Goal: Task Accomplishment & Management: Use online tool/utility

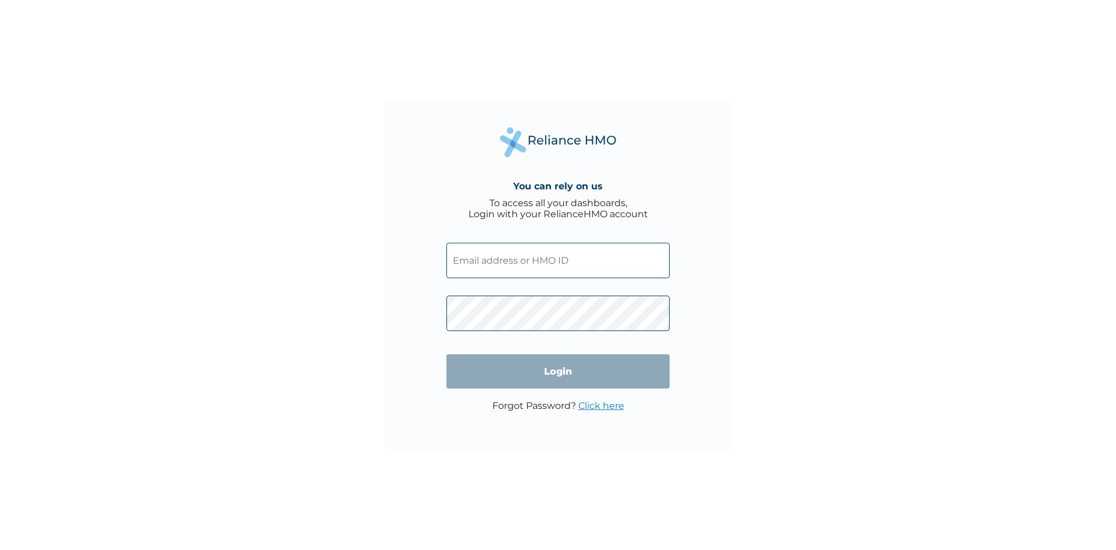
click at [486, 258] on input "text" at bounding box center [557, 260] width 223 height 35
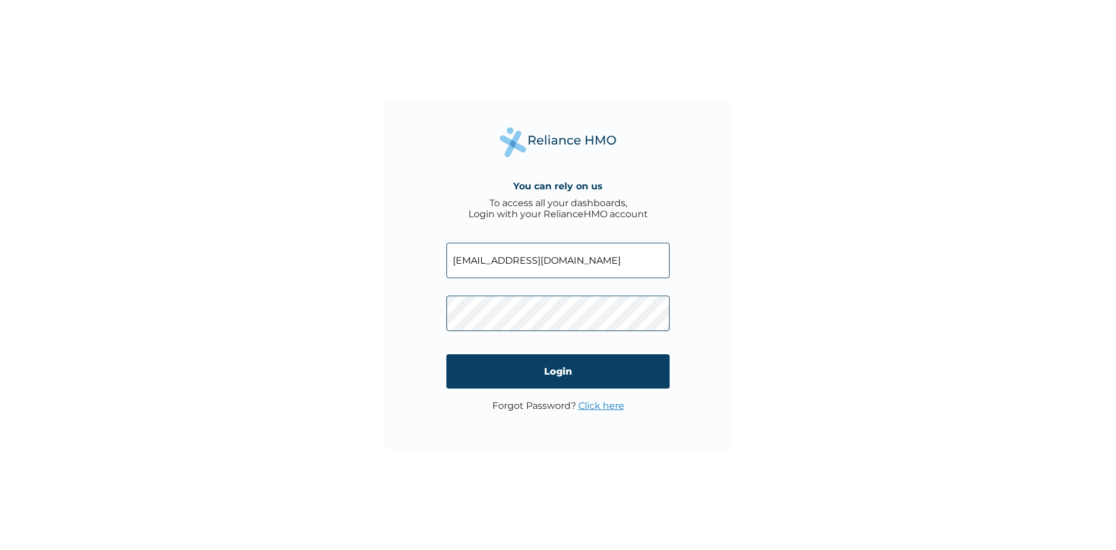
type input "admin@lcfe.ng"
click at [563, 378] on input "Login" at bounding box center [557, 371] width 223 height 34
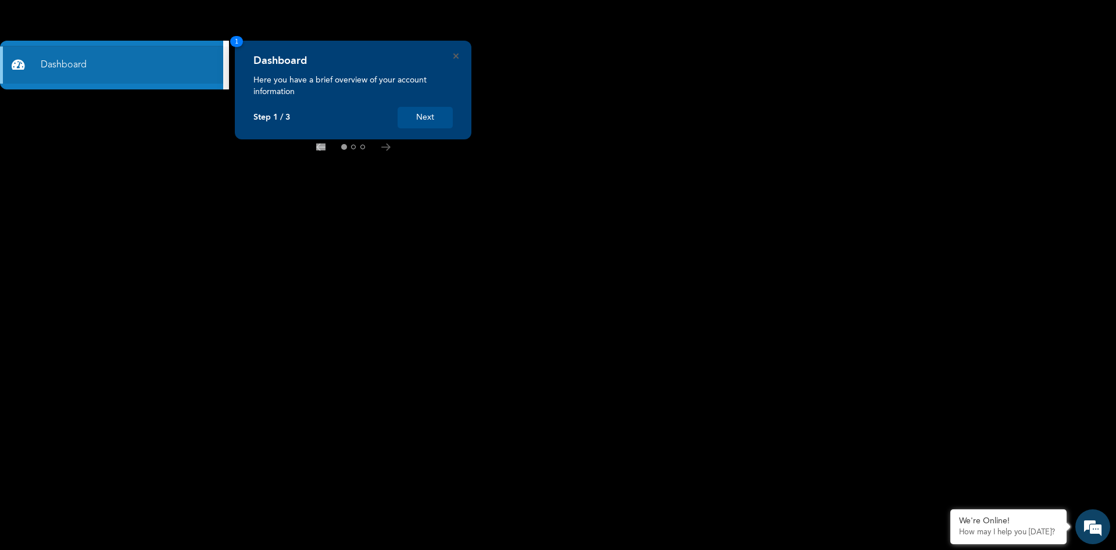
click at [421, 119] on button "Next" at bounding box center [424, 117] width 55 height 21
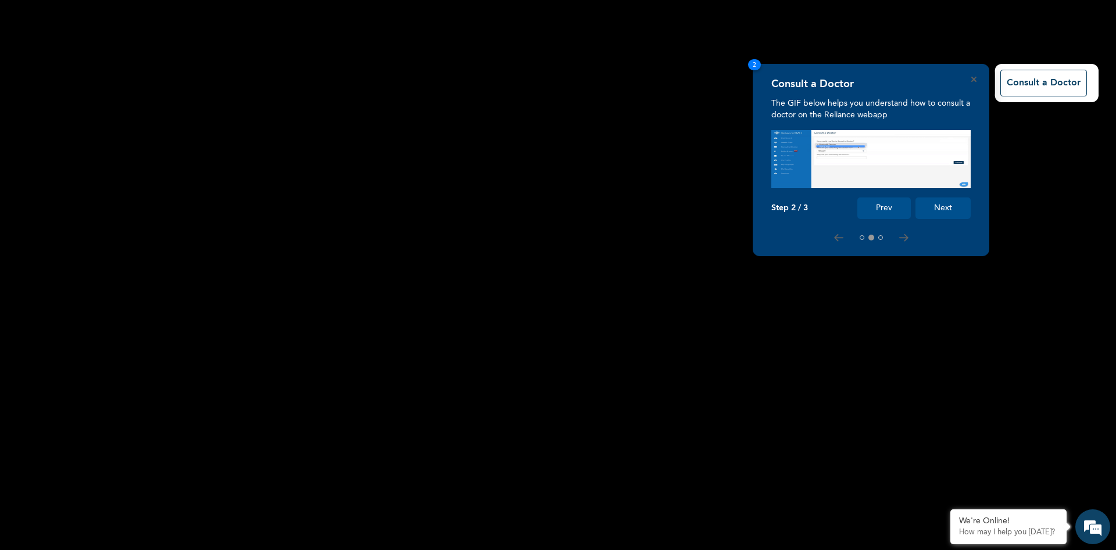
click at [943, 206] on button "Next" at bounding box center [942, 208] width 55 height 21
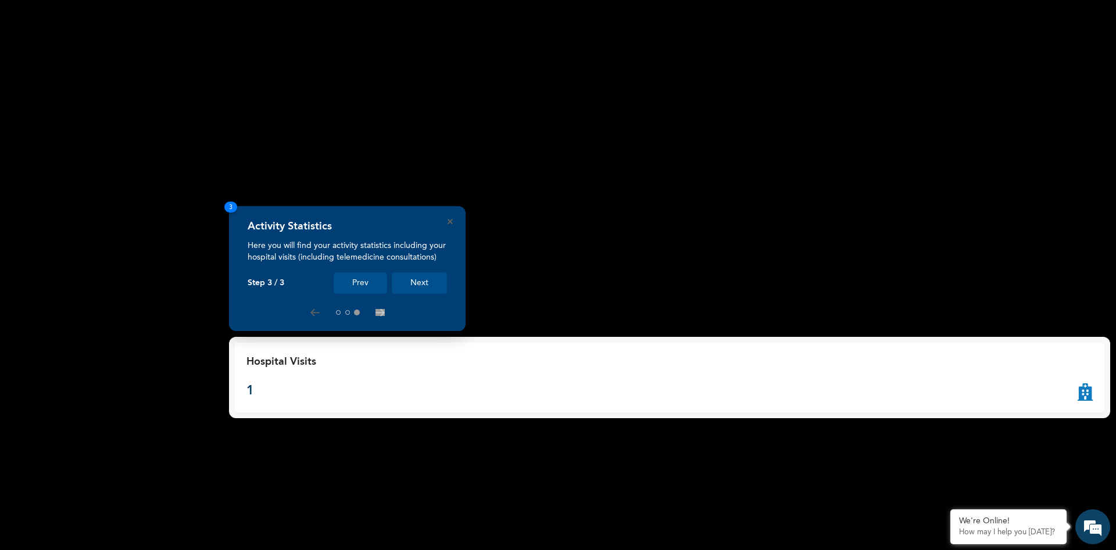
click at [417, 283] on button "Next" at bounding box center [419, 283] width 55 height 21
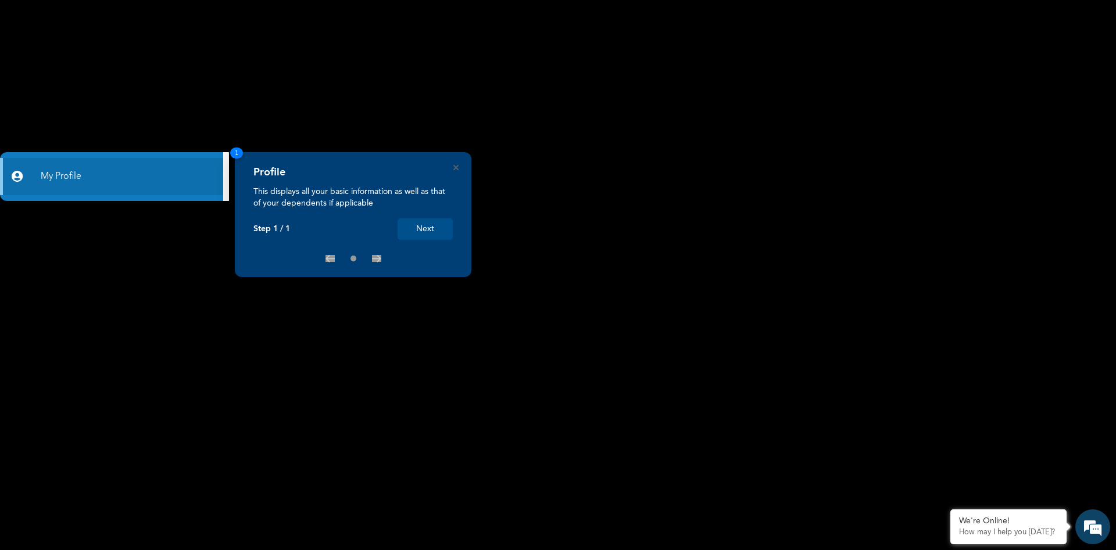
click at [427, 229] on button "Next" at bounding box center [424, 228] width 55 height 21
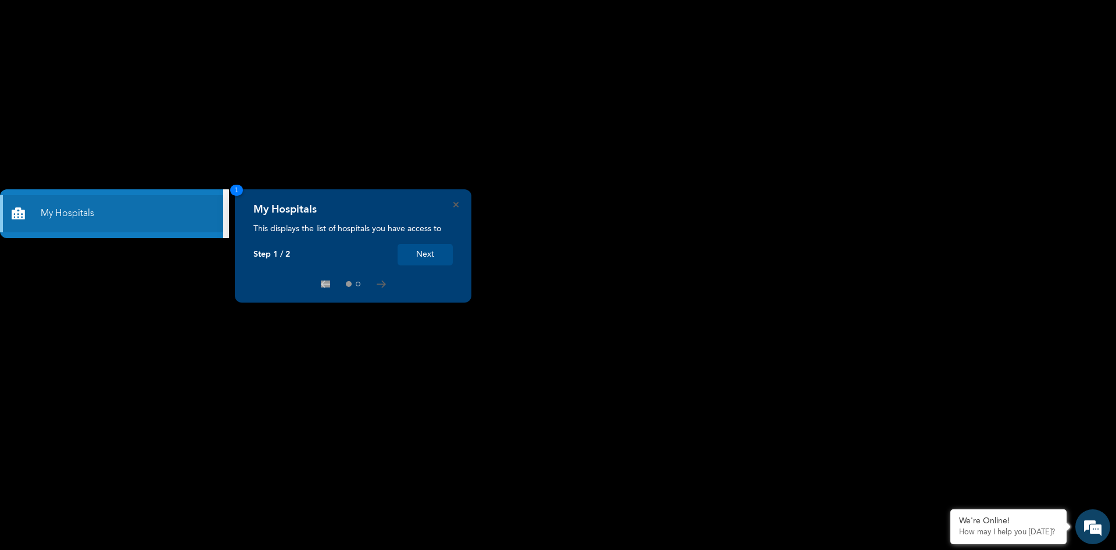
click at [426, 255] on button "Next" at bounding box center [424, 254] width 55 height 21
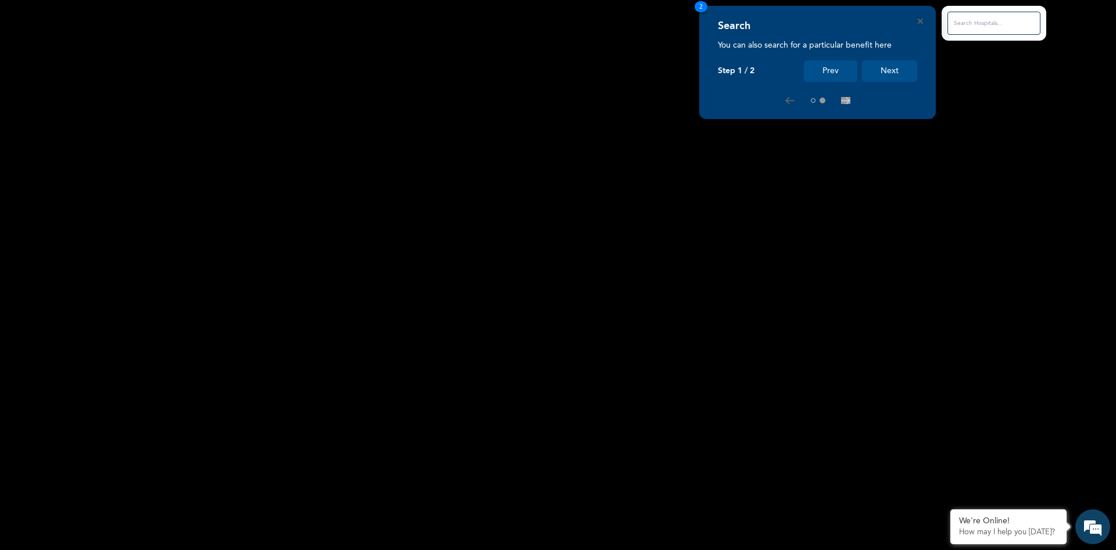
click at [883, 67] on button "Next" at bounding box center [889, 70] width 55 height 21
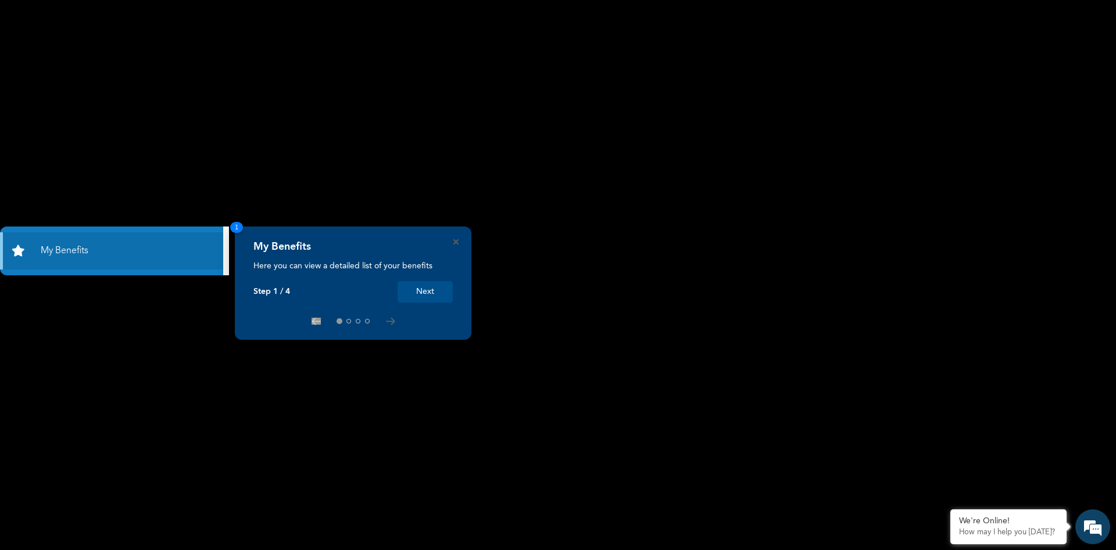
click at [420, 290] on button "Next" at bounding box center [424, 291] width 55 height 21
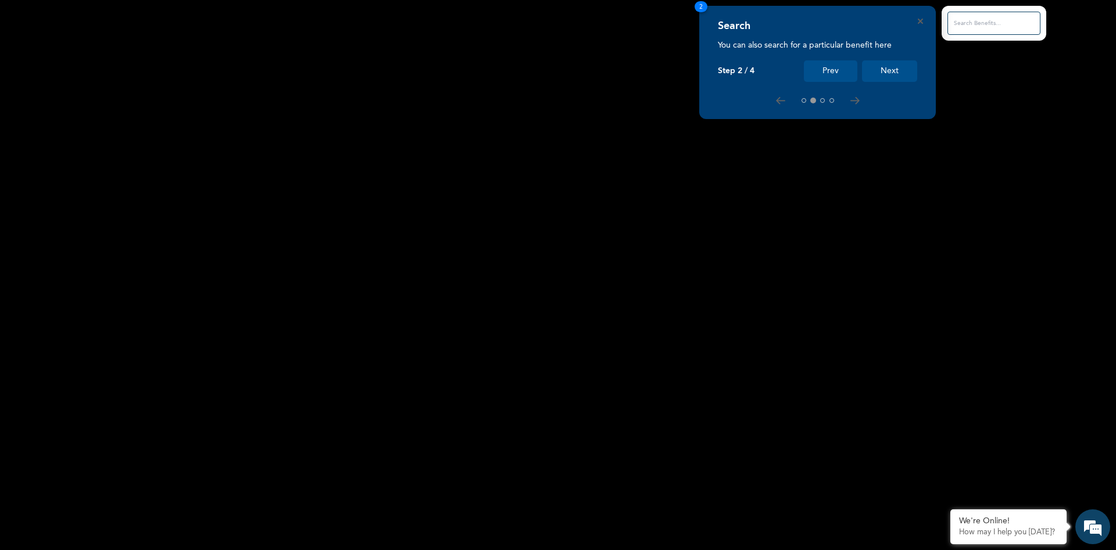
click at [895, 70] on button "Next" at bounding box center [889, 70] width 55 height 21
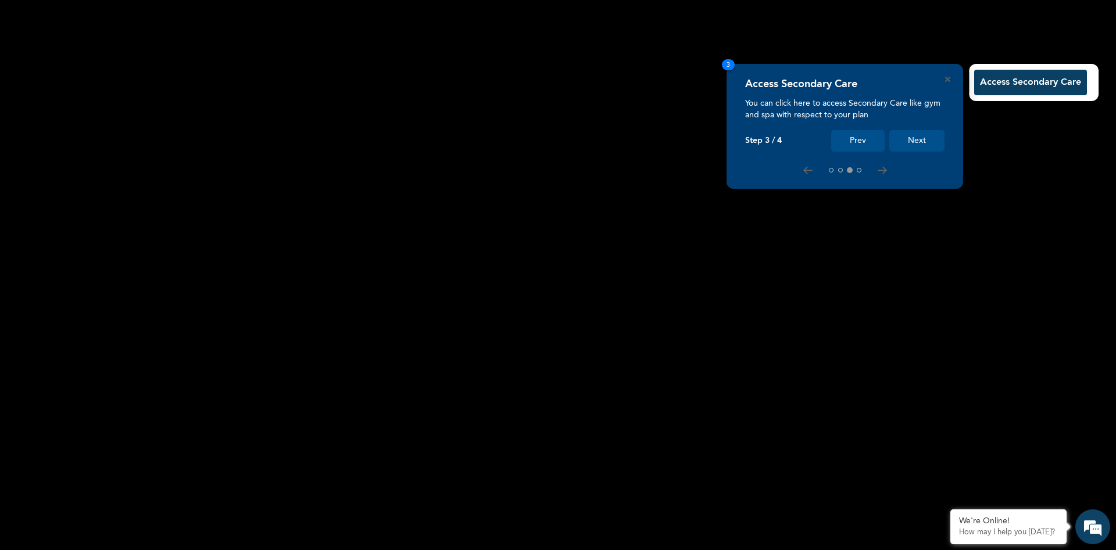
click at [918, 146] on button "Next" at bounding box center [916, 140] width 55 height 21
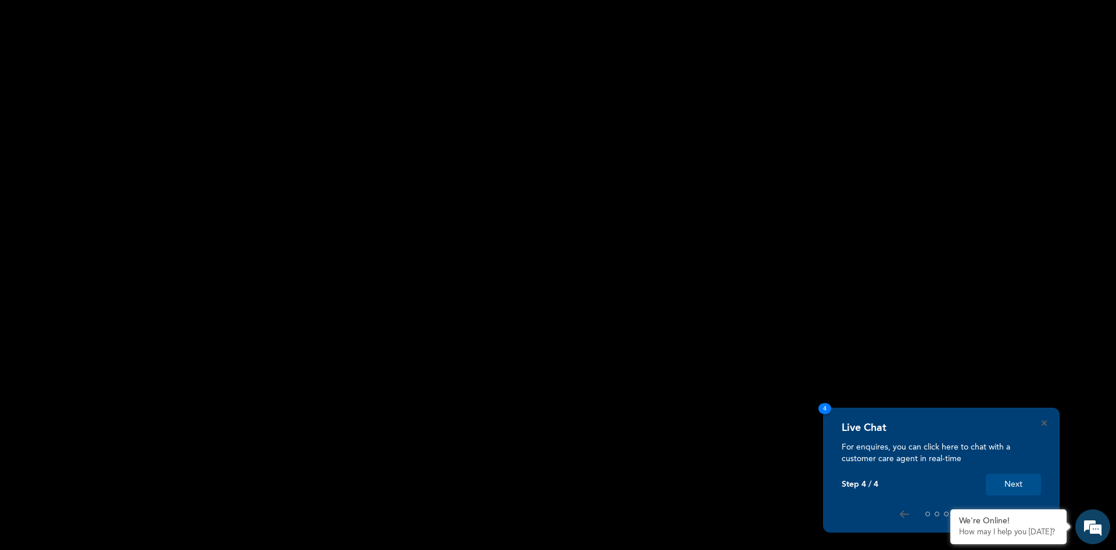
click at [1017, 487] on button "Next" at bounding box center [1013, 484] width 55 height 21
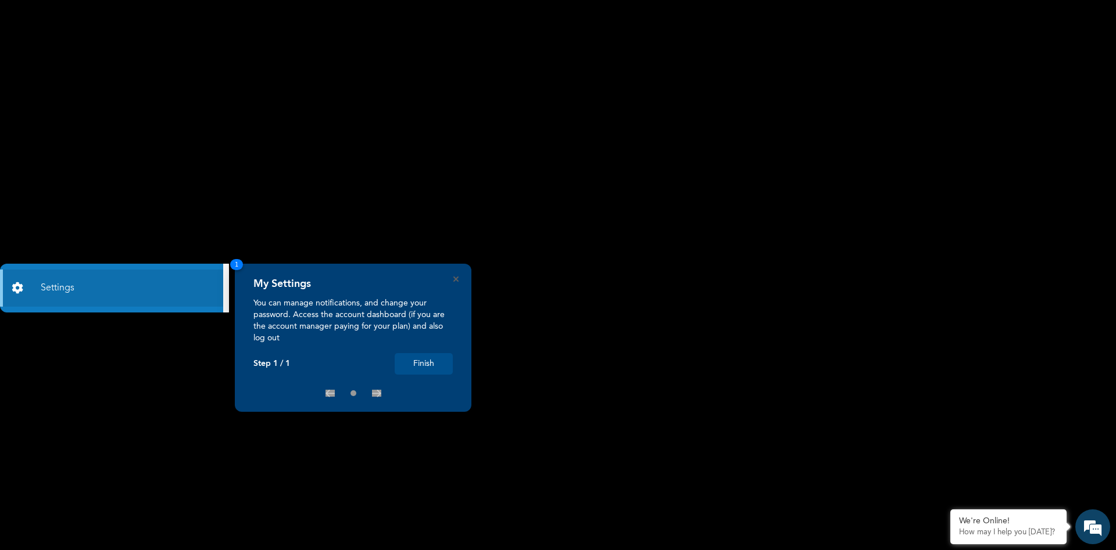
click at [415, 361] on button "Finish" at bounding box center [424, 363] width 58 height 21
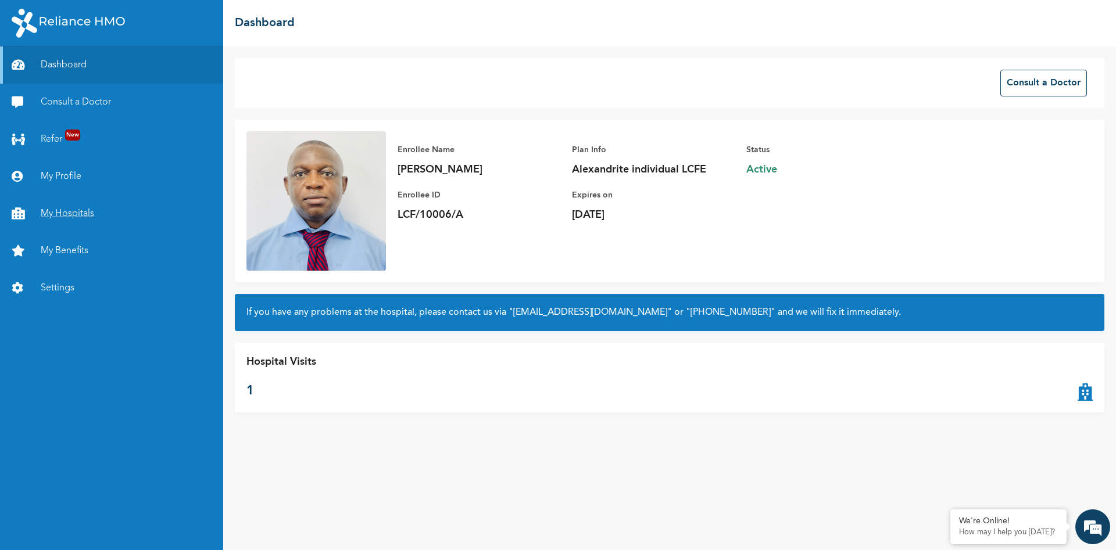
click at [64, 214] on link "My Hospitals" at bounding box center [111, 213] width 223 height 37
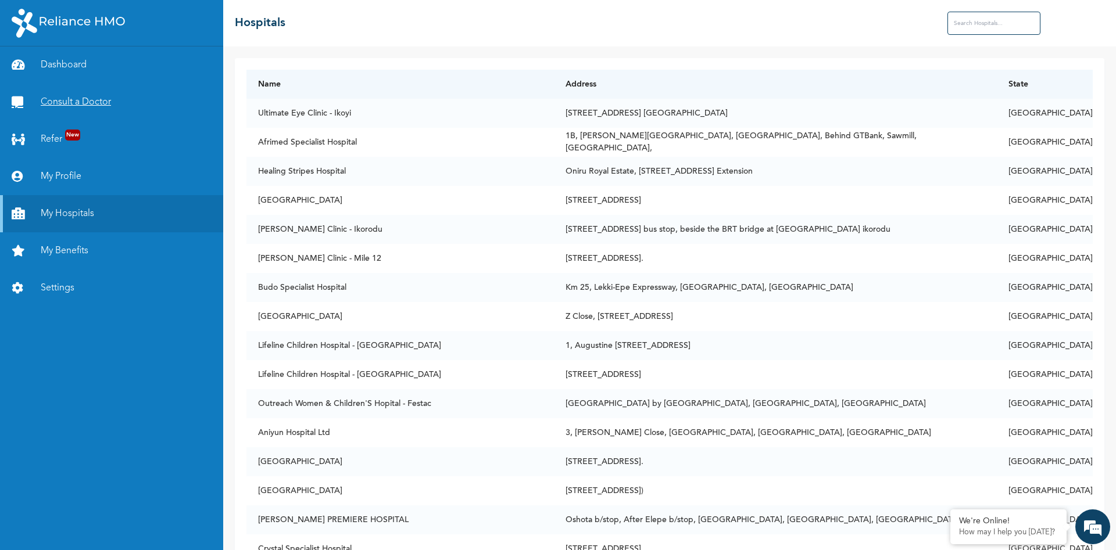
click at [60, 102] on link "Consult a Doctor" at bounding box center [111, 102] width 223 height 37
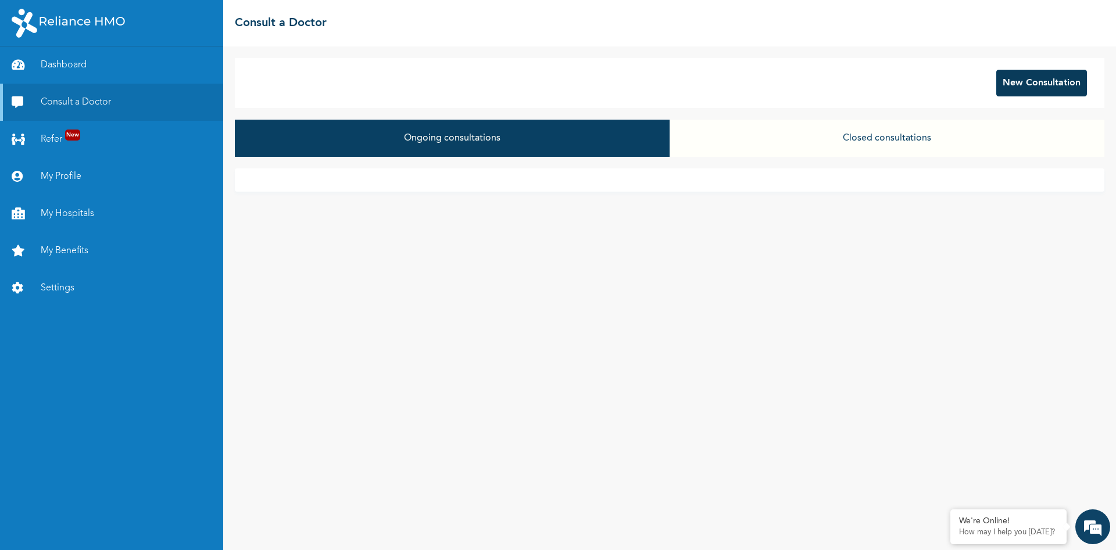
click at [1024, 87] on button "New Consultation" at bounding box center [1041, 83] width 91 height 27
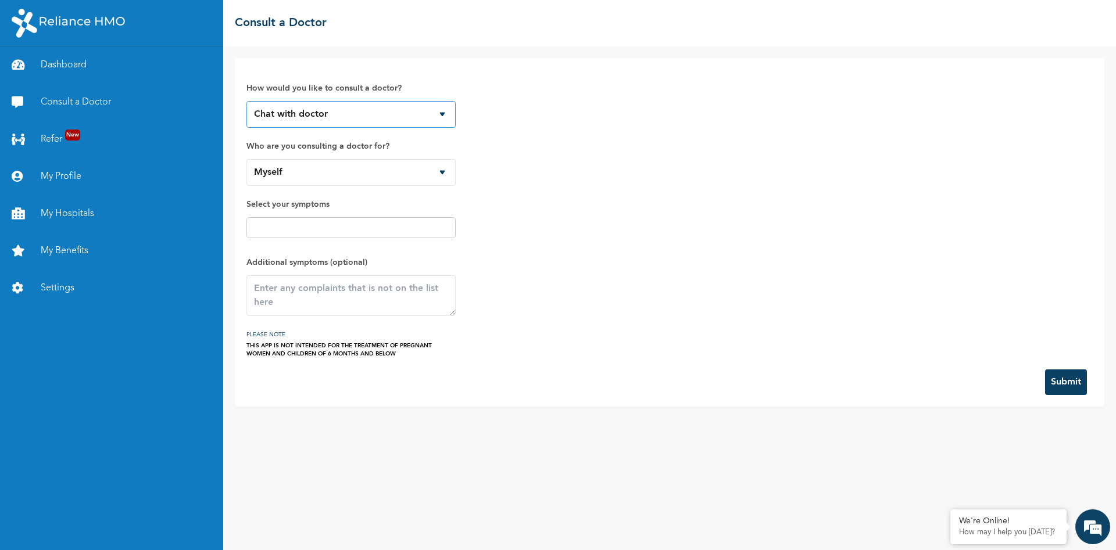
click at [443, 113] on select "Chat with doctor Phone Call" at bounding box center [350, 114] width 209 height 27
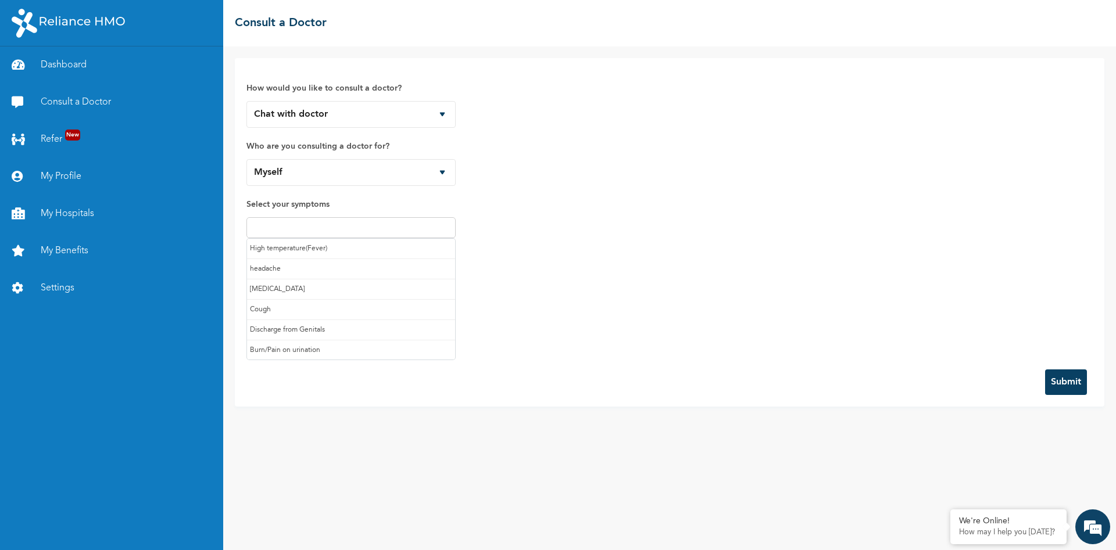
click at [334, 225] on input "text" at bounding box center [351, 228] width 202 height 14
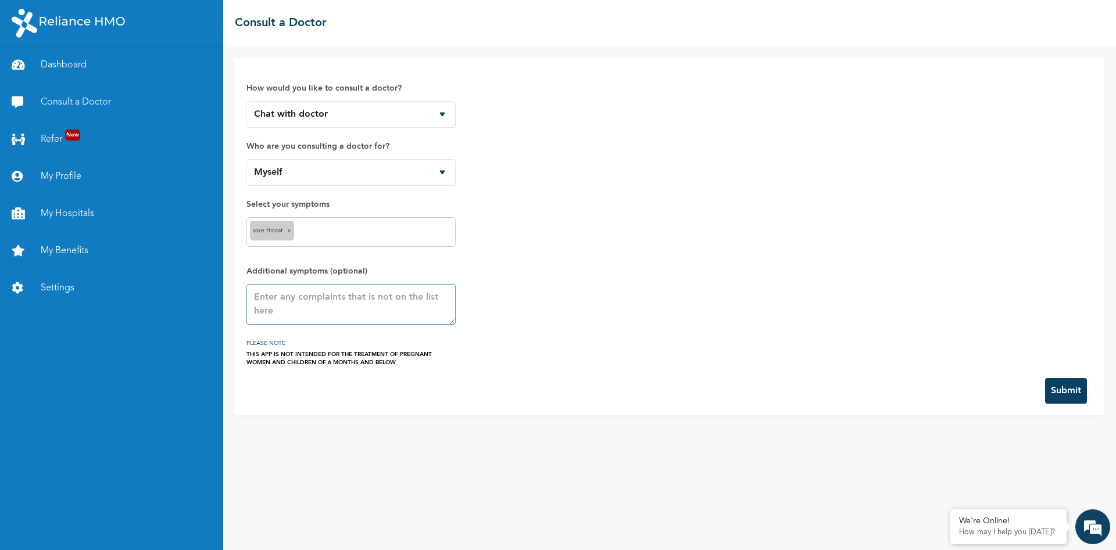
click at [288, 297] on textarea at bounding box center [350, 304] width 209 height 41
type textarea "disturbing stomach noise; sore at the top of my mouth"
click at [1067, 391] on button "Submit" at bounding box center [1066, 391] width 42 height 26
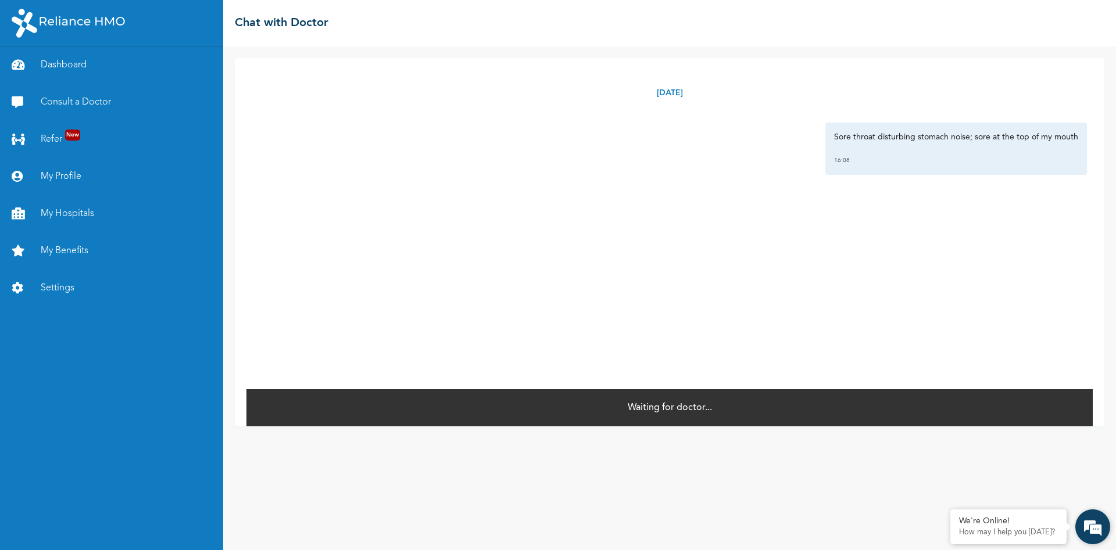
click at [1089, 530] on em at bounding box center [1092, 526] width 31 height 31
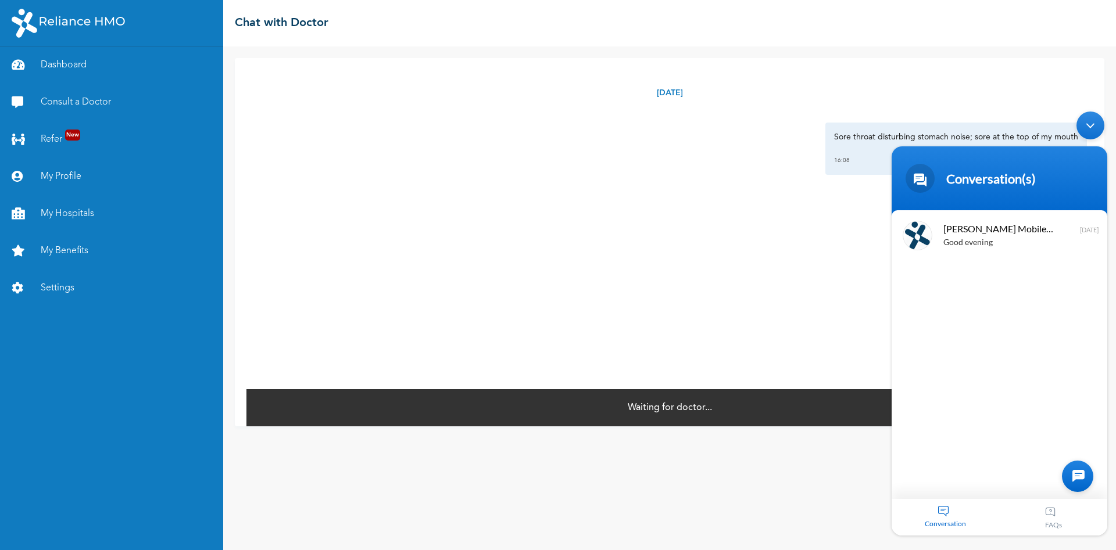
click at [948, 516] on div "Conversation" at bounding box center [945, 517] width 108 height 37
click at [995, 418] on div "Naomi Mobile Assistant Good evening 4 months ago" at bounding box center [999, 354] width 216 height 289
click at [1078, 478] on div at bounding box center [1077, 476] width 31 height 31
type textarea "Good evening"
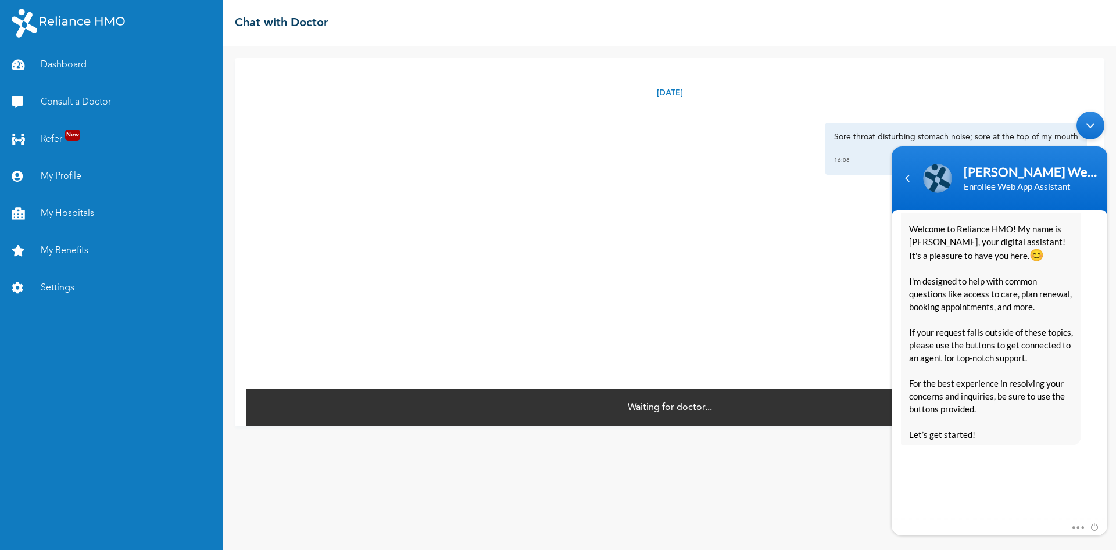
scroll to position [224, 0]
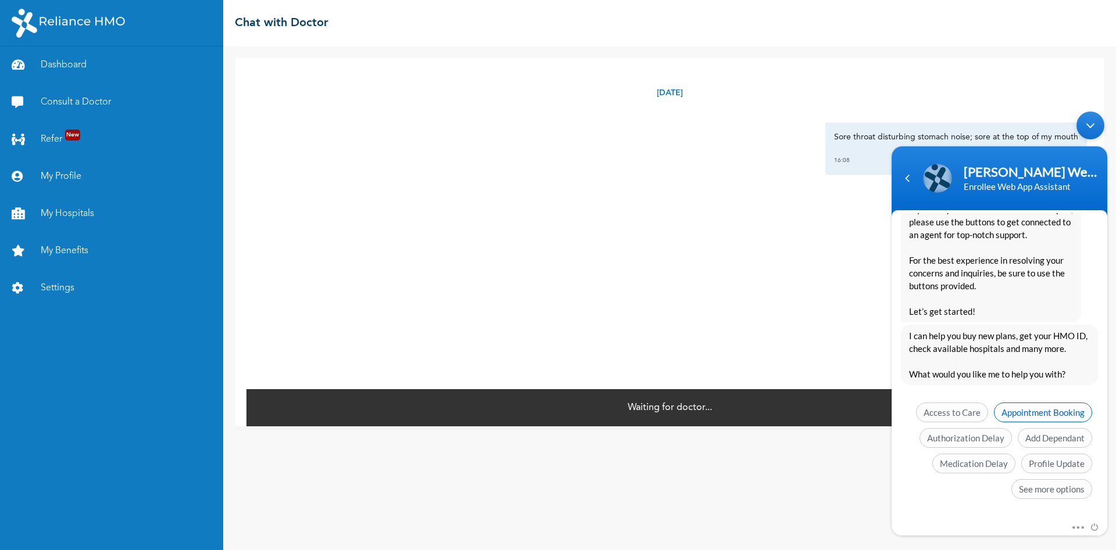
click at [1050, 415] on span "Appointment Booking" at bounding box center [1043, 413] width 98 height 20
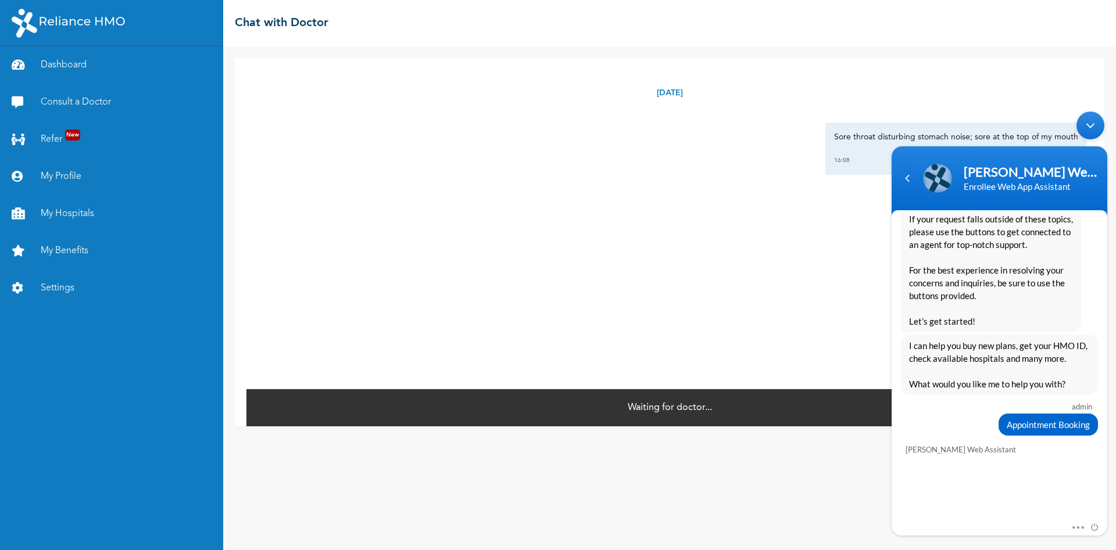
scroll to position [271, 0]
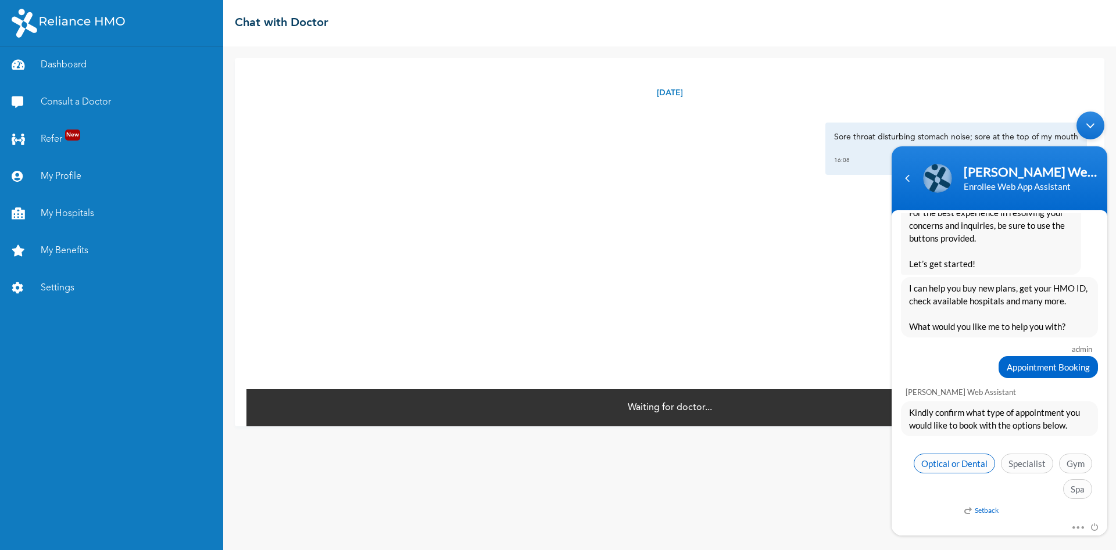
click at [944, 468] on span "Optical or Dental" at bounding box center [953, 464] width 81 height 20
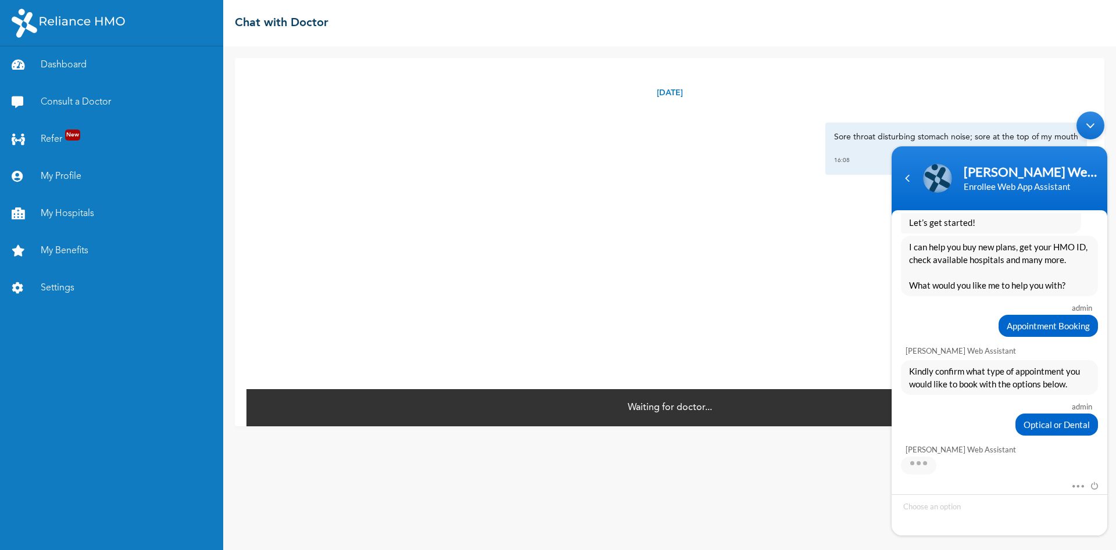
scroll to position [370, 0]
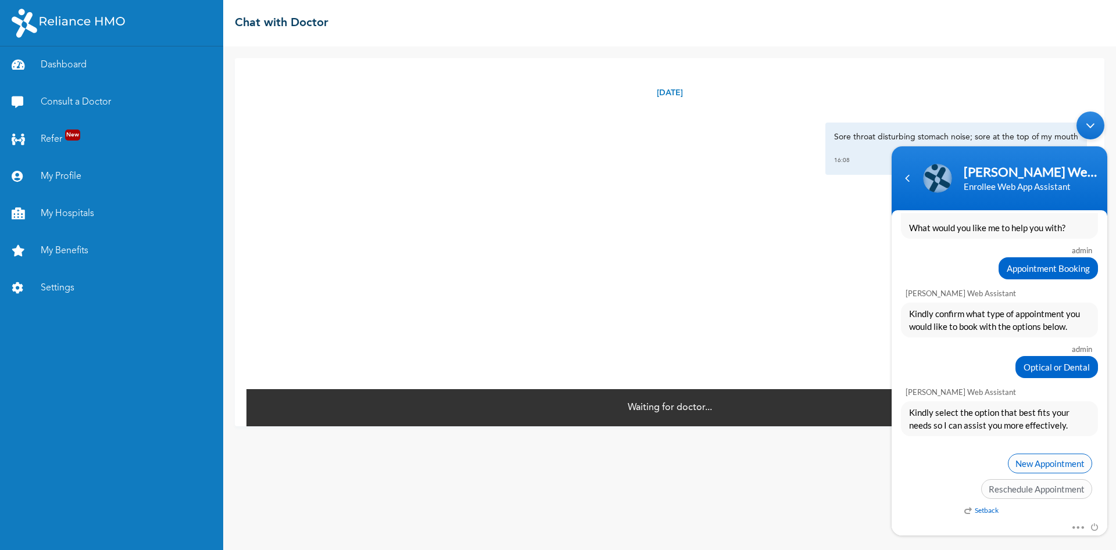
click at [1047, 467] on span "New Appointment" at bounding box center [1050, 464] width 84 height 20
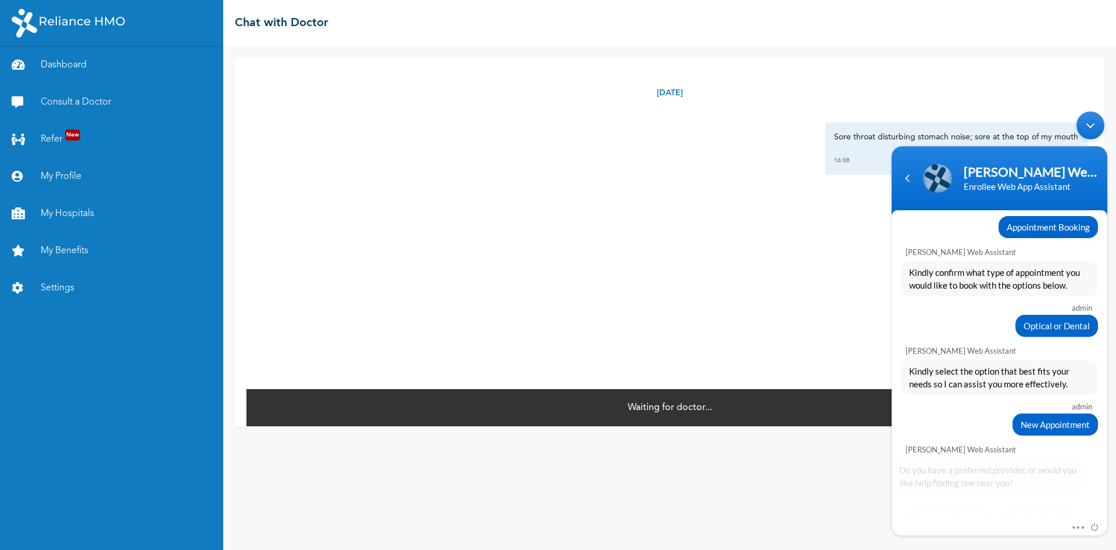
scroll to position [443, 0]
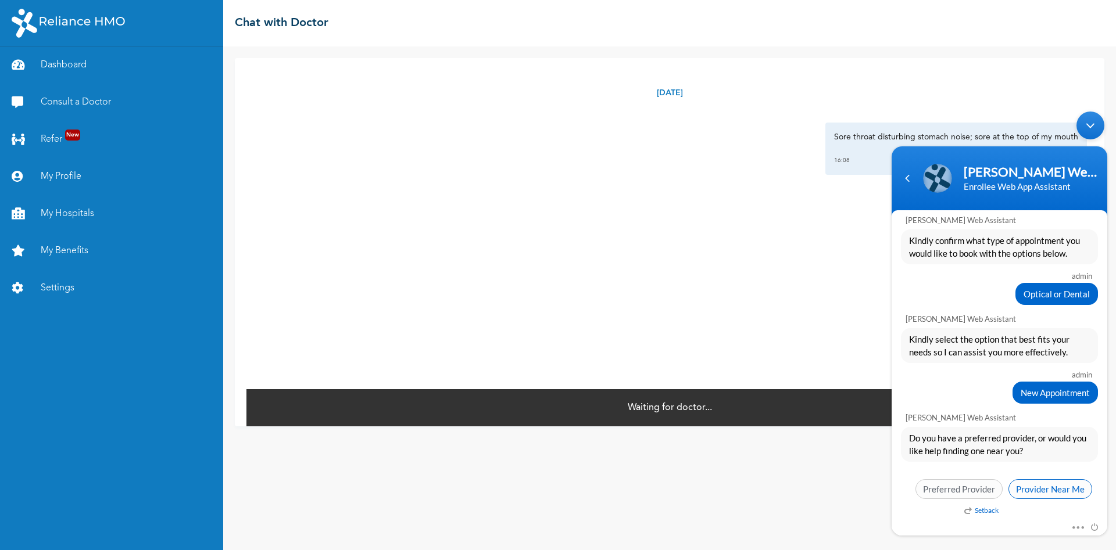
click at [1042, 491] on span "Provider Near Me" at bounding box center [1050, 489] width 84 height 20
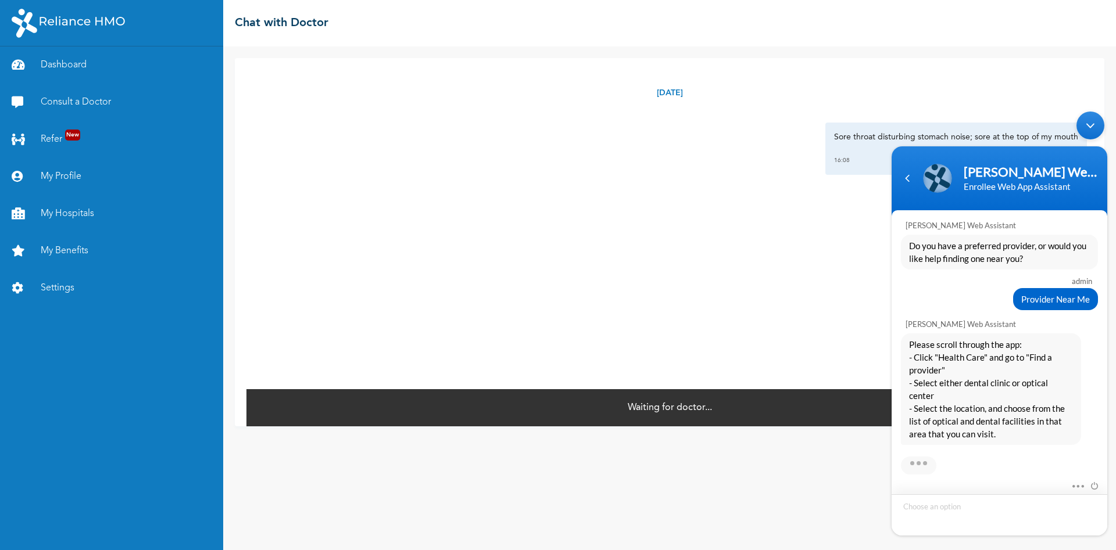
scroll to position [731, 0]
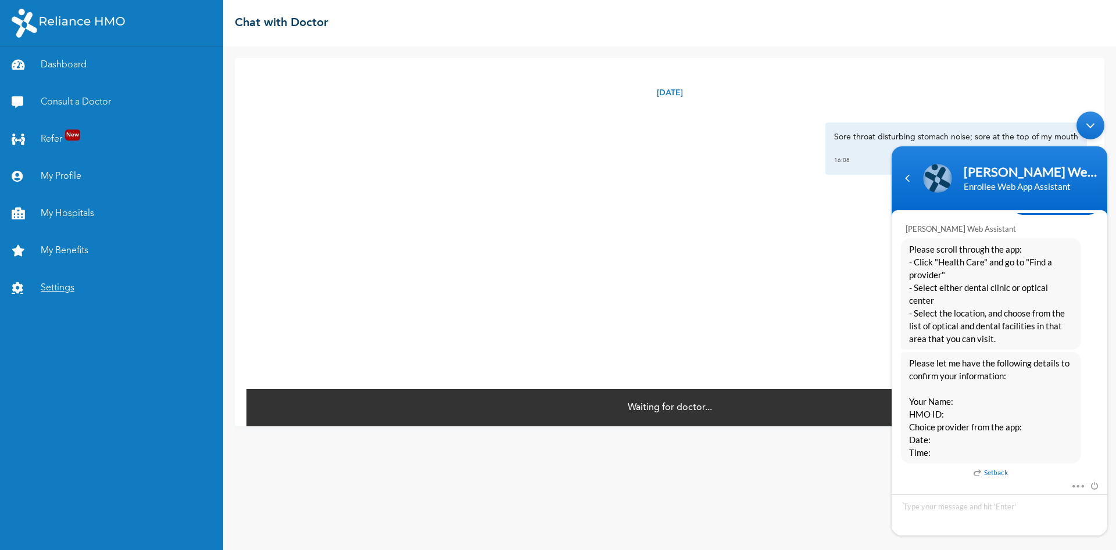
click at [58, 289] on link "Settings" at bounding box center [111, 288] width 223 height 37
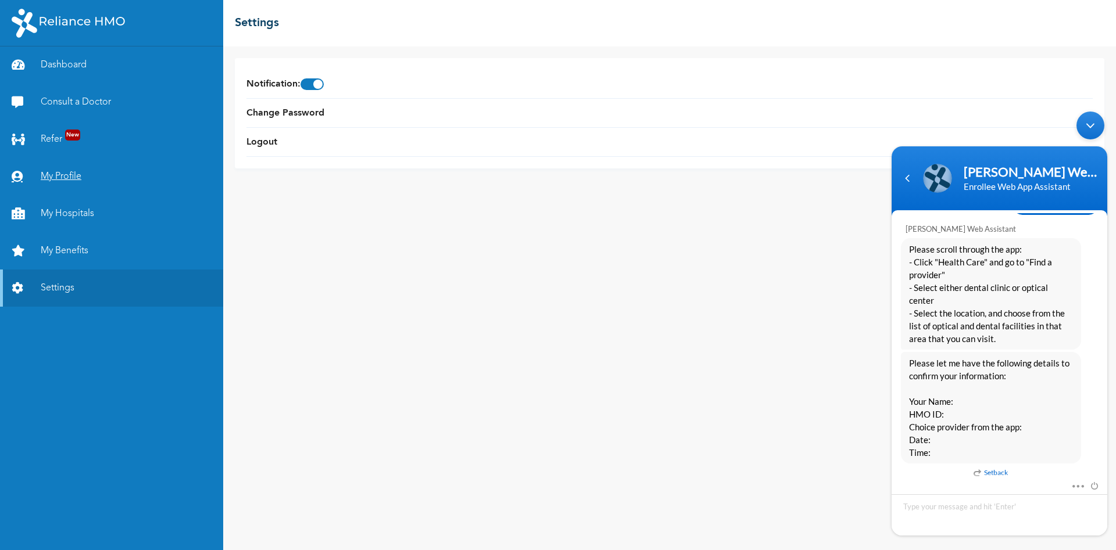
click at [43, 177] on link "My Profile" at bounding box center [111, 176] width 223 height 37
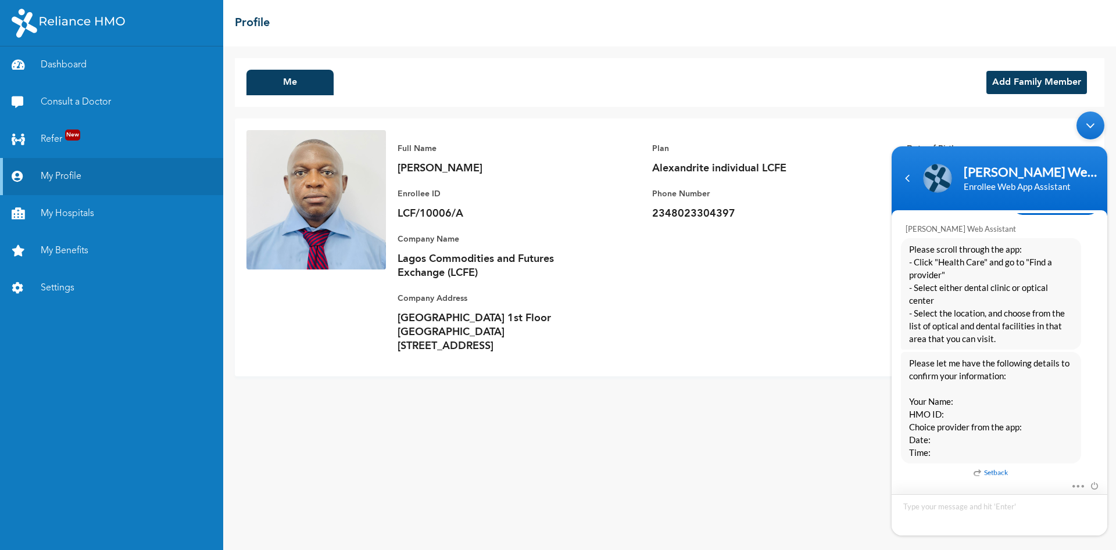
click at [937, 513] on textarea "Type your message and hit 'Enter'" at bounding box center [999, 514] width 216 height 41
type textarea "[PERSON_NAME]"
click at [919, 519] on textarea "[PERSON_NAME]" at bounding box center [999, 514] width 216 height 41
click at [967, 503] on textarea "[PERSON_NAME]" at bounding box center [999, 514] width 216 height 41
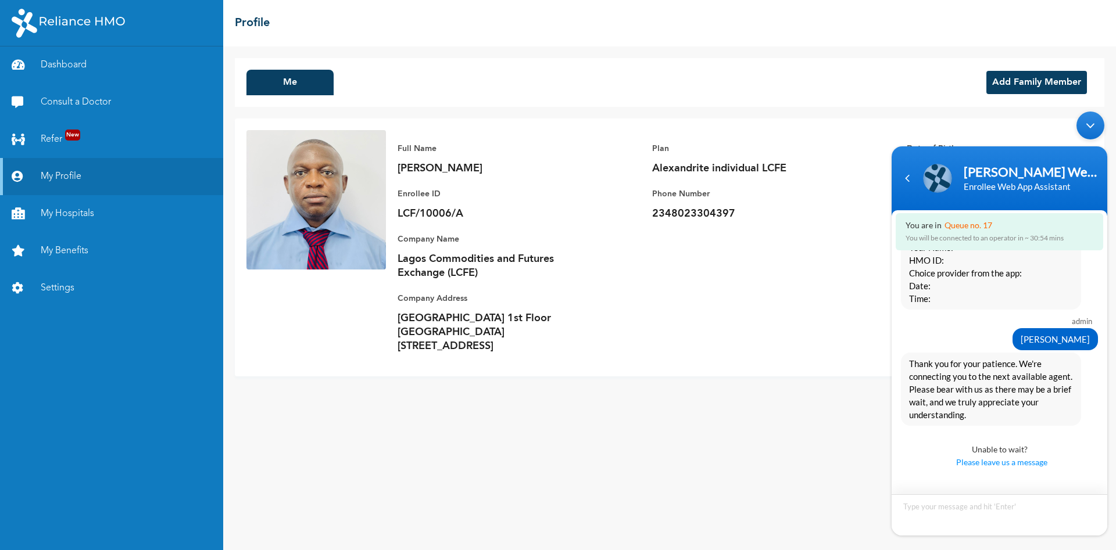
scroll to position [822, 0]
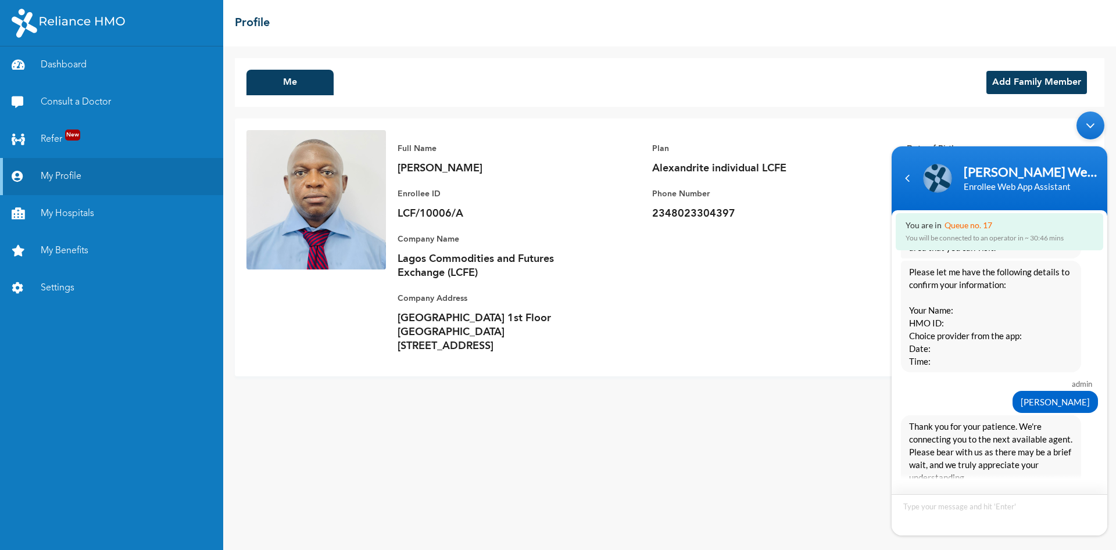
click at [931, 512] on textarea "Type your message and hit 'Enter'" at bounding box center [999, 514] width 216 height 41
type textarea "LCF/10006/A"
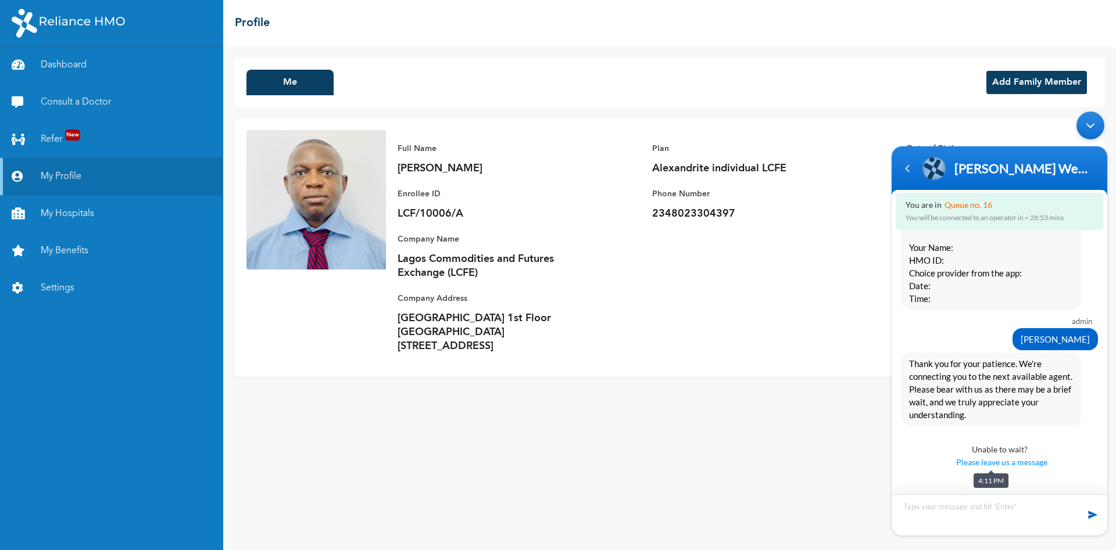
scroll to position [905, 0]
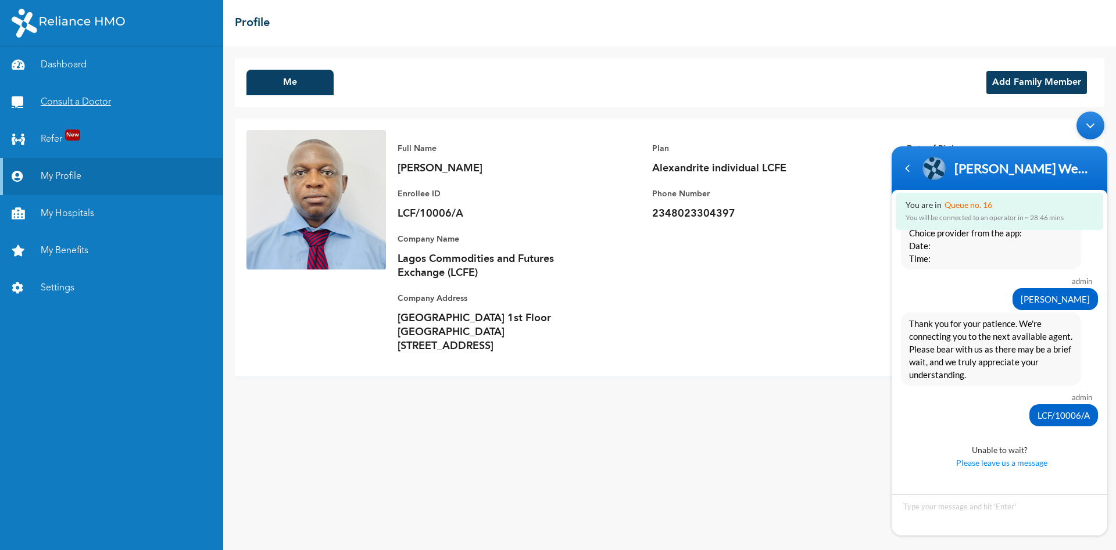
click at [87, 98] on link "Consult a Doctor" at bounding box center [111, 102] width 223 height 37
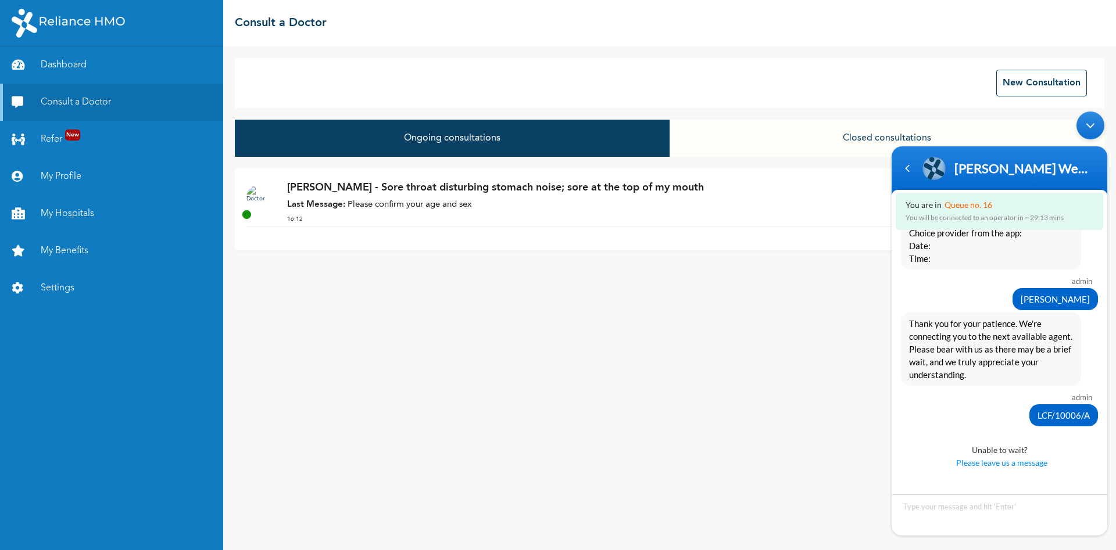
click at [1090, 124] on div "Minimize live chat window" at bounding box center [1090, 126] width 28 height 28
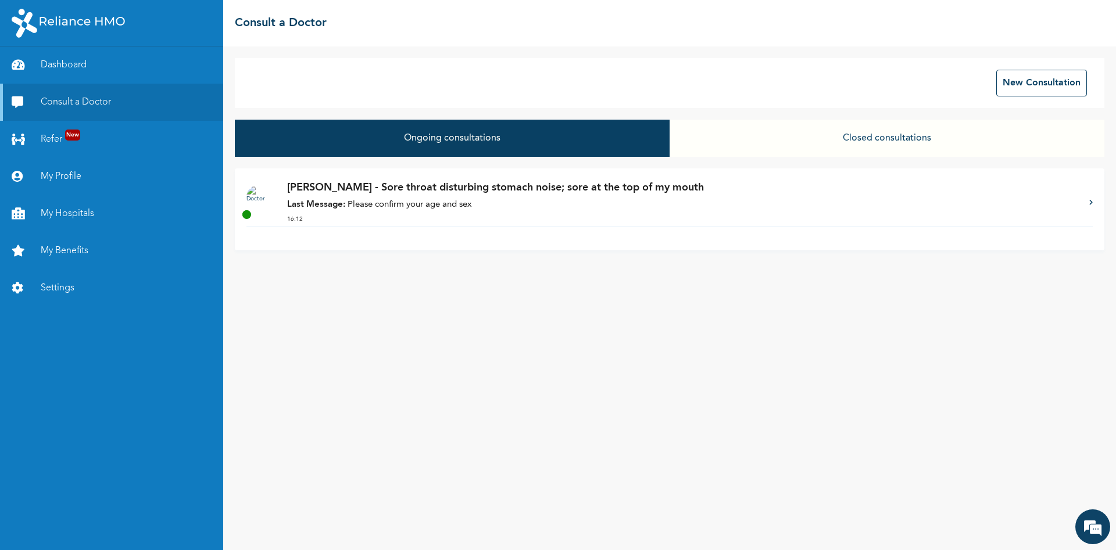
click at [471, 238] on div "Dr. Ojo - Sore throat disturbing stomach noise; sore at the top of my mouth Las…" at bounding box center [669, 210] width 869 height 82
click at [1089, 203] on icon at bounding box center [1090, 202] width 3 height 6
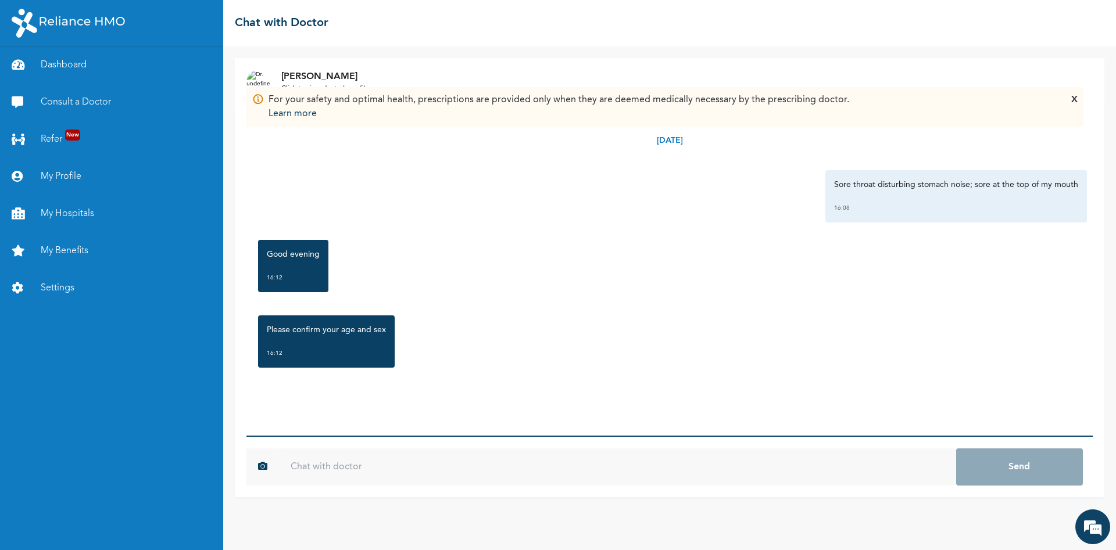
click at [336, 464] on input "text" at bounding box center [617, 467] width 677 height 37
type input "47 AND MALE"
click at [956, 449] on button "Send" at bounding box center [1019, 467] width 127 height 37
type input "i"
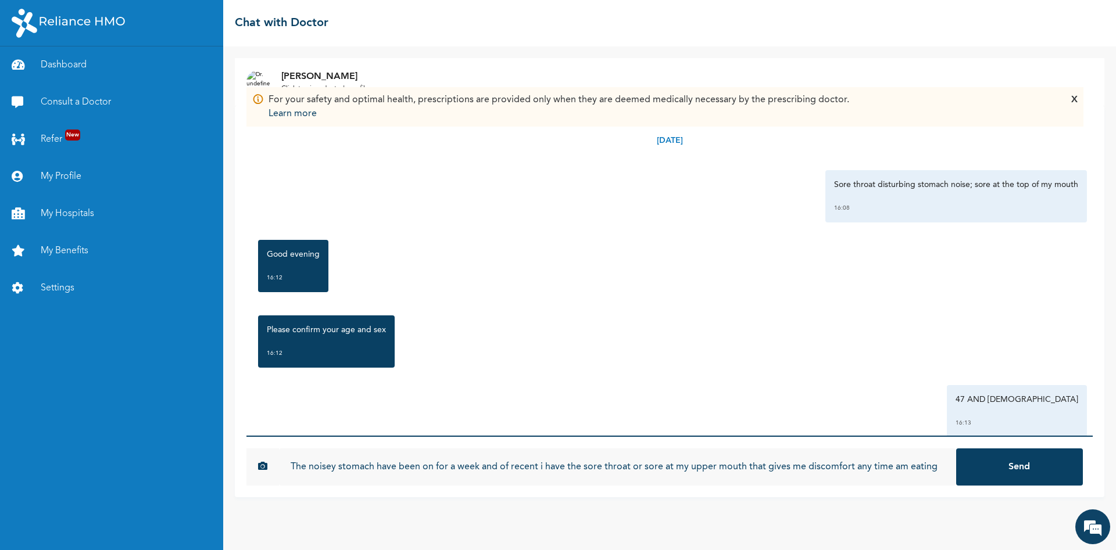
type input "The noisey stomach have been on for a week and of recent i have the sore throat…"
click at [956, 449] on button "Send" at bounding box center [1019, 467] width 127 height 37
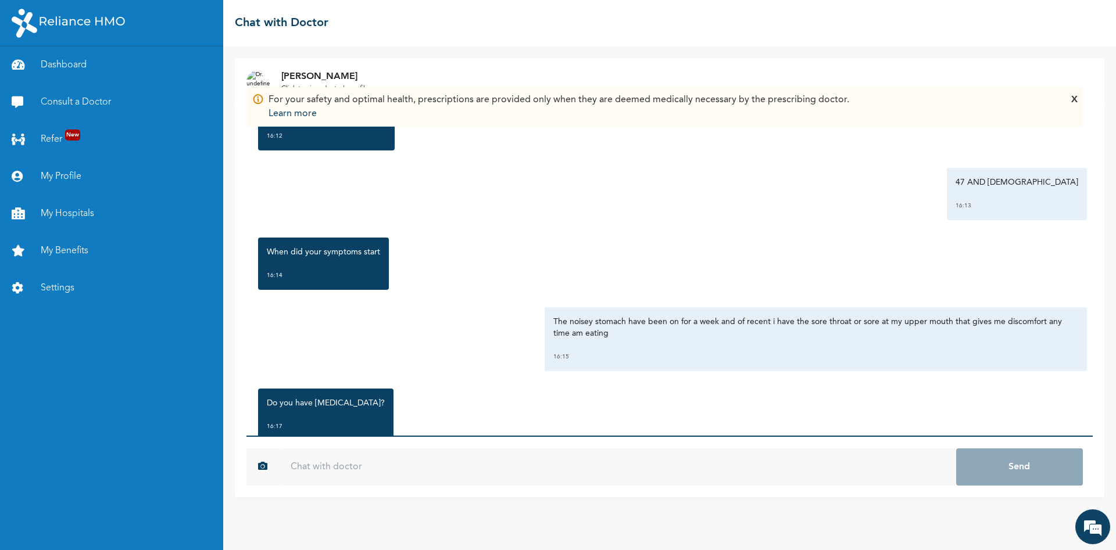
scroll to position [255, 0]
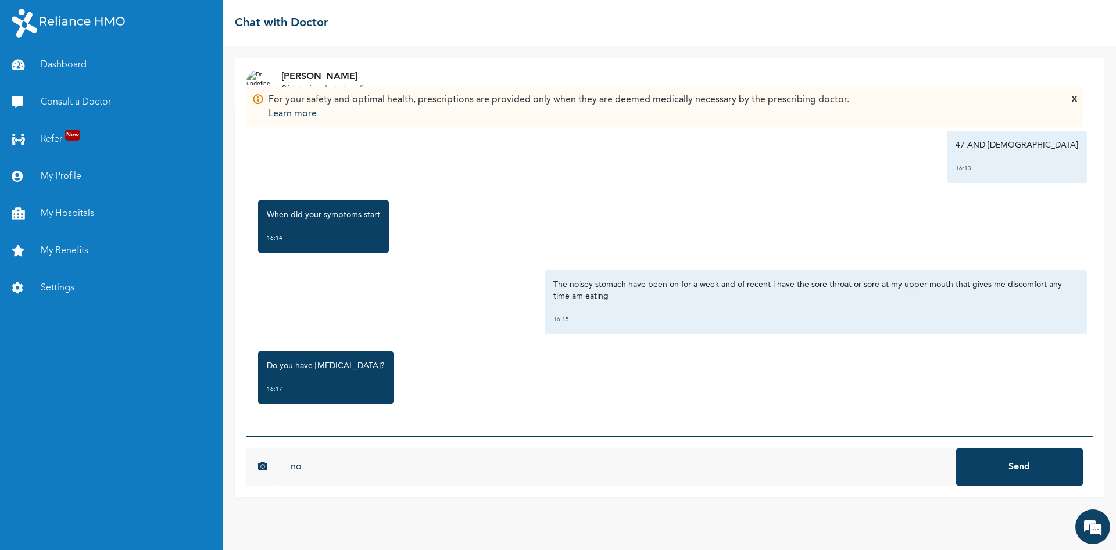
type input "no"
click at [956, 449] on button "Send" at bounding box center [1019, 467] width 127 height 37
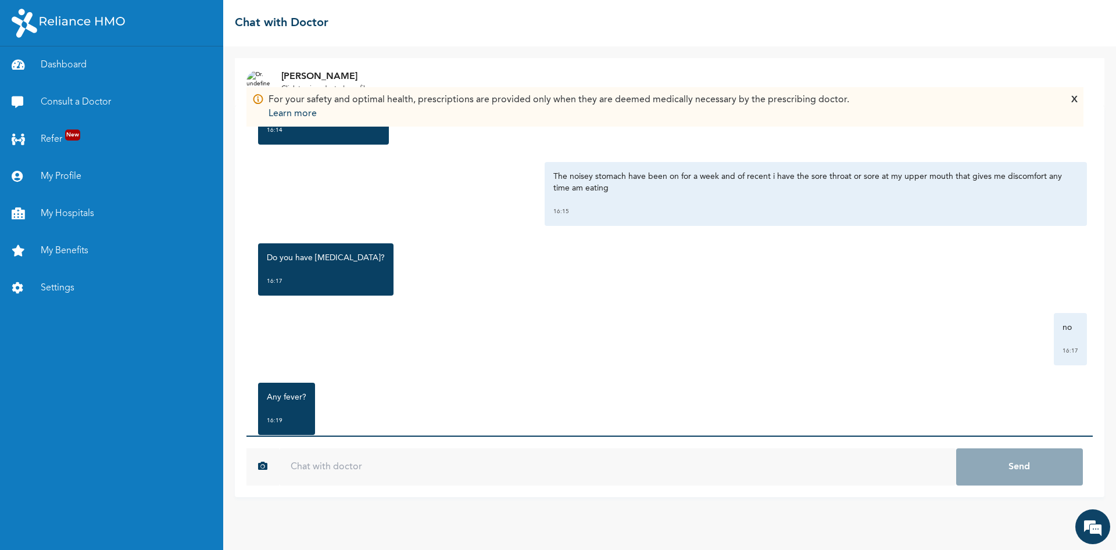
scroll to position [394, 0]
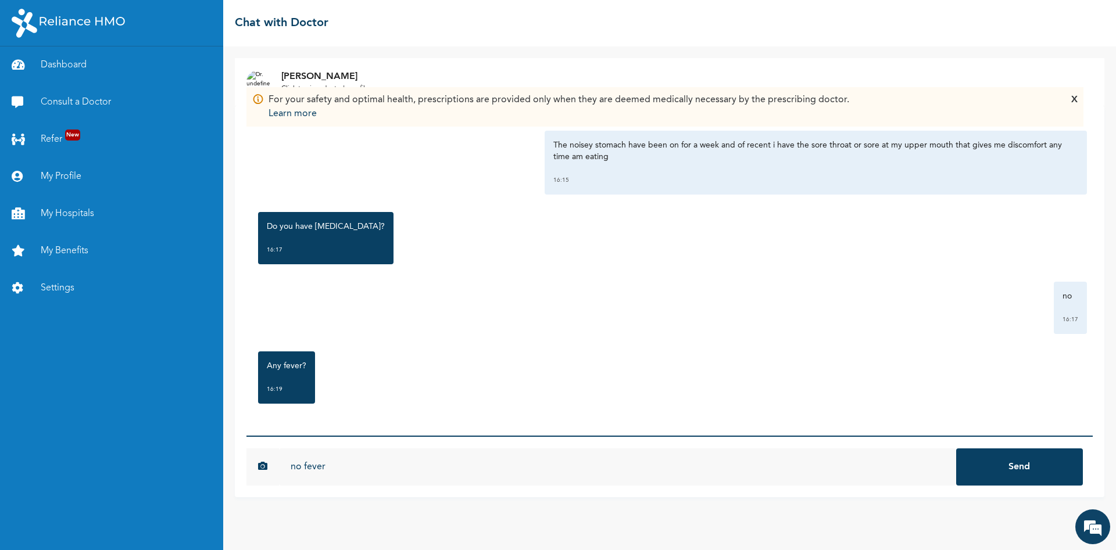
type input "no fever"
click at [956, 449] on button "Send" at bounding box center [1019, 467] width 127 height 37
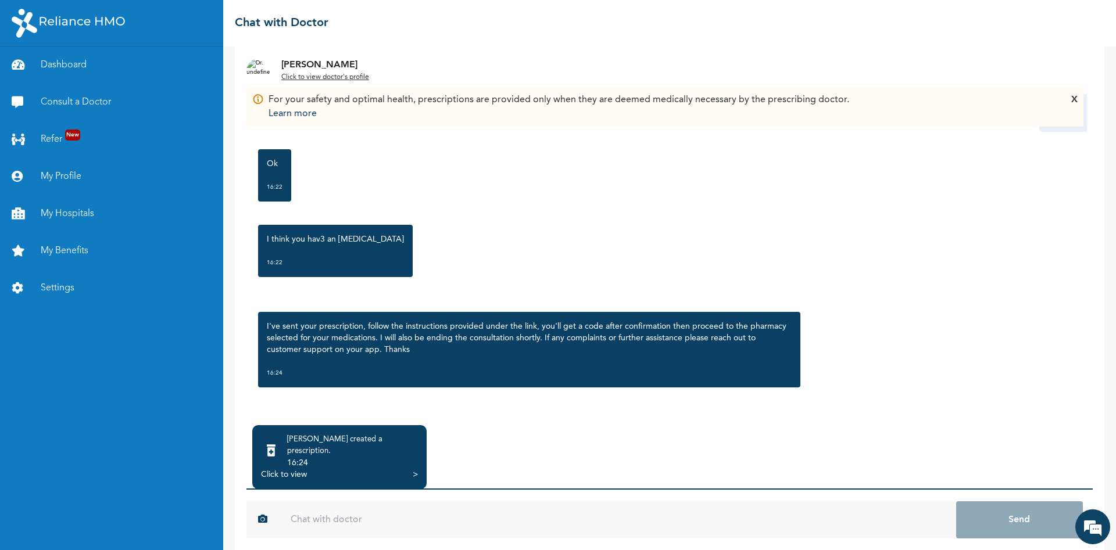
scroll to position [24, 0]
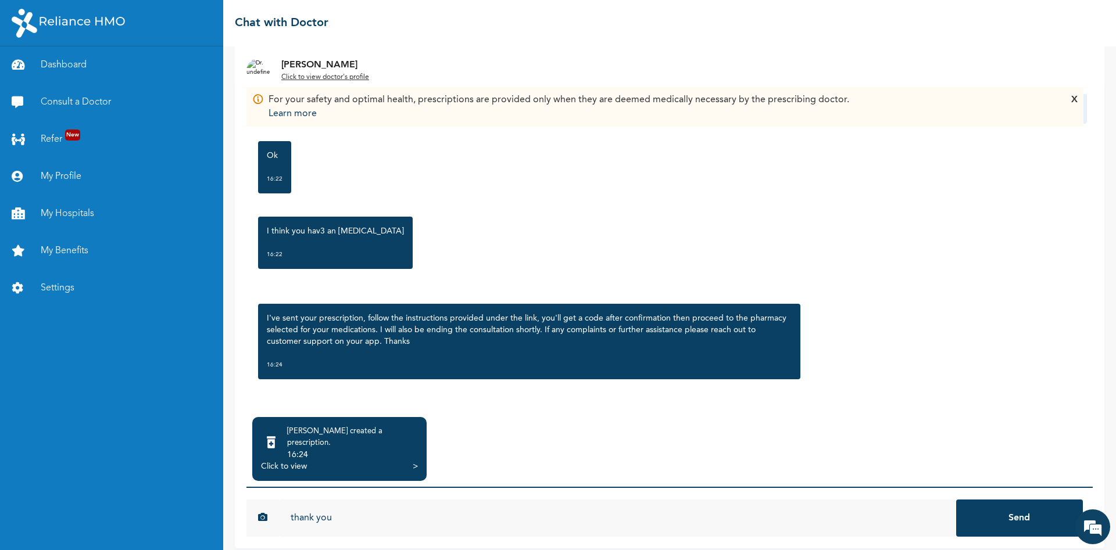
type input "thank you"
click at [956, 500] on button "Send" at bounding box center [1019, 518] width 127 height 37
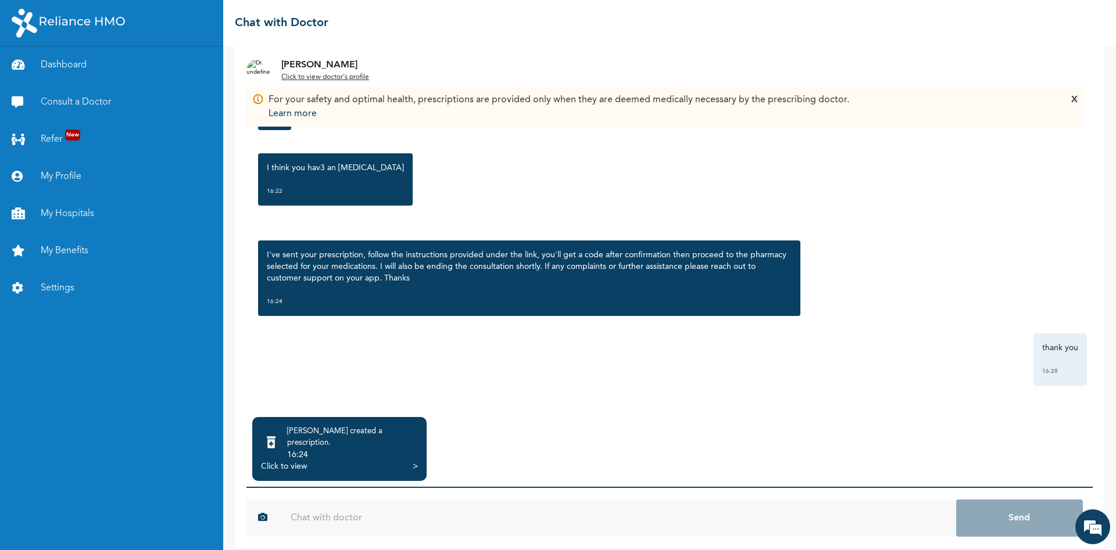
scroll to position [783, 0]
click at [414, 461] on div ">" at bounding box center [415, 467] width 5 height 12
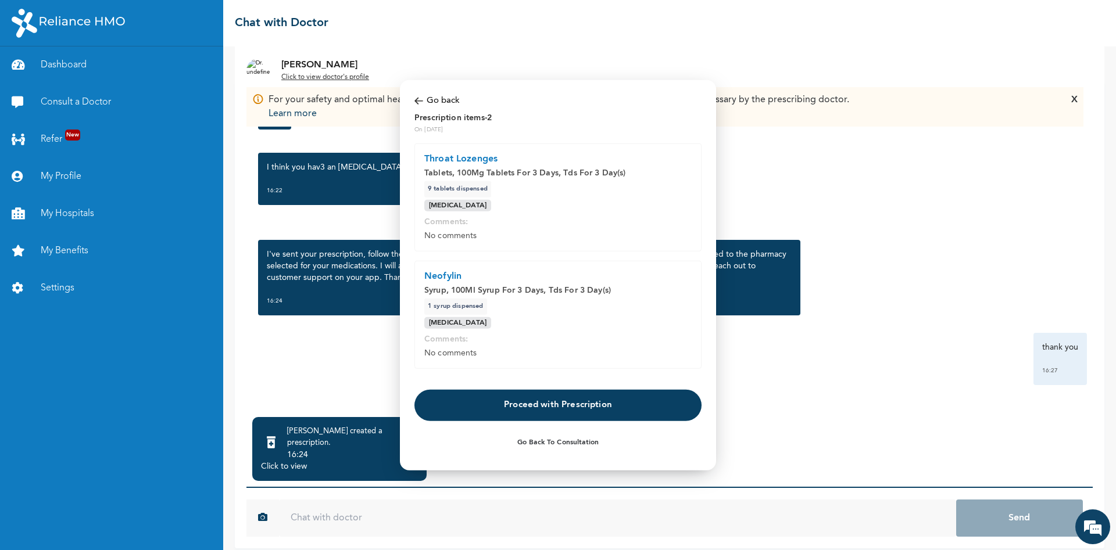
click at [536, 410] on button "Proceed with Prescription" at bounding box center [557, 405] width 287 height 31
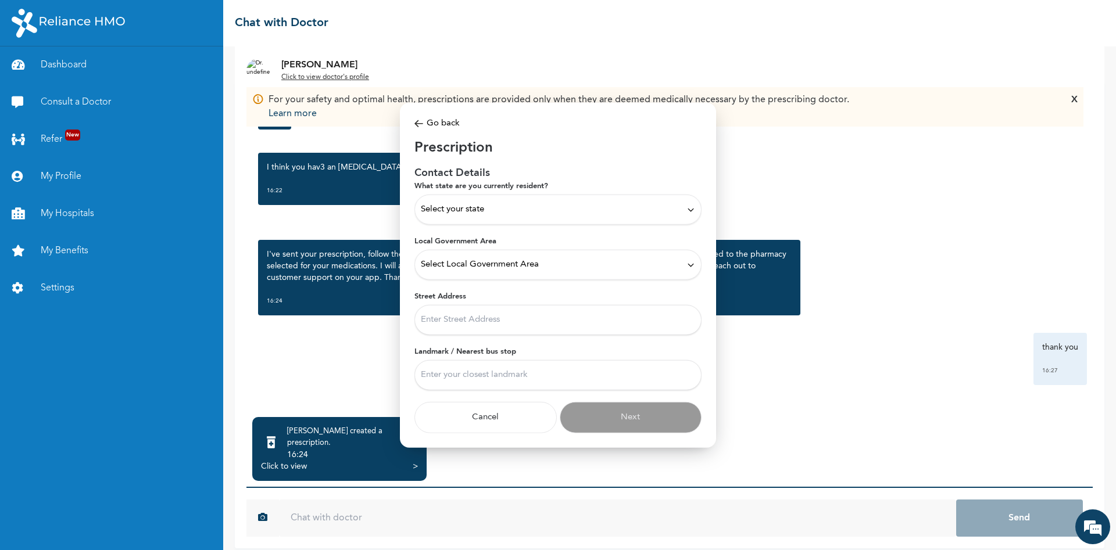
click at [687, 207] on icon at bounding box center [690, 209] width 9 height 9
click at [447, 260] on p "[GEOGRAPHIC_DATA]" at bounding box center [558, 258] width 274 height 14
click at [689, 264] on icon at bounding box center [690, 264] width 9 height 9
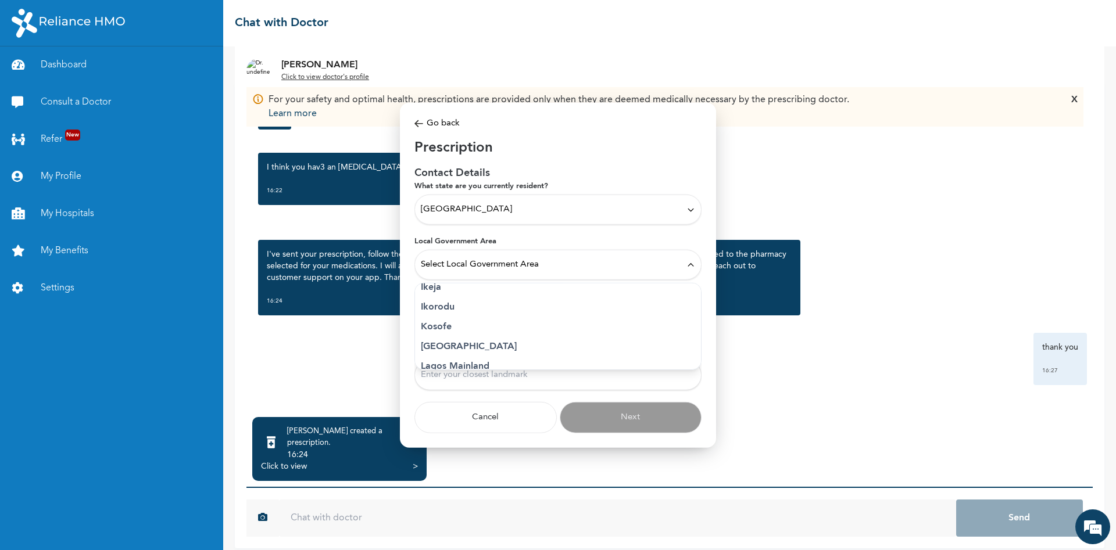
click at [474, 343] on p "Lagos Island" at bounding box center [558, 347] width 274 height 14
click at [553, 316] on input "Street Address" at bounding box center [557, 320] width 287 height 30
type input "U"
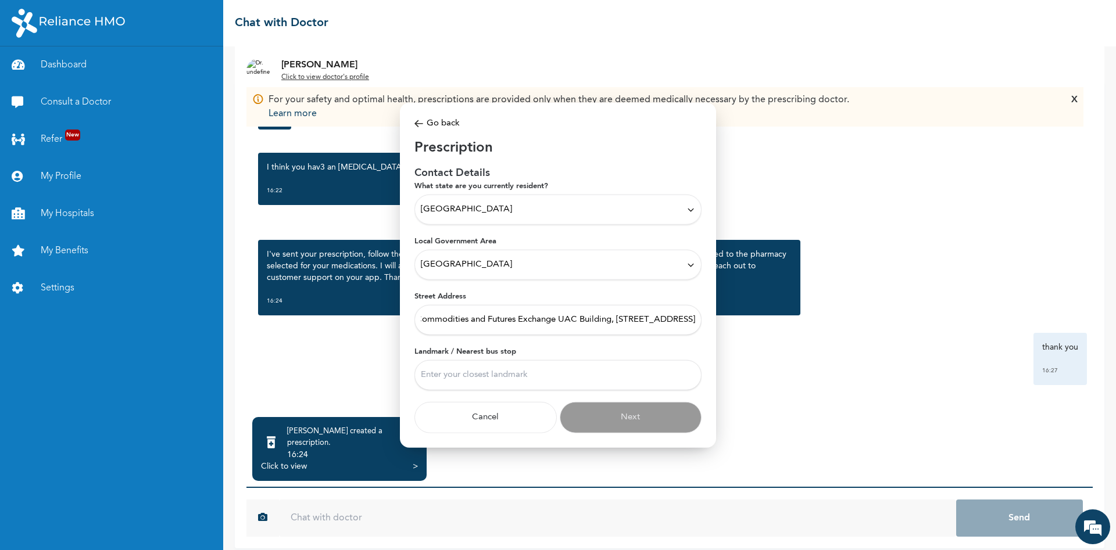
scroll to position [0, 90]
type input "Lagos Commodities and Futures Exchange UAC Building, 1-5 Odunlami Street, Marin…"
click at [442, 374] on input "Landmark / Nearest bus stop" at bounding box center [557, 375] width 287 height 30
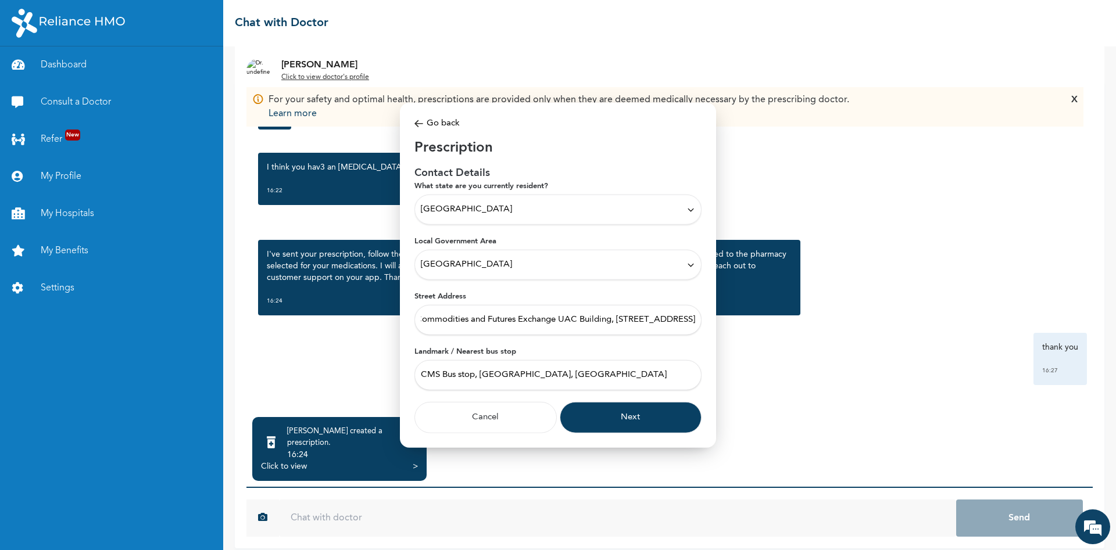
type input "CMS Bus stop, Marina, Lagos"
click at [615, 425] on button "Next" at bounding box center [631, 417] width 142 height 31
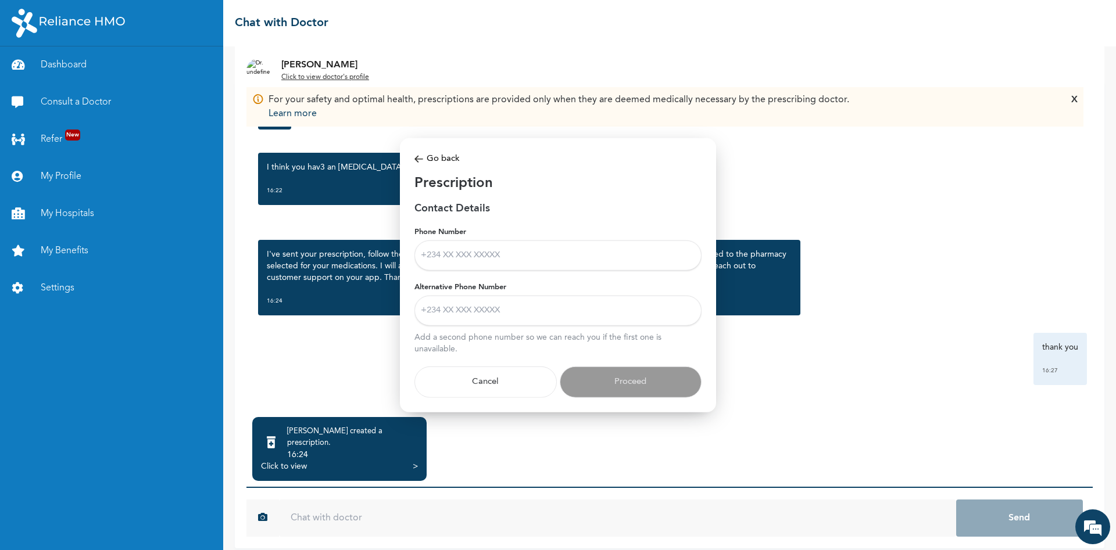
click at [521, 259] on input "Phone Number" at bounding box center [557, 256] width 287 height 30
type input "08023304397"
click at [543, 310] on input "Alternative Phone Number" at bounding box center [557, 311] width 287 height 30
type input "08061200986"
click at [630, 386] on button "Proceed" at bounding box center [631, 382] width 142 height 31
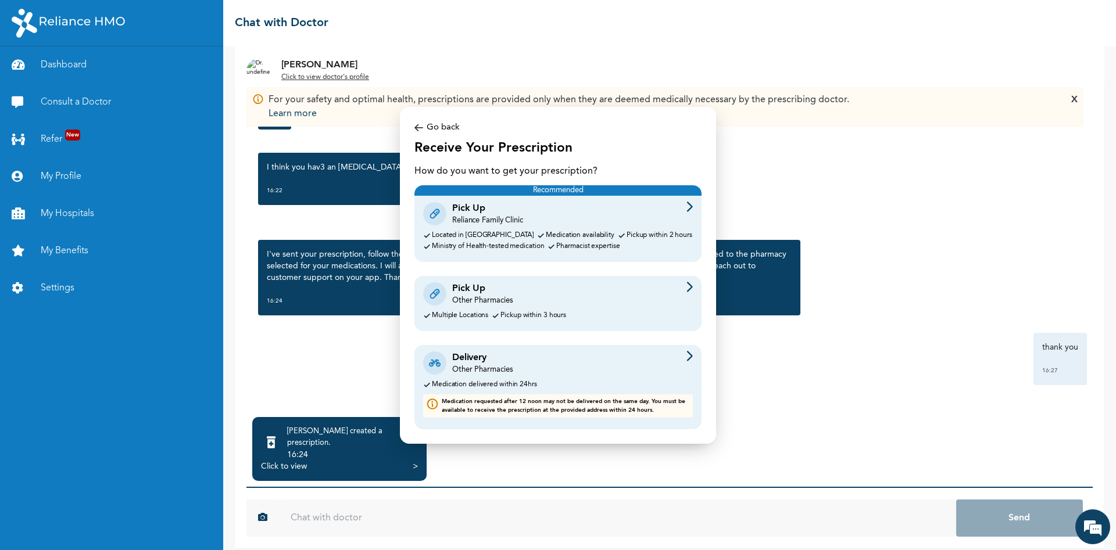
click at [686, 353] on img at bounding box center [689, 356] width 6 height 10
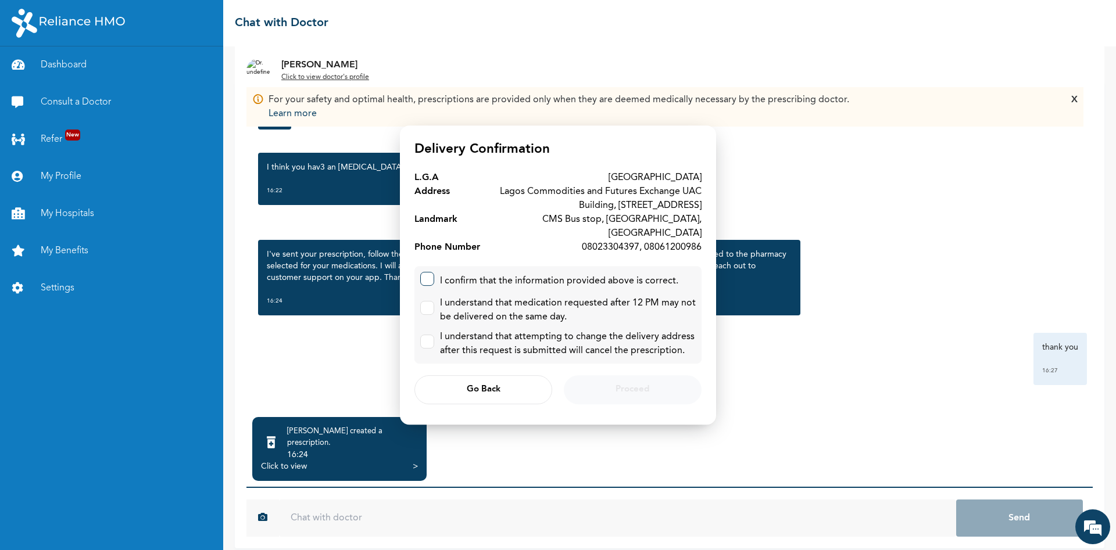
click at [425, 274] on input "checkbox" at bounding box center [425, 277] width 8 height 8
checkbox input "true"
click at [432, 306] on label at bounding box center [427, 308] width 14 height 14
click at [428, 306] on input "checkbox" at bounding box center [425, 306] width 8 height 8
checkbox input "true"
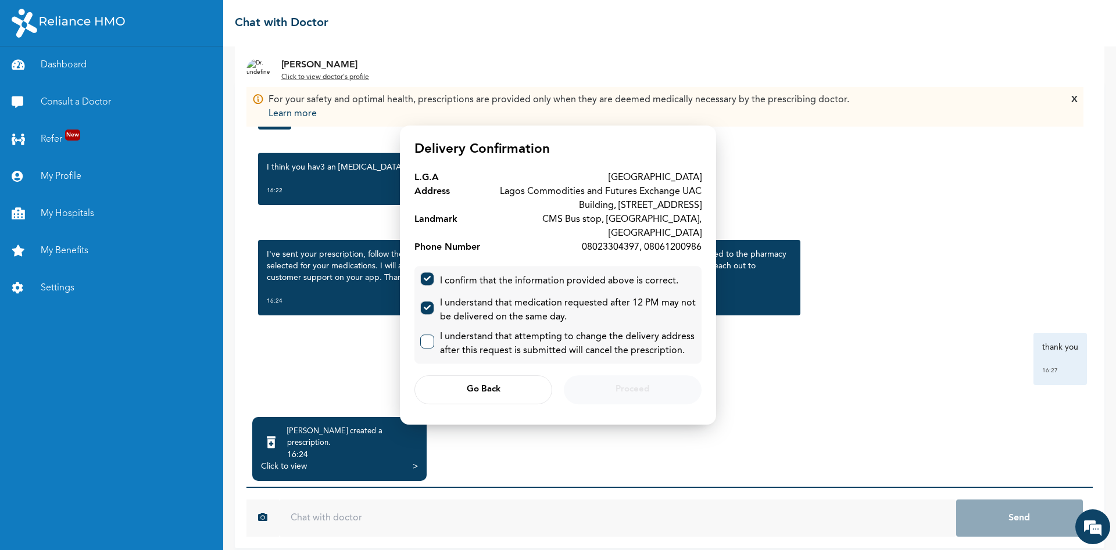
click at [432, 336] on label at bounding box center [427, 342] width 14 height 14
click at [428, 336] on input "checkbox" at bounding box center [425, 339] width 8 height 8
checkbox input "true"
click at [624, 386] on span "Proceed" at bounding box center [632, 390] width 34 height 8
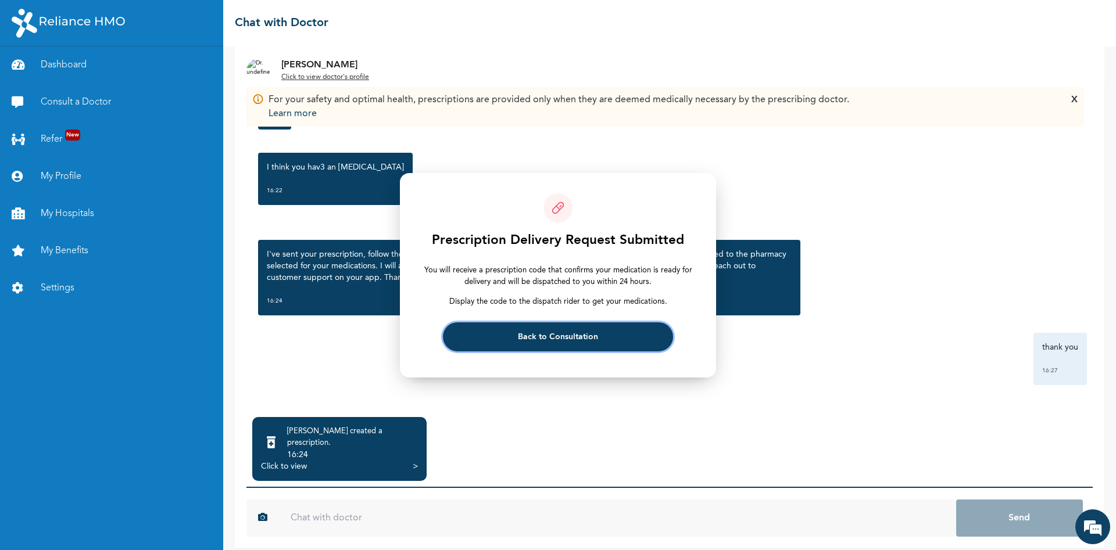
click at [540, 334] on span "Back to Consultation" at bounding box center [558, 337] width 80 height 8
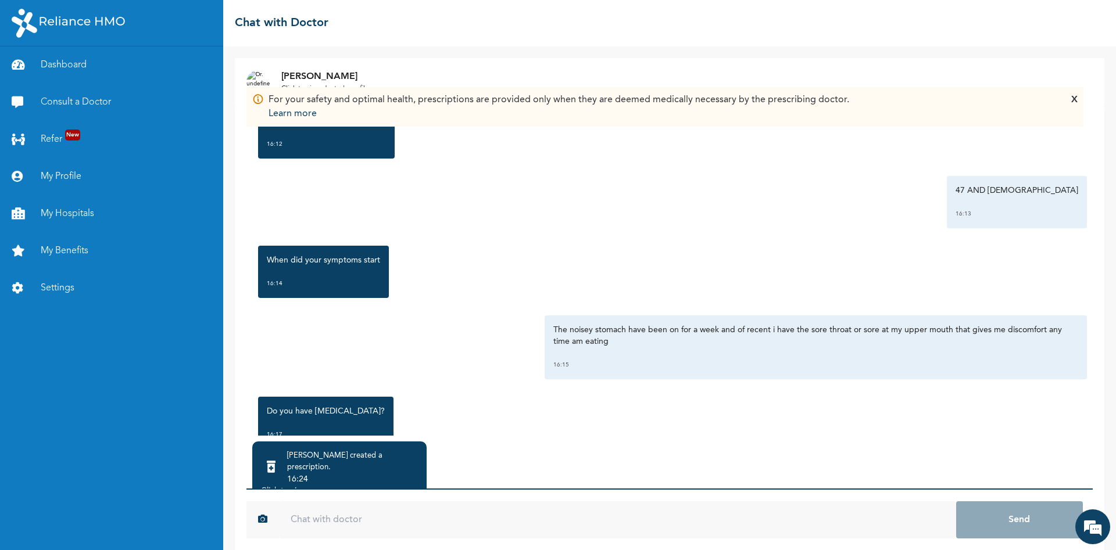
click at [418, 482] on div "[PERSON_NAME] created a prescription . 16:24 Click to view >" at bounding box center [339, 474] width 174 height 64
click at [415, 485] on div ">" at bounding box center [415, 491] width 5 height 12
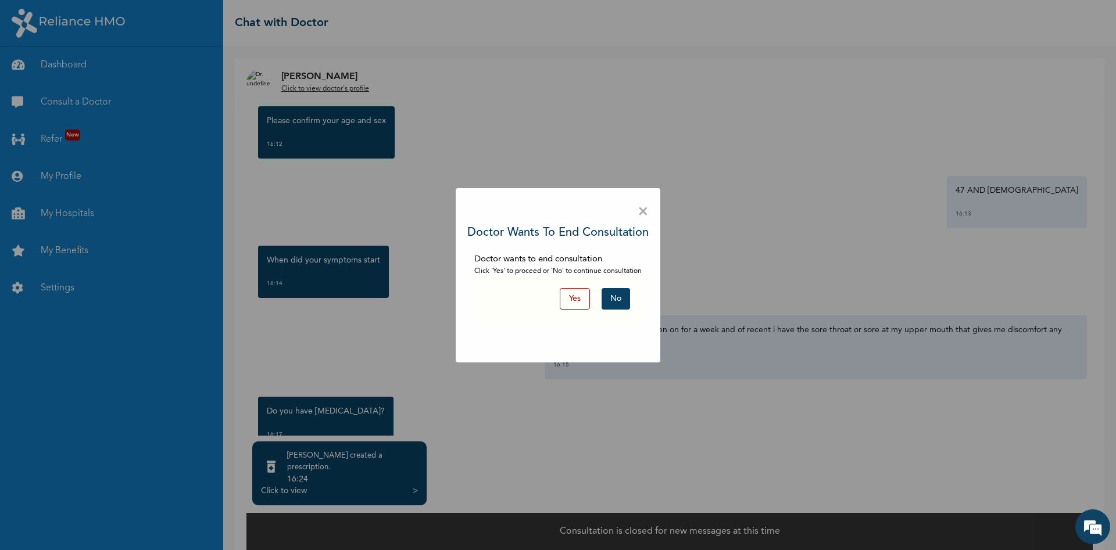
click at [577, 299] on button "Yes" at bounding box center [575, 298] width 30 height 21
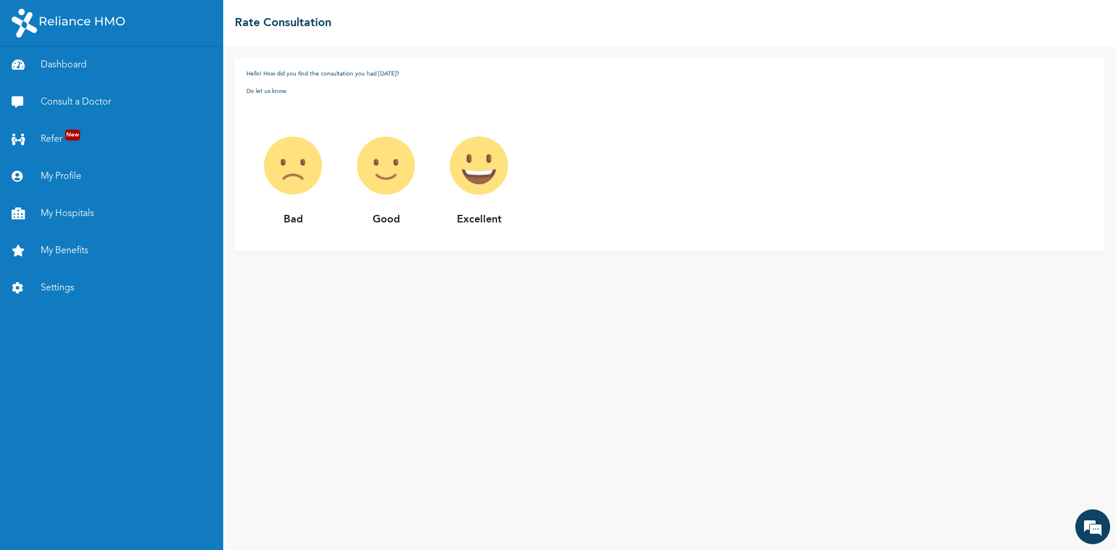
click at [392, 180] on img at bounding box center [385, 165] width 93 height 93
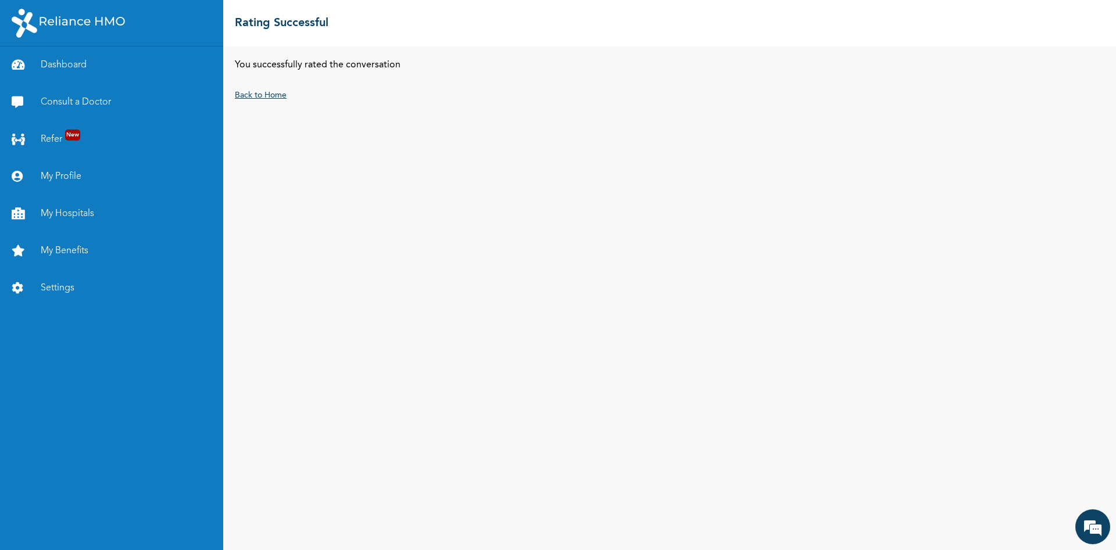
click at [247, 97] on link "Back to Home" at bounding box center [261, 95] width 52 height 8
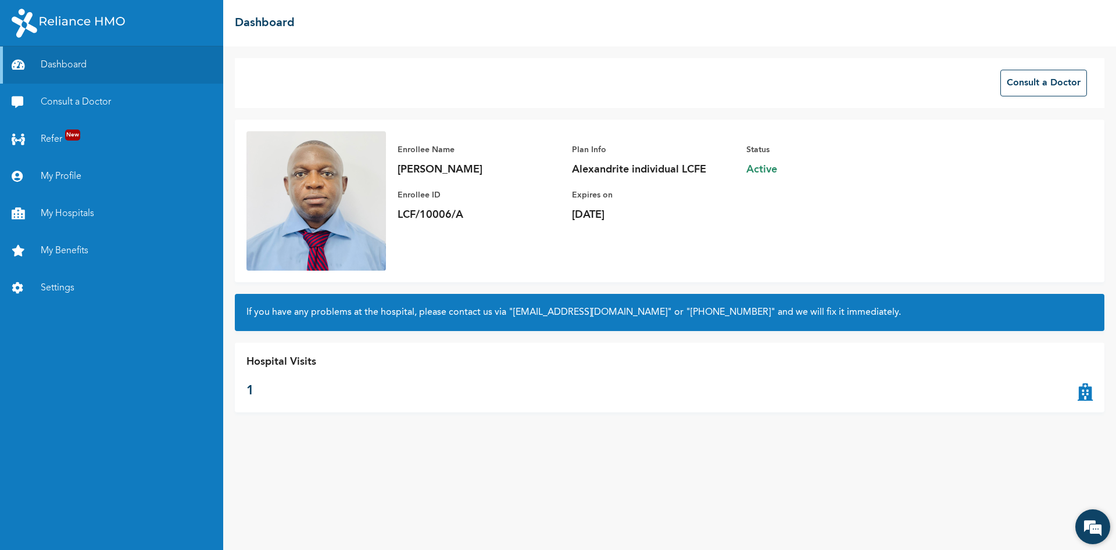
click at [1097, 534] on em at bounding box center [1092, 526] width 31 height 31
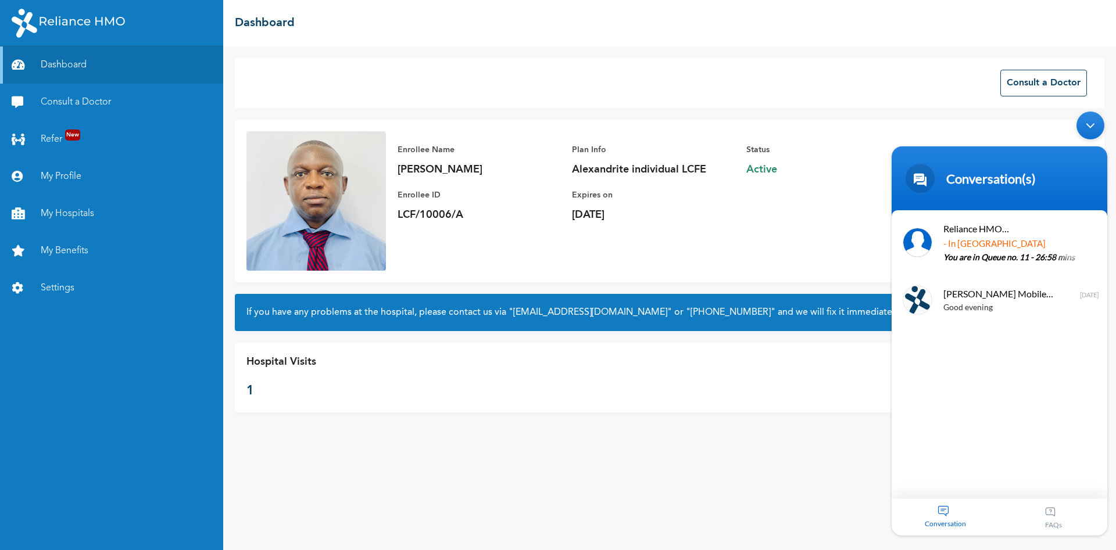
click at [948, 518] on div "Conversation" at bounding box center [945, 517] width 108 height 37
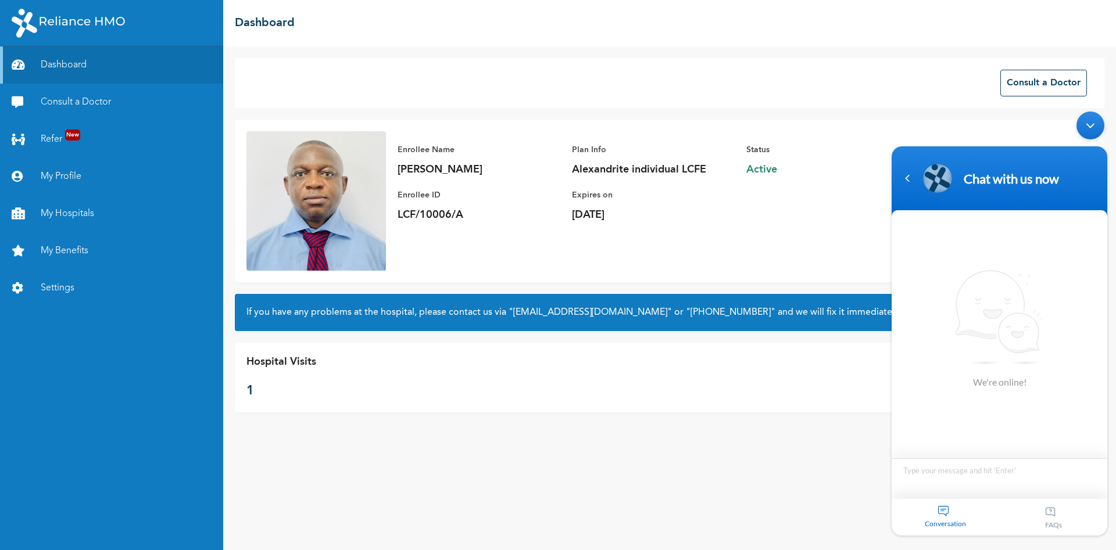
click at [964, 474] on textarea "Type your message and hit 'Enter'" at bounding box center [999, 478] width 216 height 41
type textarea "good evening"
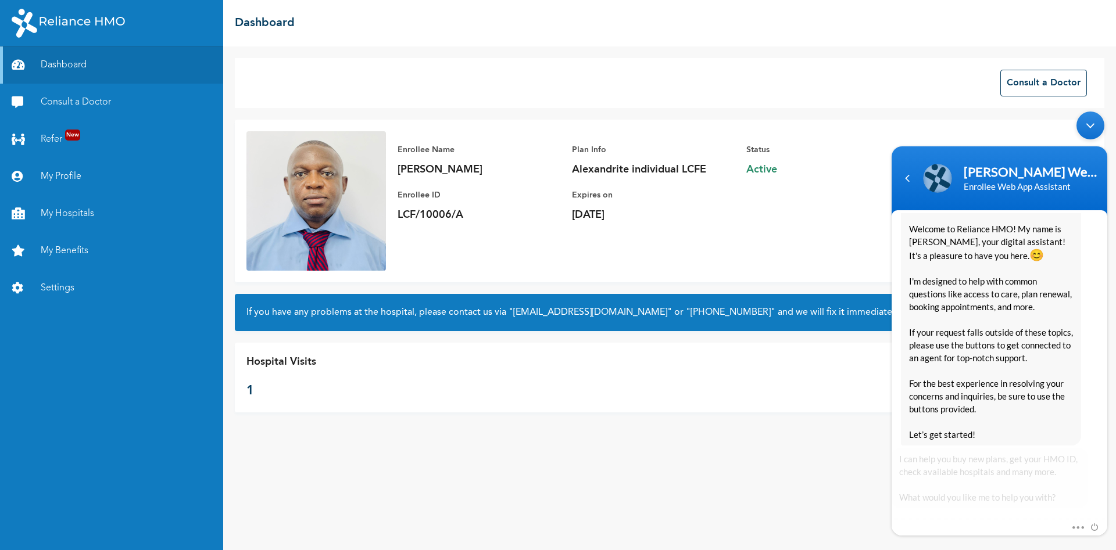
scroll to position [224, 0]
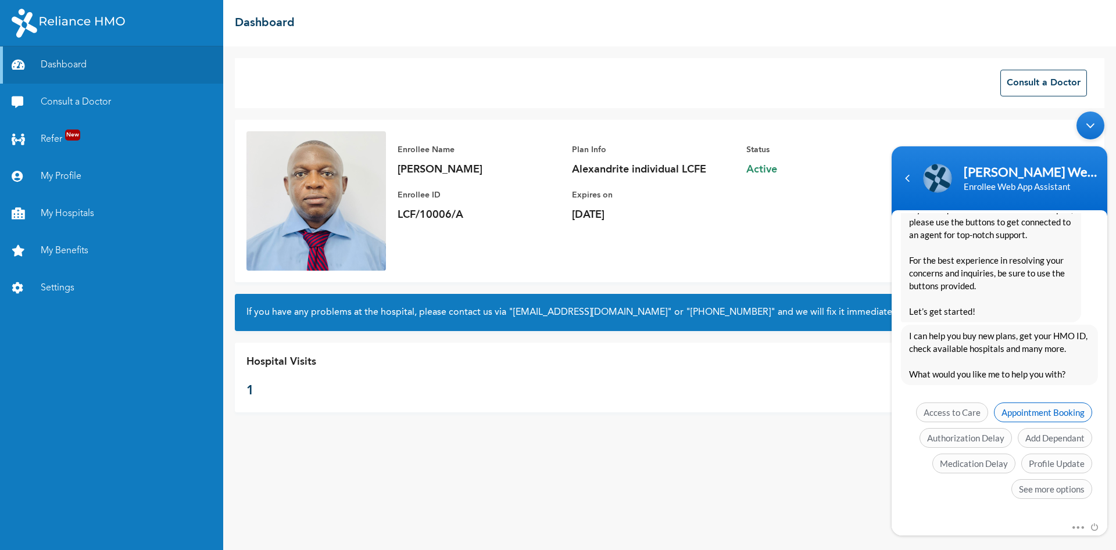
click at [1042, 416] on span "Appointment Booking" at bounding box center [1043, 413] width 98 height 20
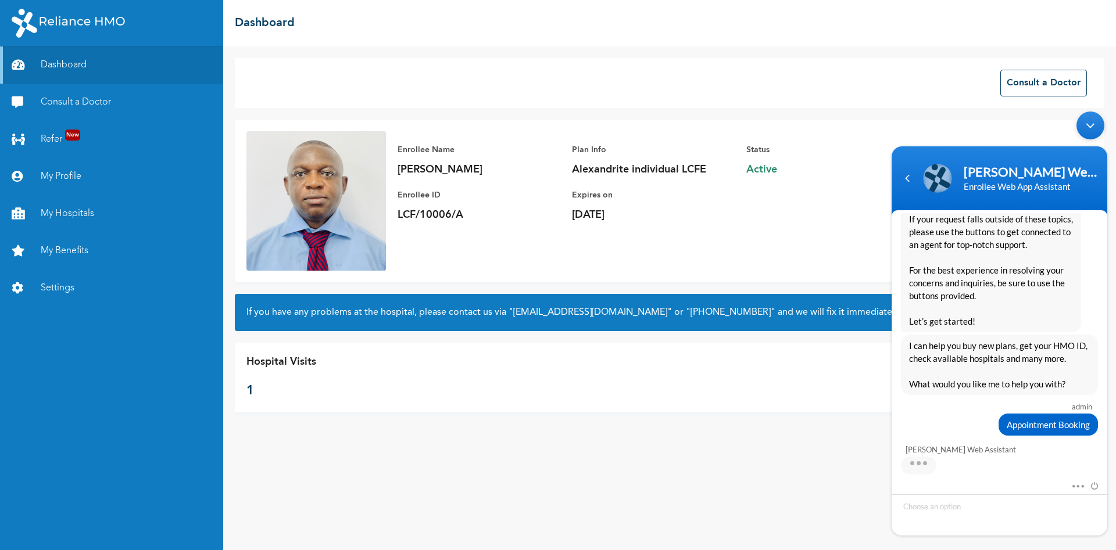
scroll to position [271, 0]
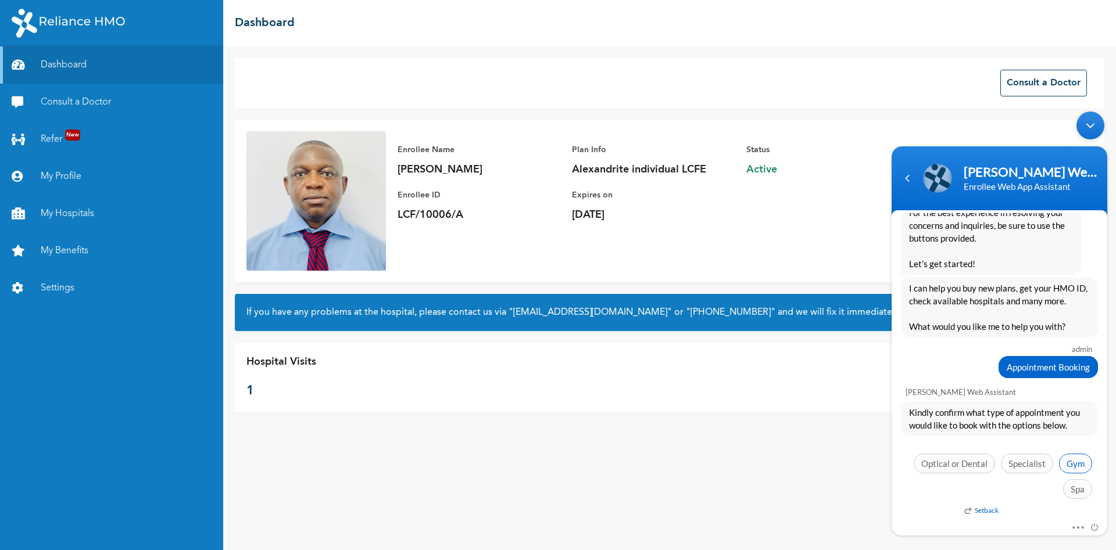
click at [1077, 465] on span "Gym" at bounding box center [1075, 464] width 33 height 20
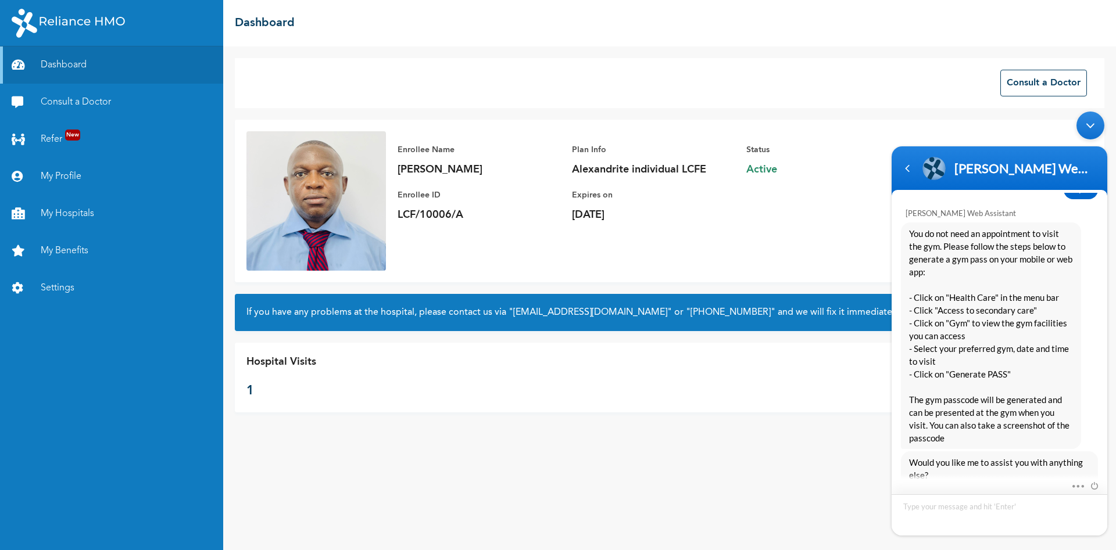
scroll to position [552, 0]
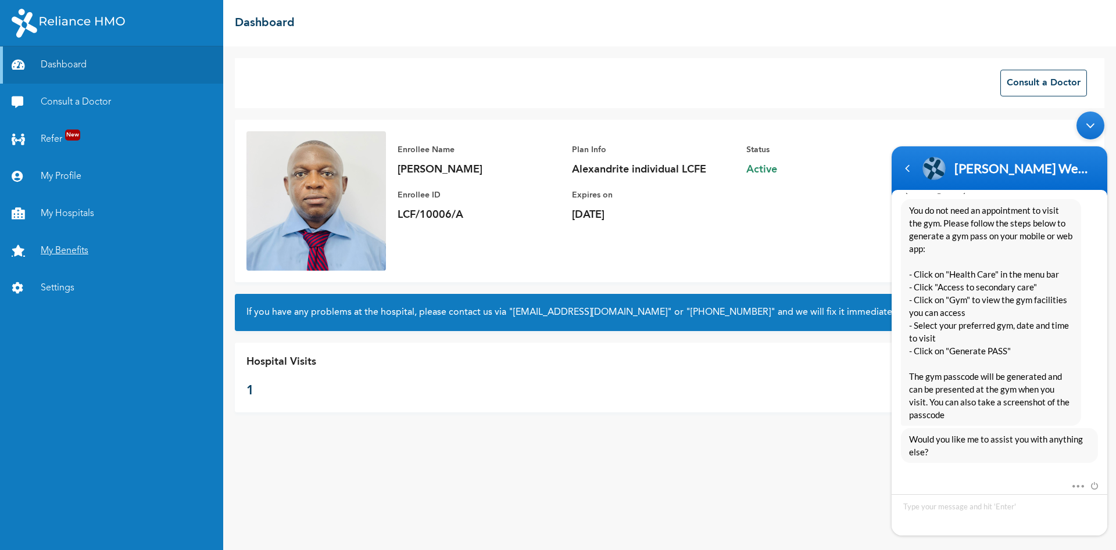
click at [60, 249] on link "My Benefits" at bounding box center [111, 250] width 223 height 37
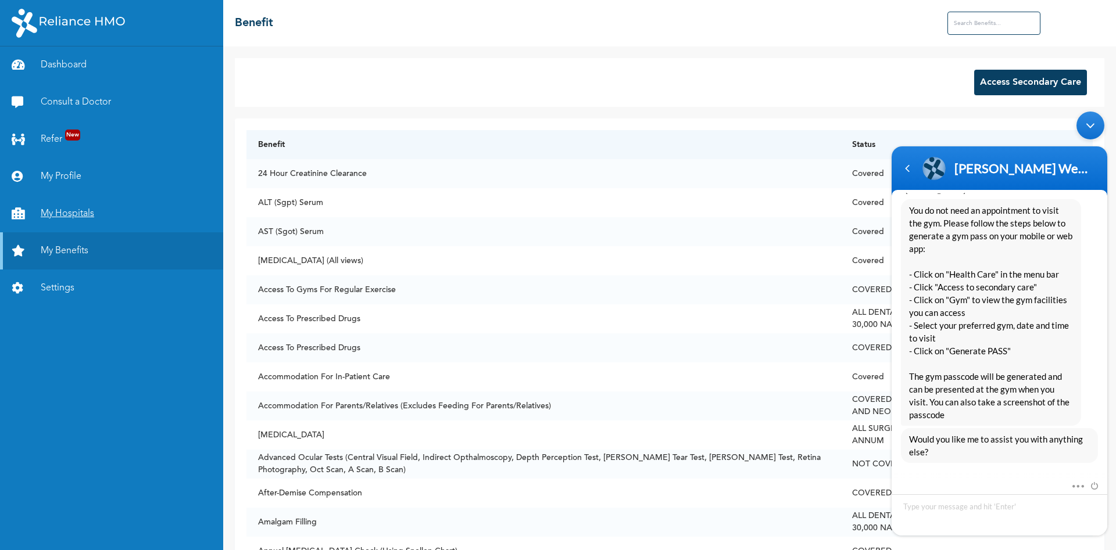
click at [64, 217] on link "My Hospitals" at bounding box center [111, 213] width 223 height 37
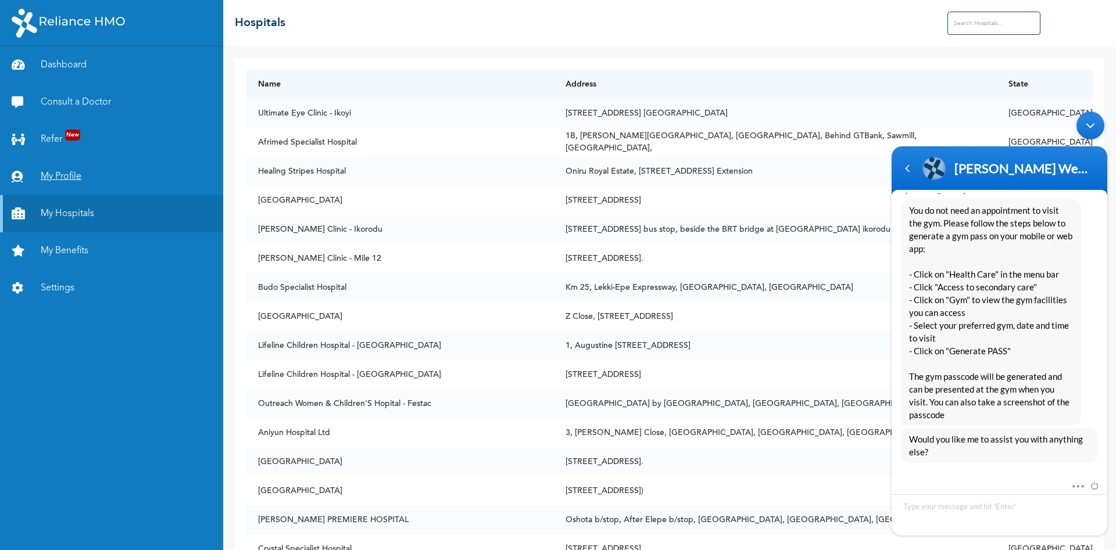
click at [71, 174] on link "My Profile" at bounding box center [111, 176] width 223 height 37
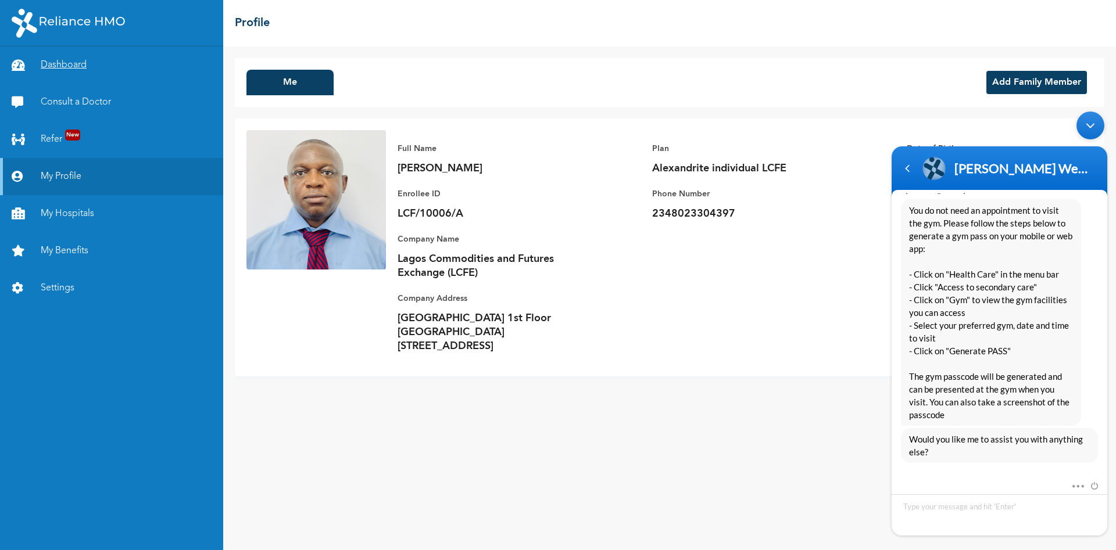
click at [58, 66] on link "Dashboard" at bounding box center [111, 64] width 223 height 37
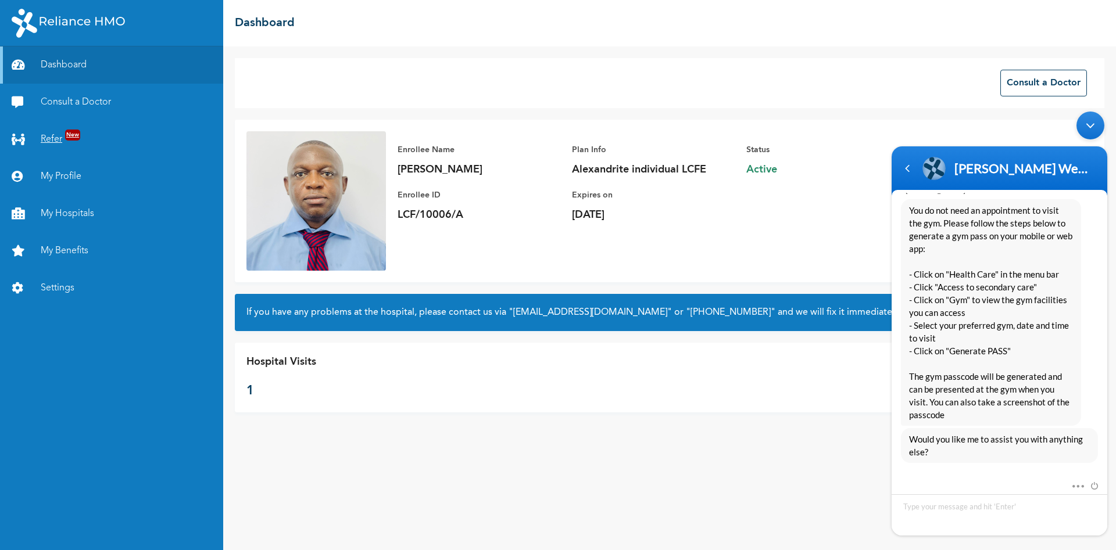
click at [52, 141] on link "Refer New" at bounding box center [111, 139] width 223 height 37
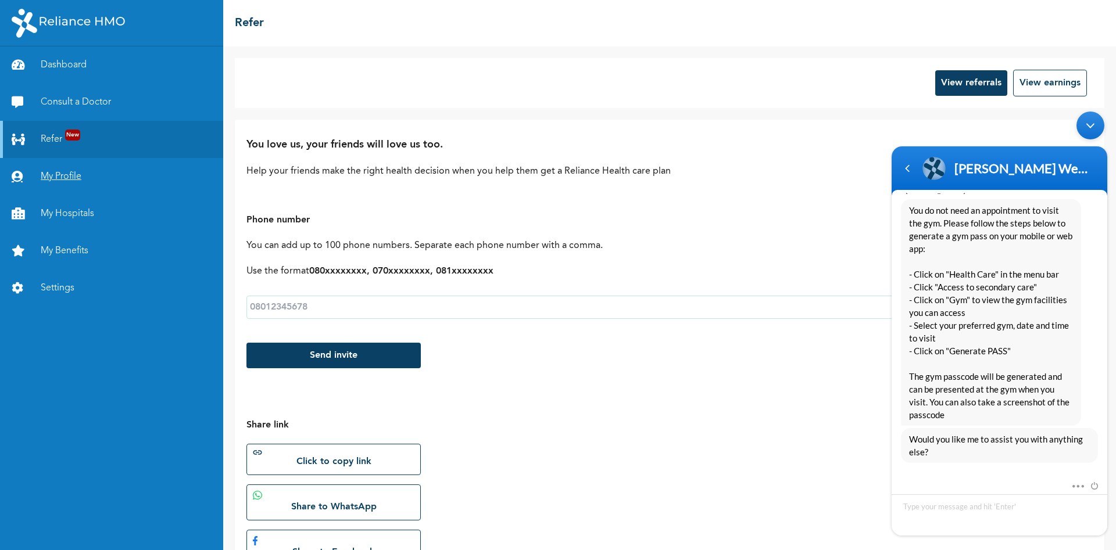
click at [63, 174] on link "My Profile" at bounding box center [111, 176] width 223 height 37
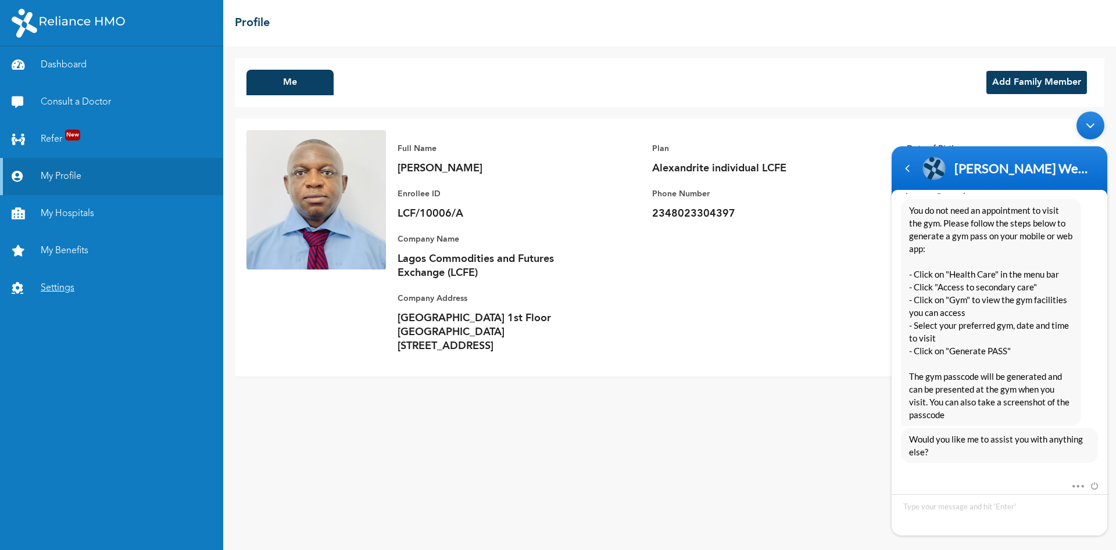
click at [58, 288] on link "Settings" at bounding box center [111, 288] width 223 height 37
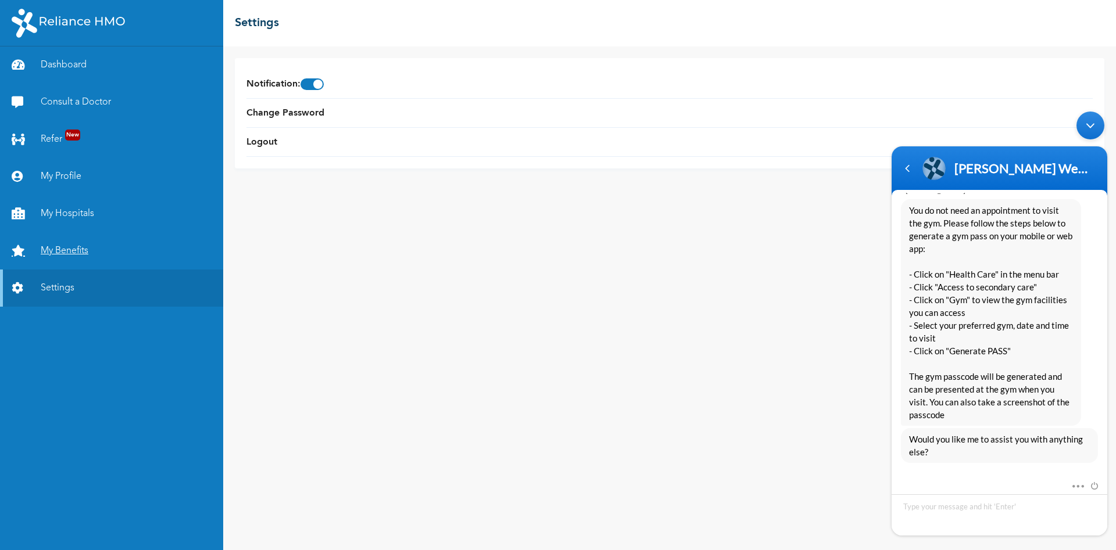
click at [51, 250] on link "My Benefits" at bounding box center [111, 250] width 223 height 37
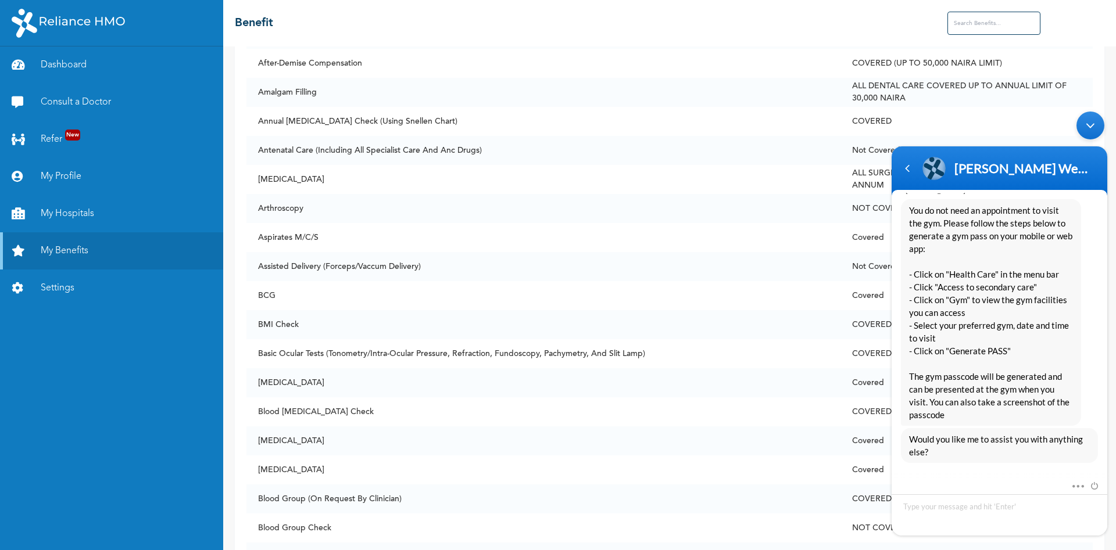
scroll to position [460, 0]
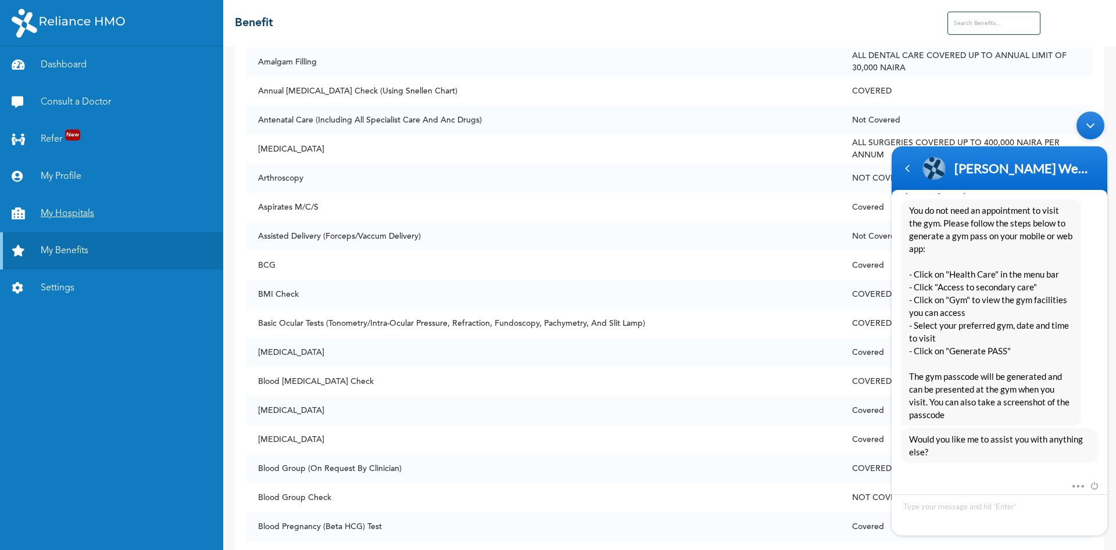
click at [45, 215] on link "My Hospitals" at bounding box center [111, 213] width 223 height 37
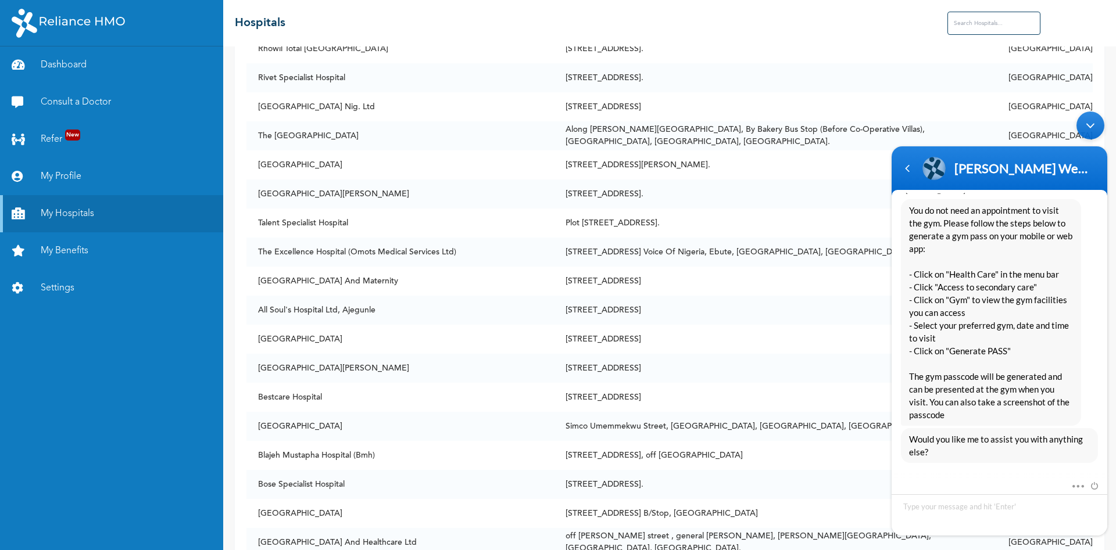
scroll to position [1171, 0]
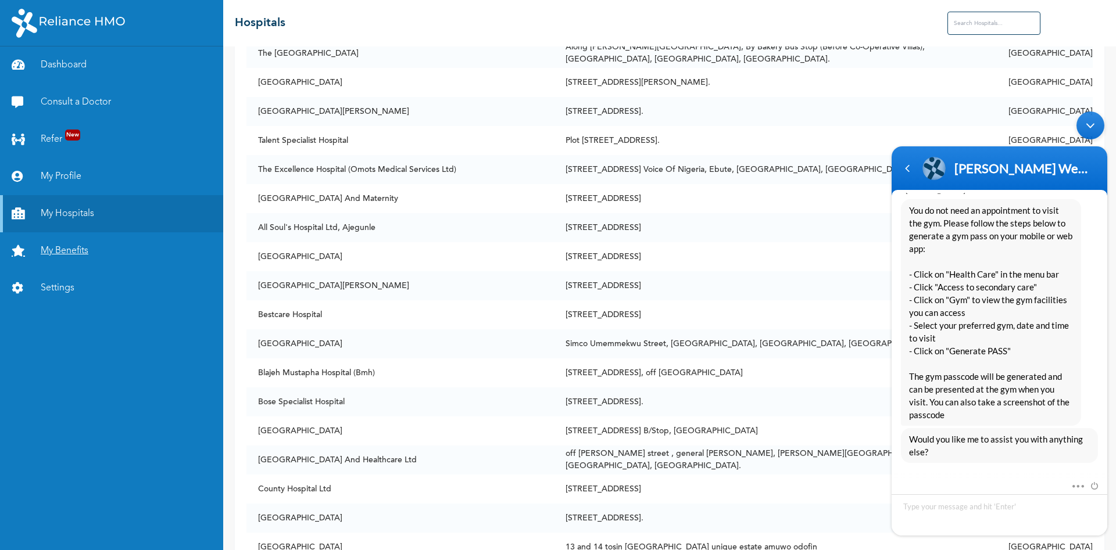
click at [56, 255] on link "My Benefits" at bounding box center [111, 250] width 223 height 37
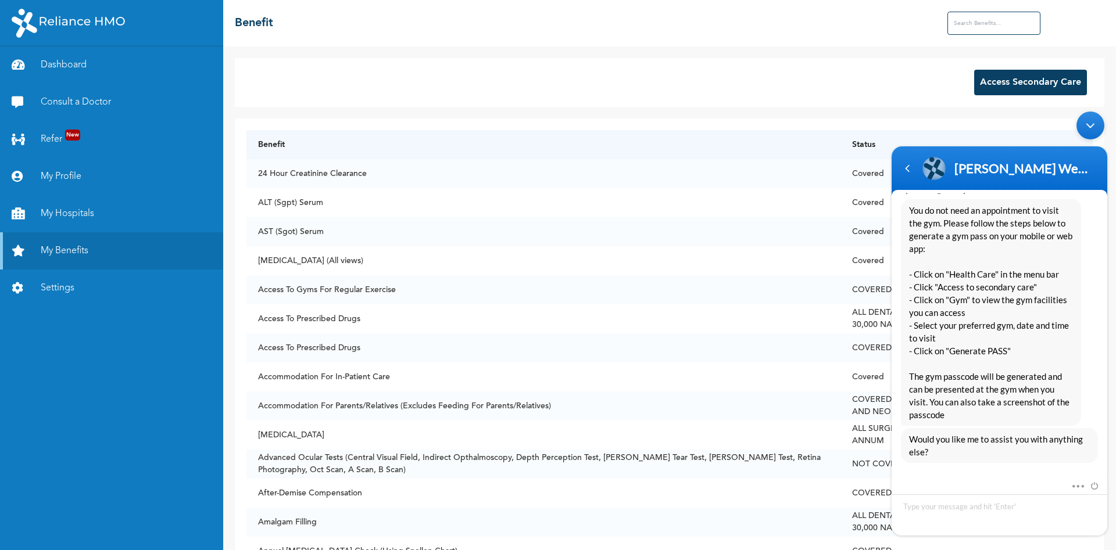
click at [1008, 81] on button "Access Secondary Care" at bounding box center [1030, 83] width 113 height 26
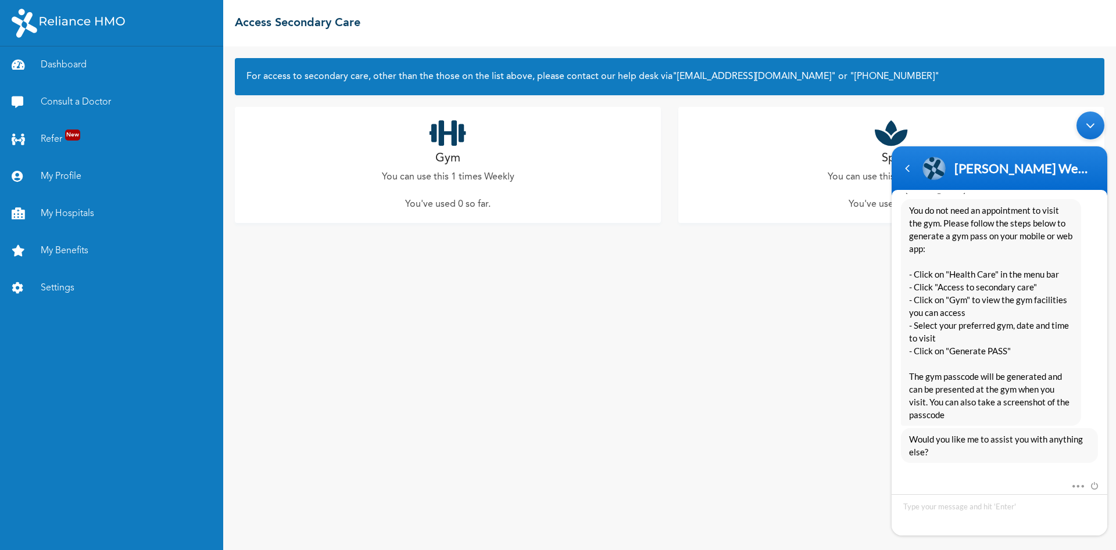
click at [1086, 127] on div "Minimize live chat window" at bounding box center [1090, 126] width 28 height 28
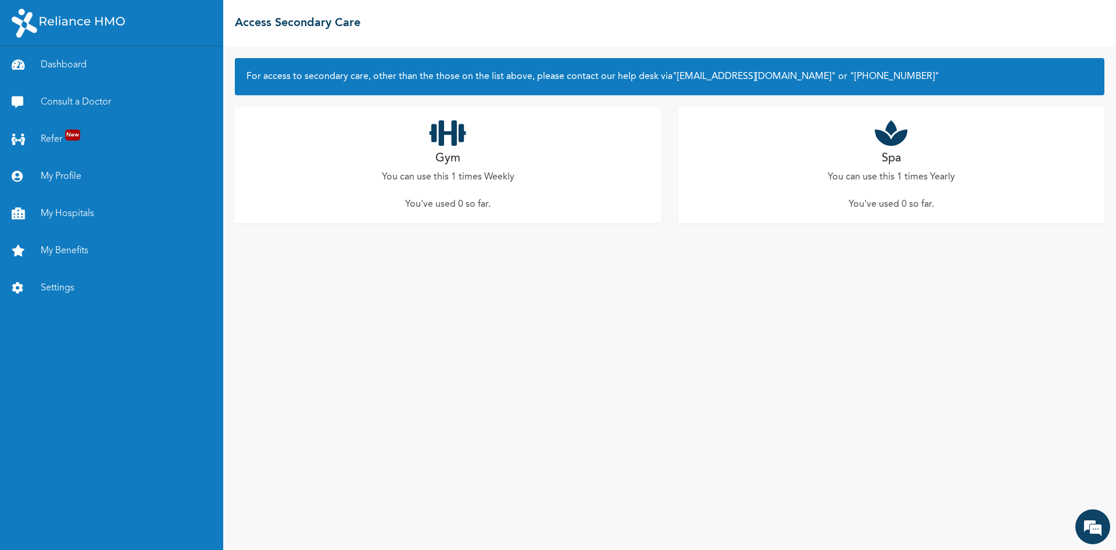
click at [454, 136] on icon at bounding box center [447, 133] width 37 height 29
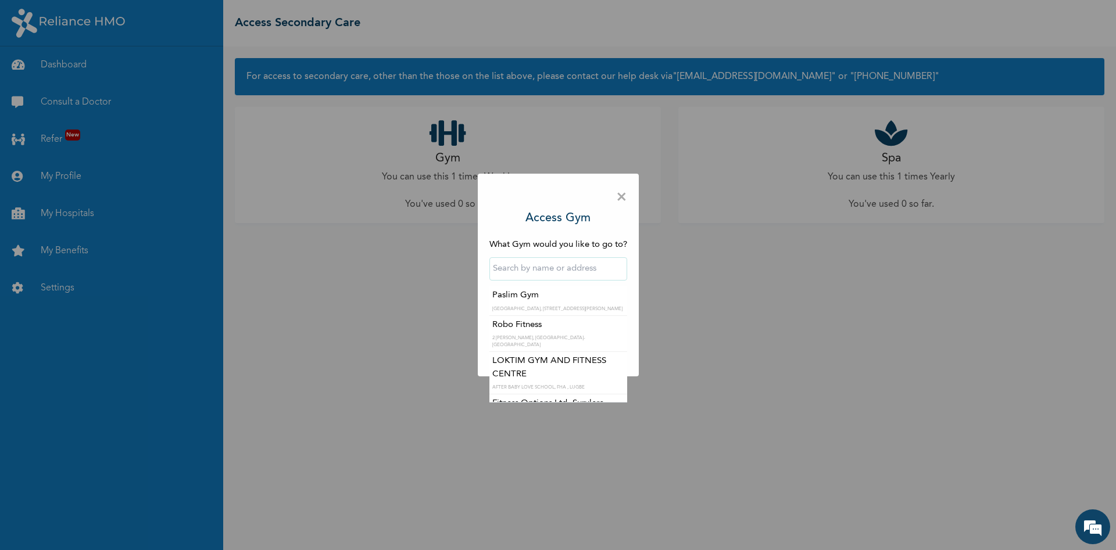
click at [533, 271] on input "text" at bounding box center [558, 268] width 138 height 23
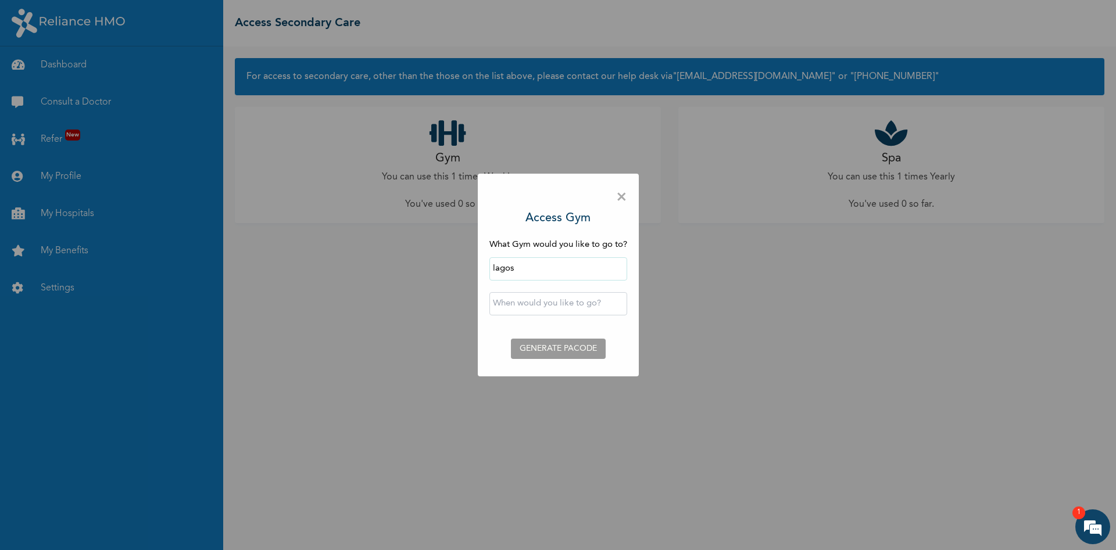
click at [518, 268] on input "lagos" at bounding box center [558, 268] width 138 height 23
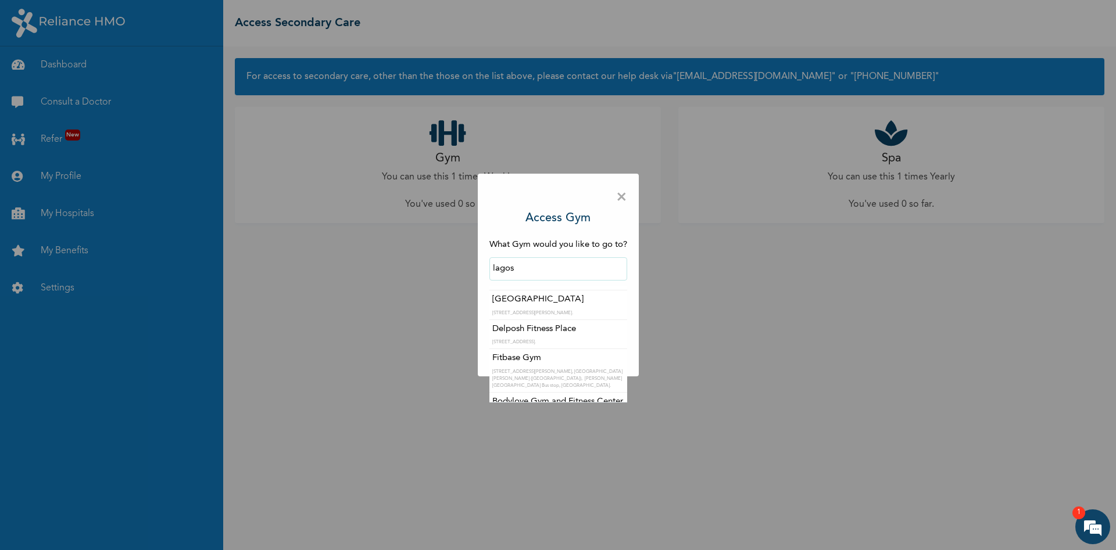
scroll to position [2576, 0]
type input "l"
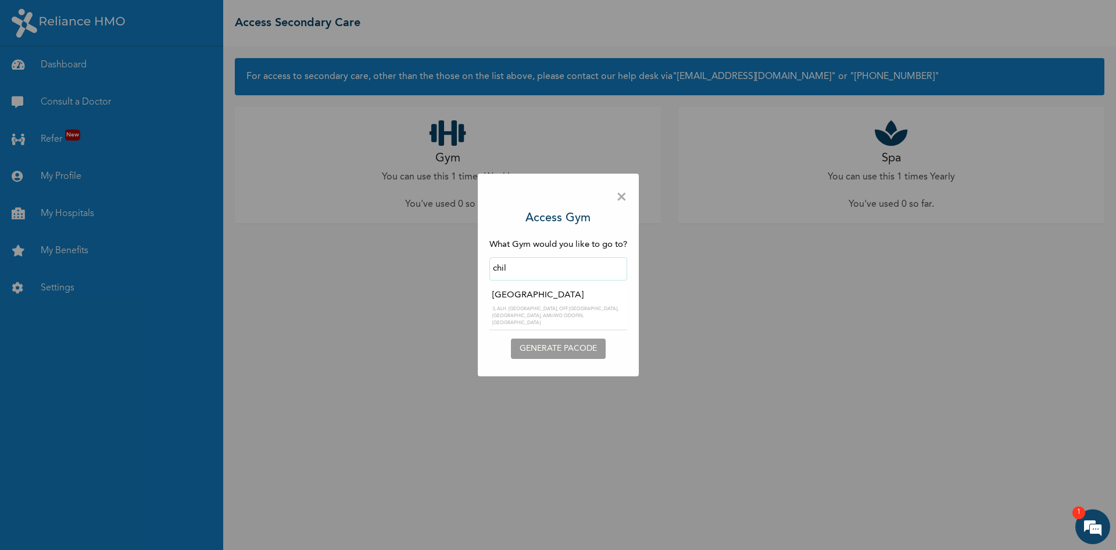
type input "[GEOGRAPHIC_DATA]"
click at [523, 302] on input "text" at bounding box center [558, 303] width 138 height 23
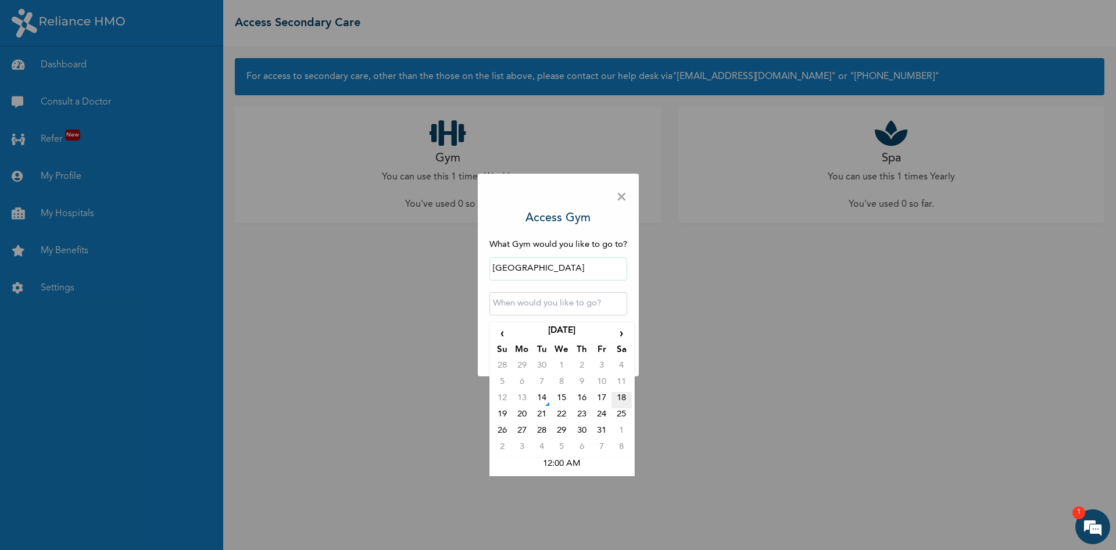
click at [621, 401] on td "18" at bounding box center [621, 400] width 20 height 16
click at [592, 306] on input "2025-10-18 12:00 AM" at bounding box center [558, 303] width 138 height 23
click at [549, 304] on input "2025-10-18 12:00 AM" at bounding box center [558, 303] width 138 height 23
click at [592, 307] on input "2025-10-18 12:00 AM" at bounding box center [558, 303] width 138 height 23
click at [547, 306] on input "2025-10-18 12:00 AM" at bounding box center [558, 303] width 138 height 23
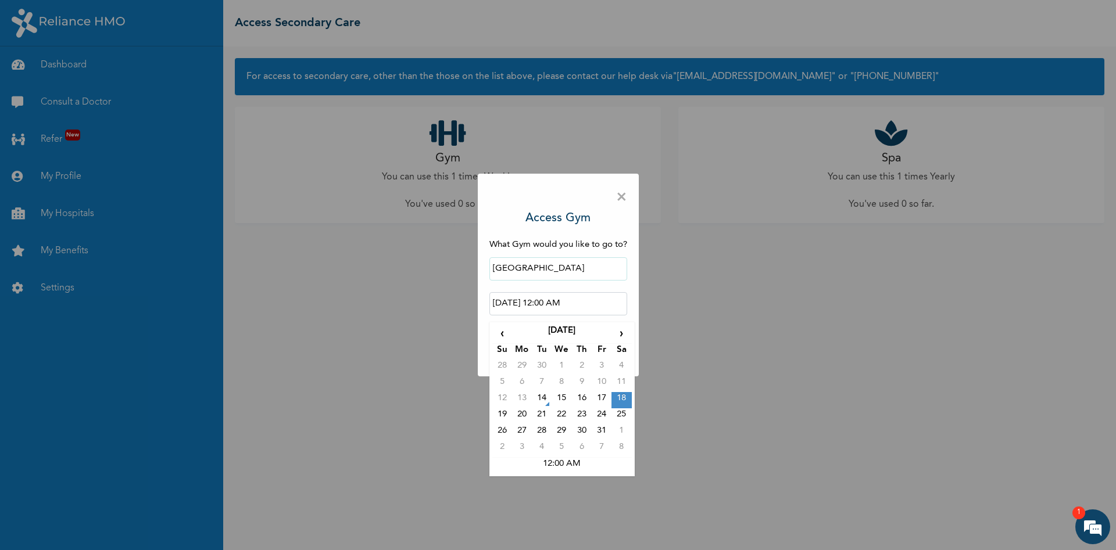
click at [587, 303] on input "2025-10-18 12:00 AM" at bounding box center [558, 303] width 138 height 23
click at [599, 400] on td "17" at bounding box center [602, 400] width 20 height 16
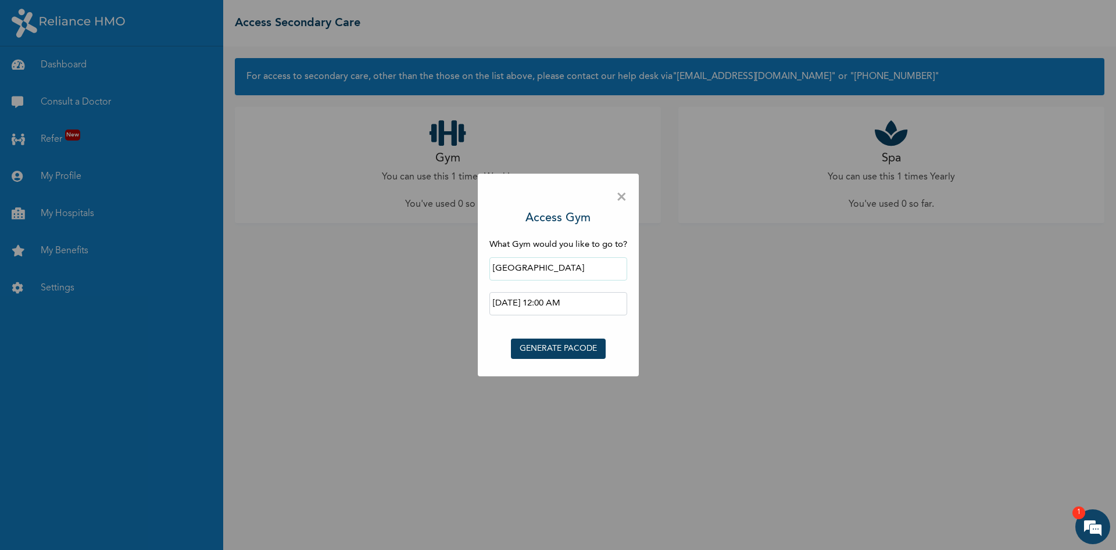
click at [587, 303] on input "2025-10-17 12:00 AM" at bounding box center [558, 303] width 138 height 23
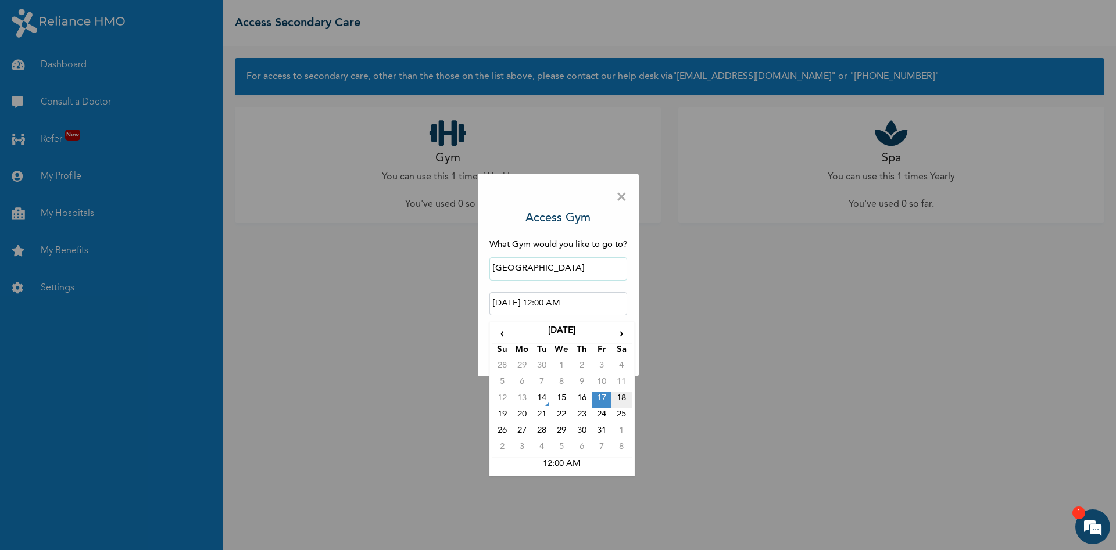
click at [622, 402] on td "18" at bounding box center [621, 400] width 20 height 16
click at [560, 303] on input "2025-10-18 12:00 AM" at bounding box center [558, 303] width 138 height 23
click at [504, 414] on td "19" at bounding box center [502, 416] width 20 height 16
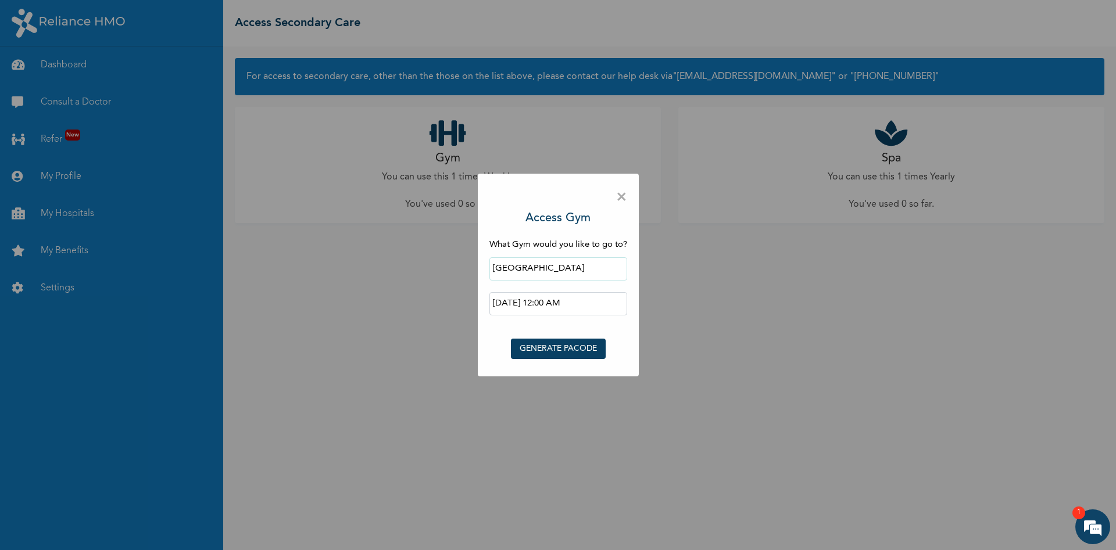
click at [592, 306] on input "2025-10-19 12:00 AM" at bounding box center [558, 303] width 138 height 23
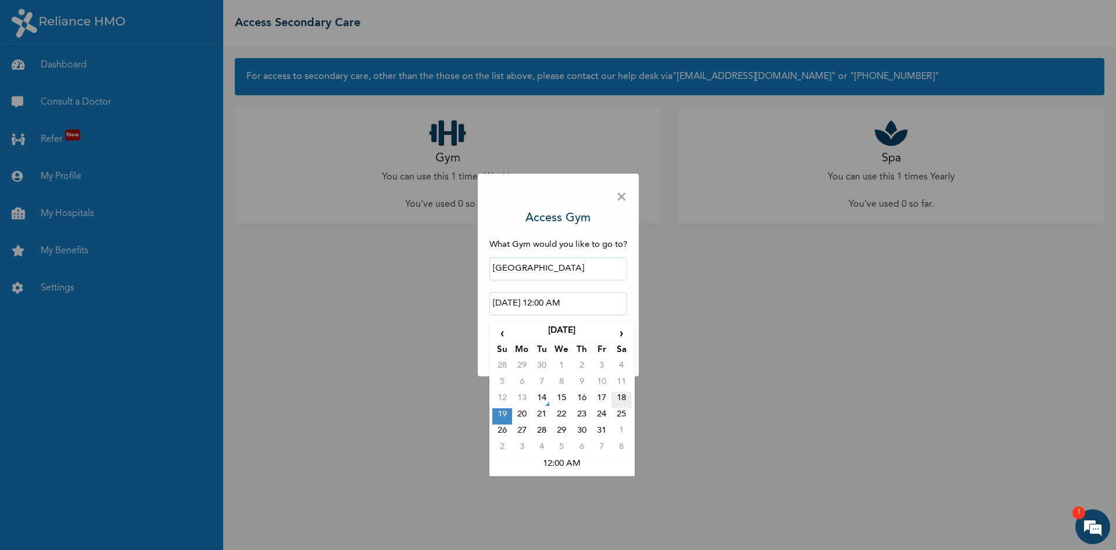
click at [618, 399] on td "18" at bounding box center [621, 400] width 20 height 16
type input "2025-10-18 12:00 AM"
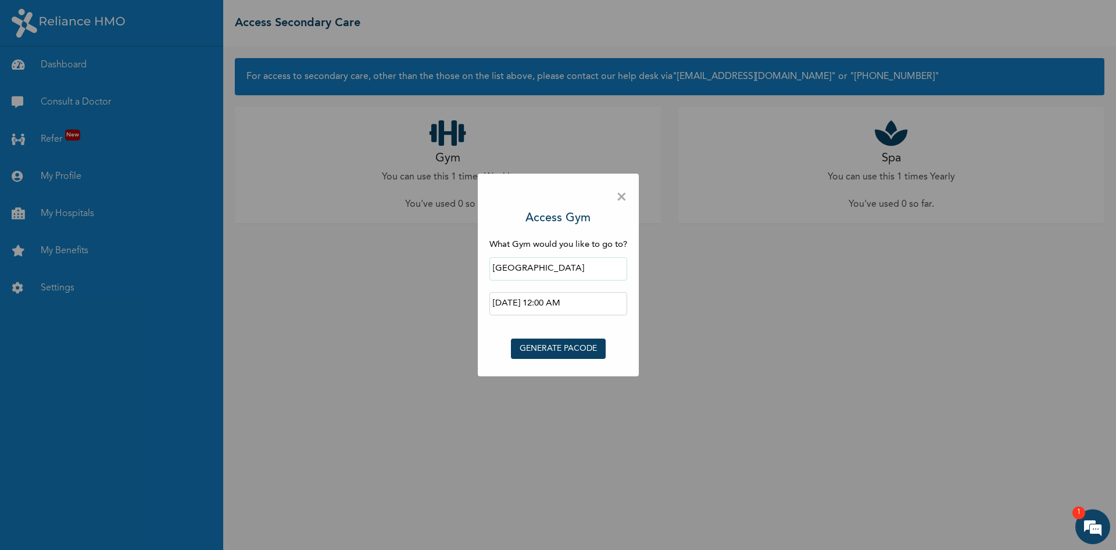
click at [556, 345] on button "GENERATE PACODE" at bounding box center [558, 349] width 95 height 20
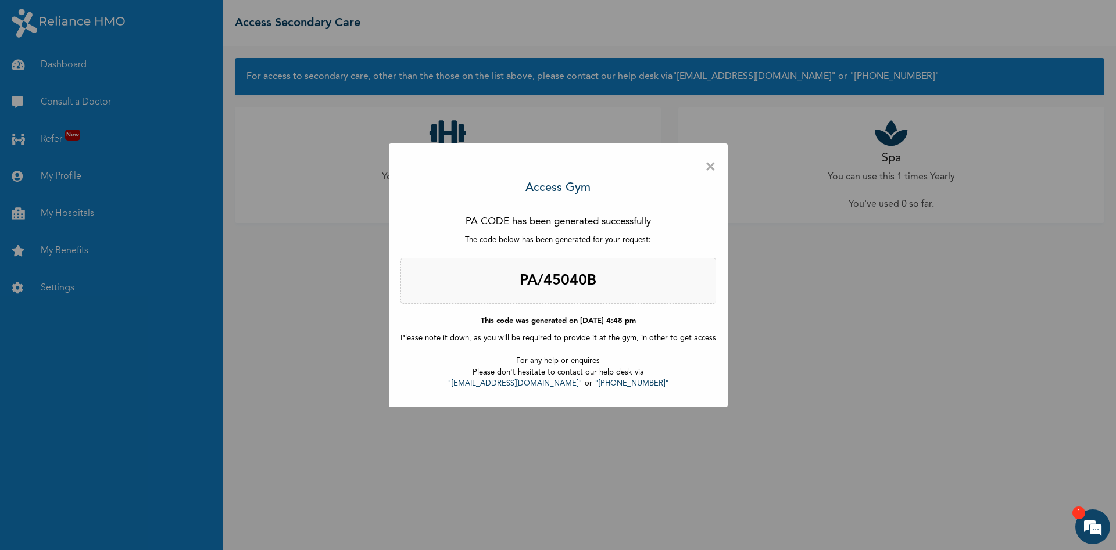
click at [705, 167] on span "×" at bounding box center [710, 167] width 11 height 24
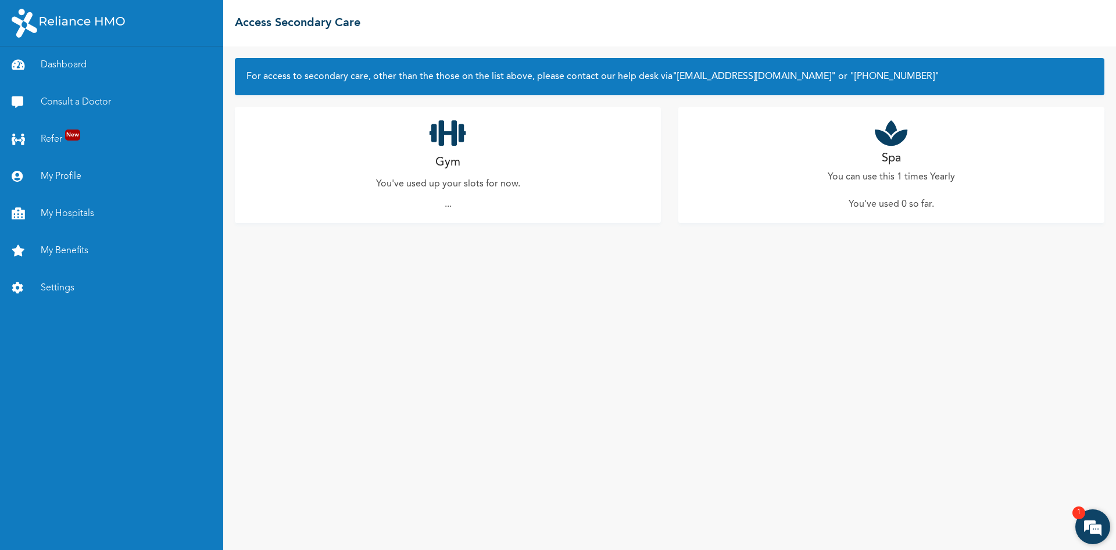
click at [1093, 537] on em at bounding box center [1092, 526] width 31 height 31
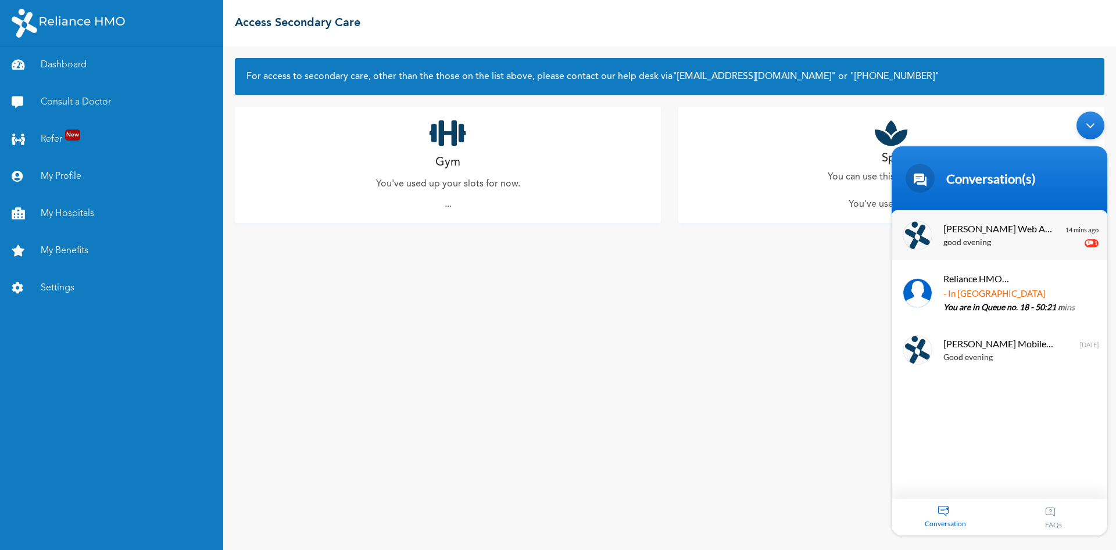
click at [1004, 232] on span "[PERSON_NAME] Web Assistant" at bounding box center [998, 229] width 110 height 16
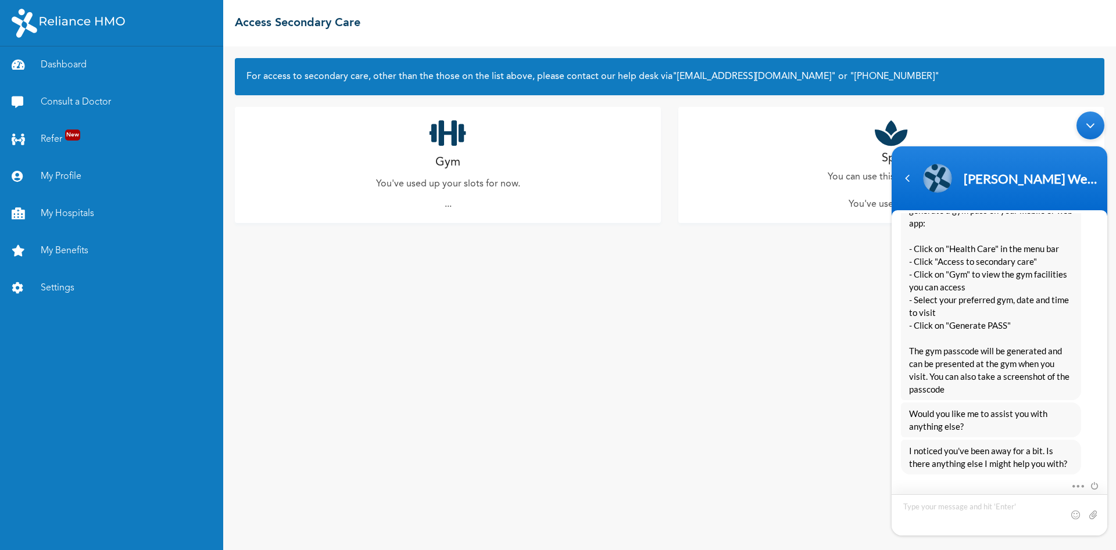
scroll to position [582, 0]
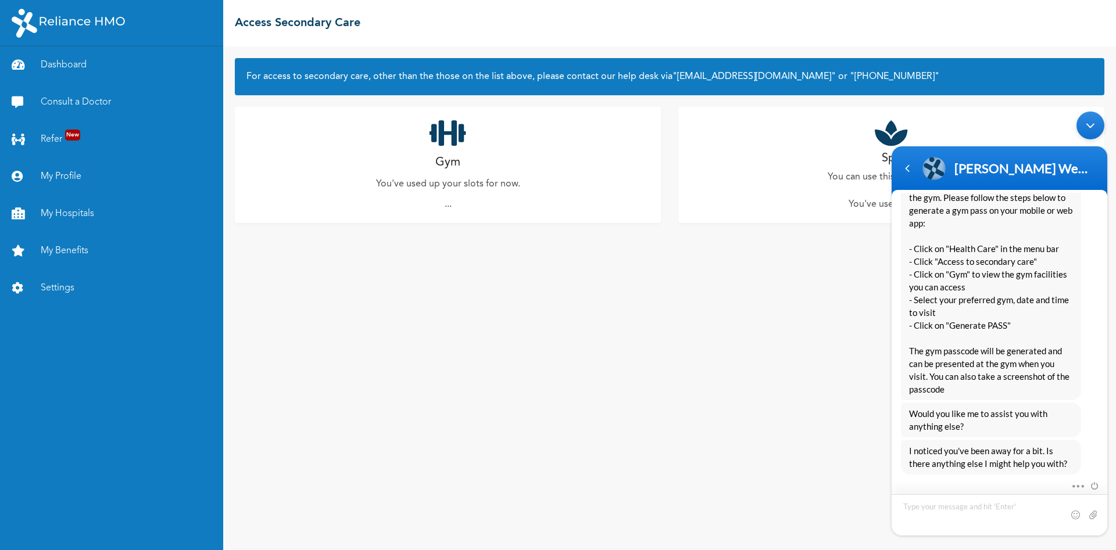
click at [916, 511] on textarea "Type your message and hit 'Enter'" at bounding box center [999, 514] width 216 height 41
type textarea "i have generated a pass code but the time is showing is 12am and cannot be chan…"
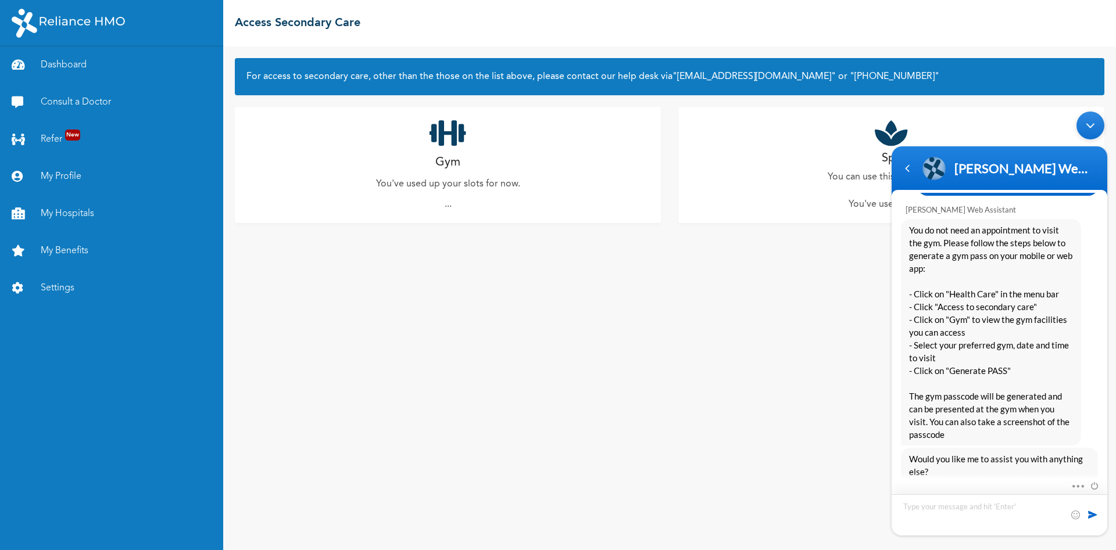
scroll to position [990, 0]
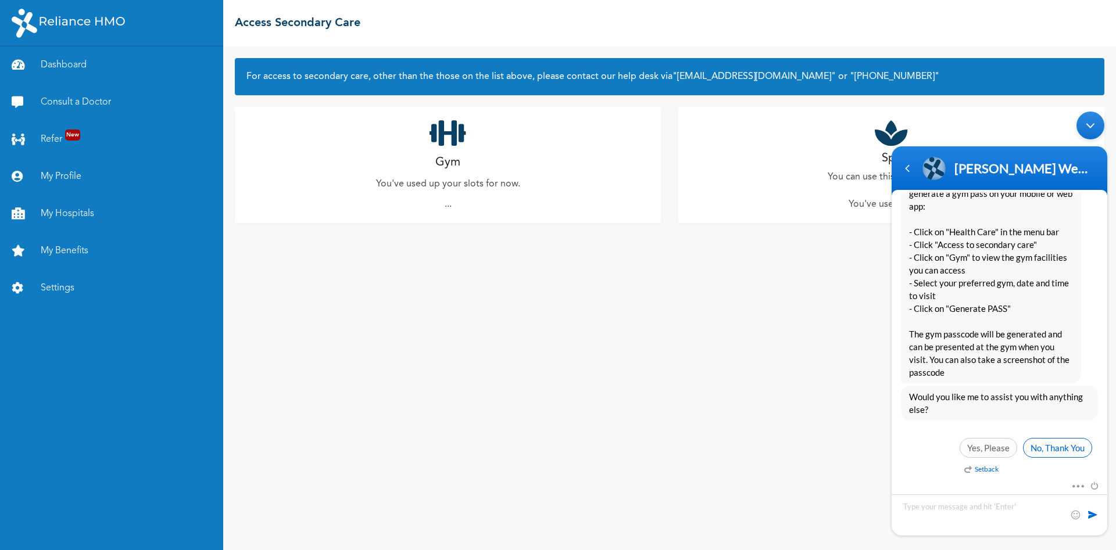
click at [1059, 445] on span "No, Thank You" at bounding box center [1057, 448] width 69 height 20
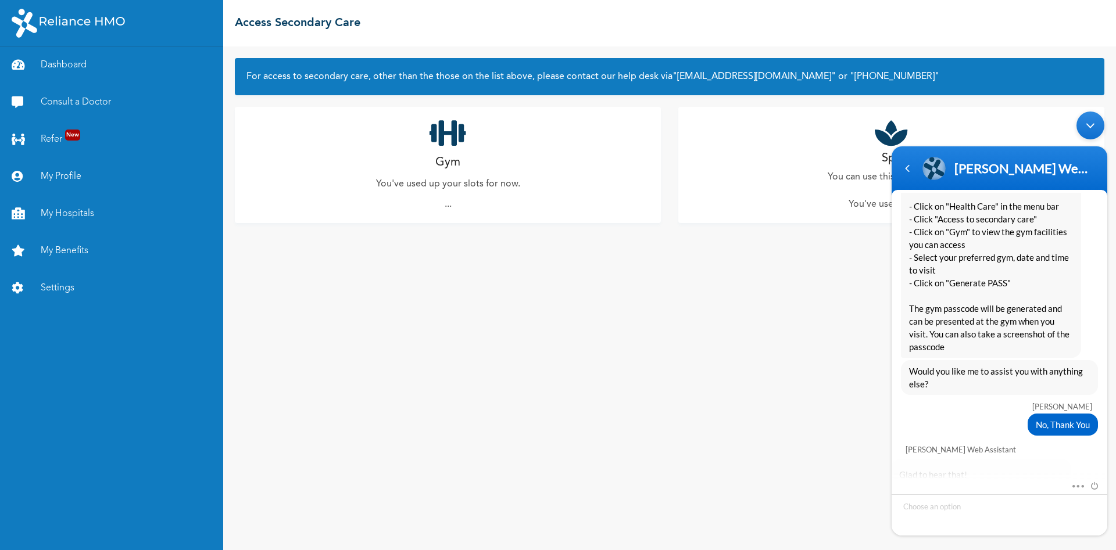
scroll to position [1114, 0]
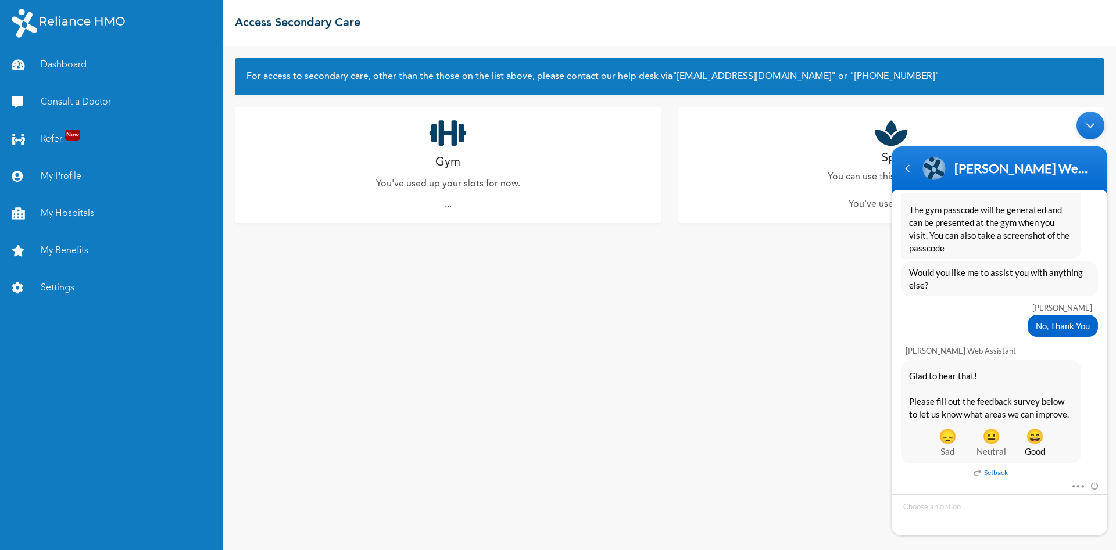
click at [1035, 445] on span "Good" at bounding box center [1035, 451] width 44 height 13
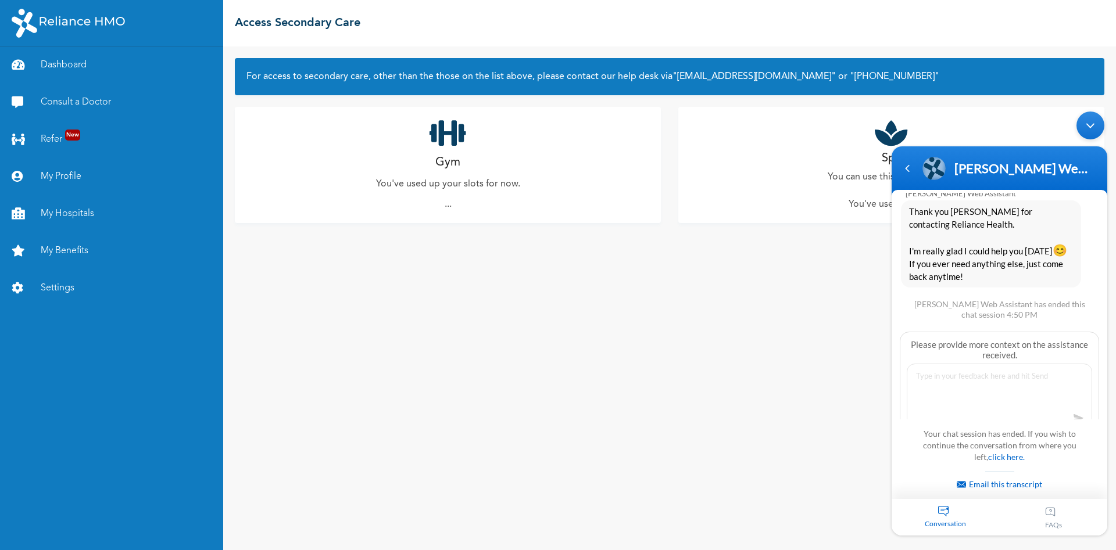
scroll to position [1406, 0]
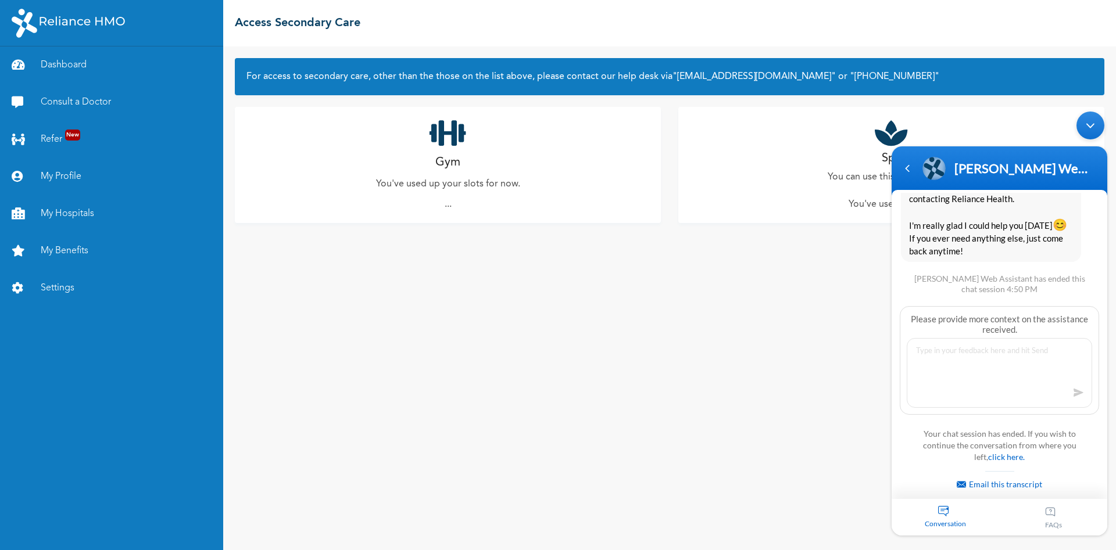
click at [947, 524] on span "Conversation" at bounding box center [945, 523] width 108 height 9
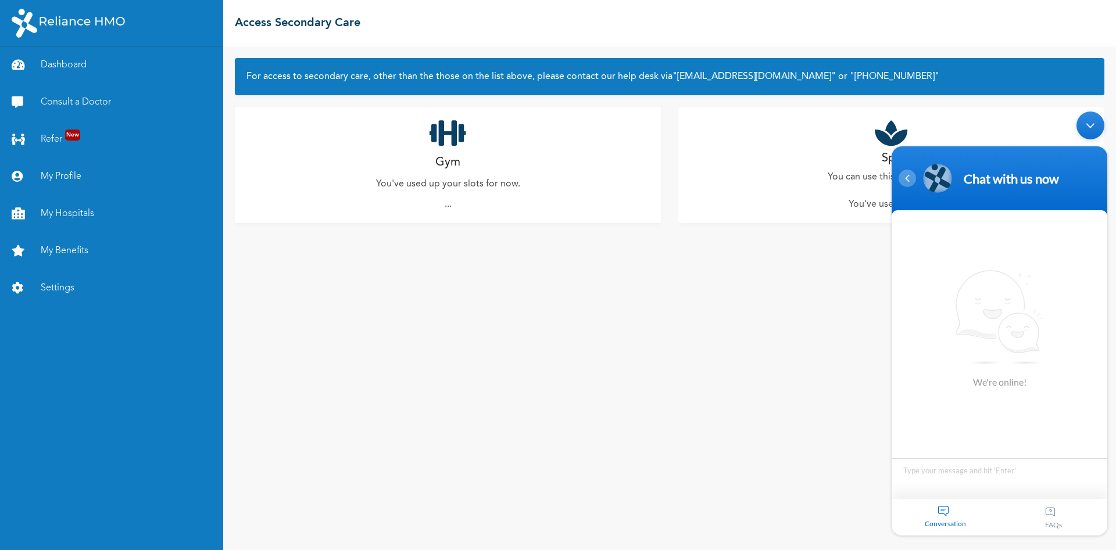
click at [911, 181] on div "Navigation go back" at bounding box center [906, 178] width 17 height 17
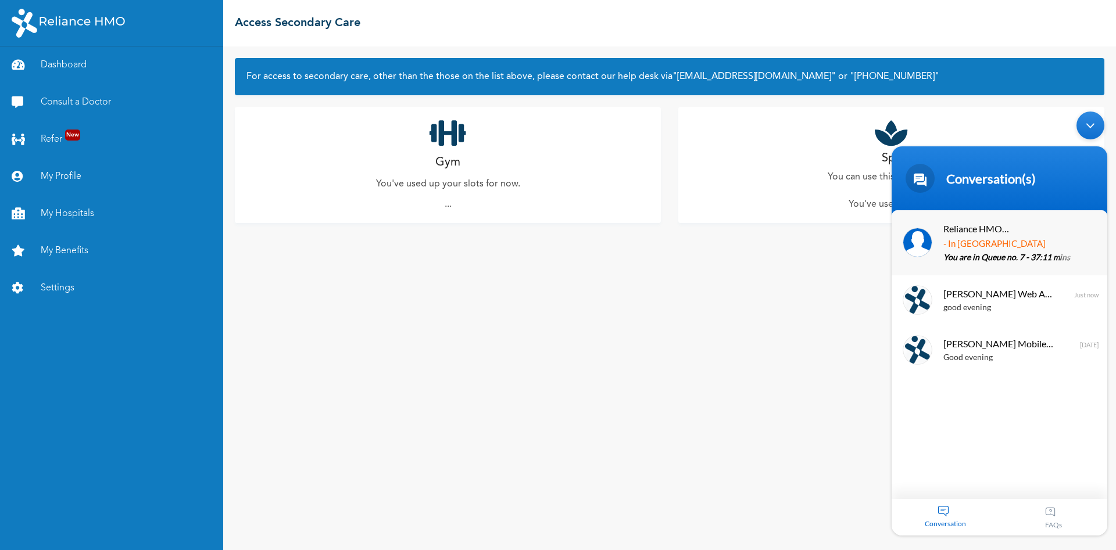
click at [988, 232] on span "Reliance HMO Nigeria" at bounding box center [976, 229] width 66 height 16
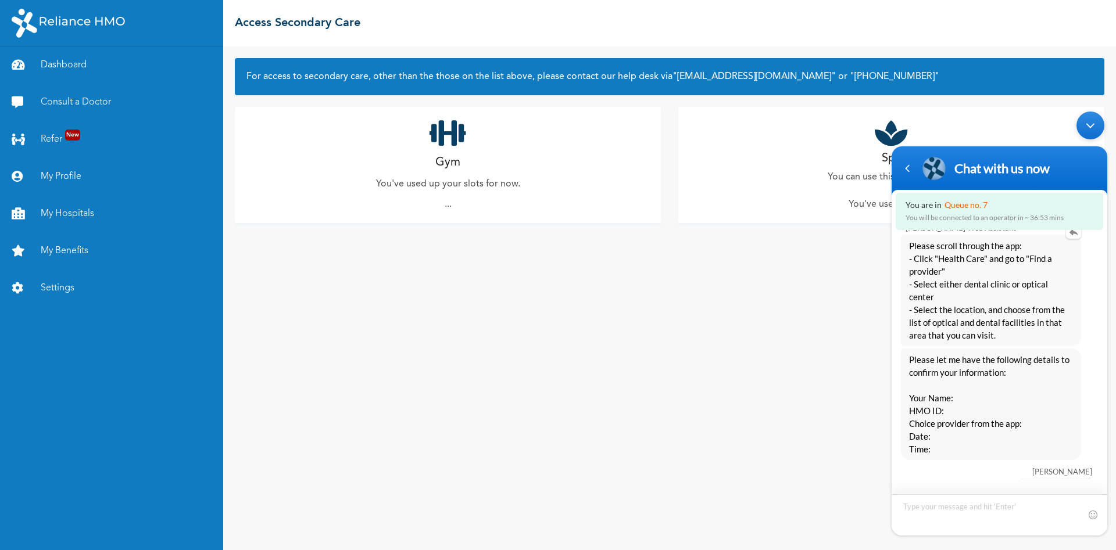
scroll to position [753, 0]
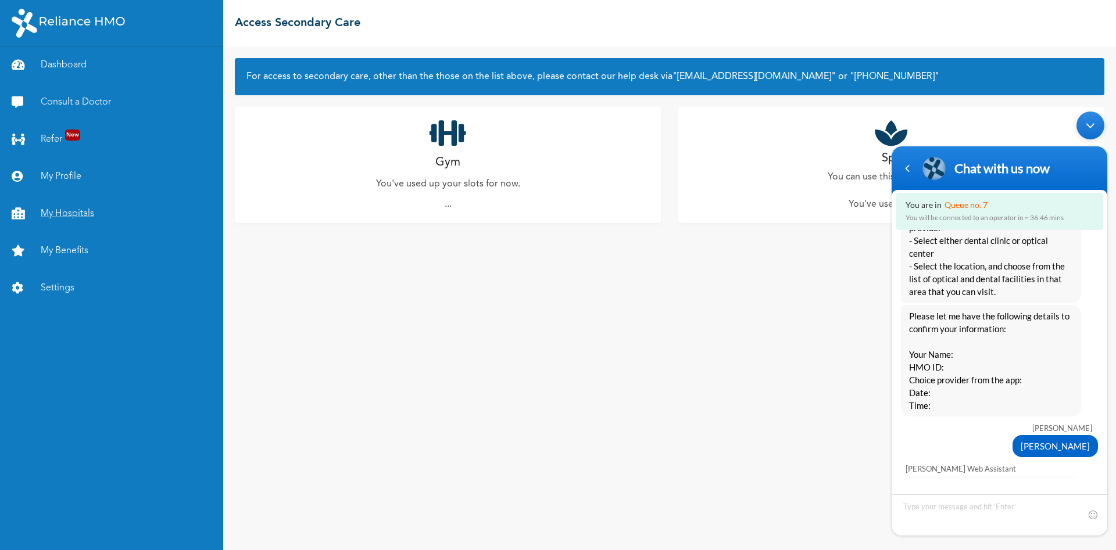
click at [67, 211] on link "My Hospitals" at bounding box center [111, 213] width 223 height 37
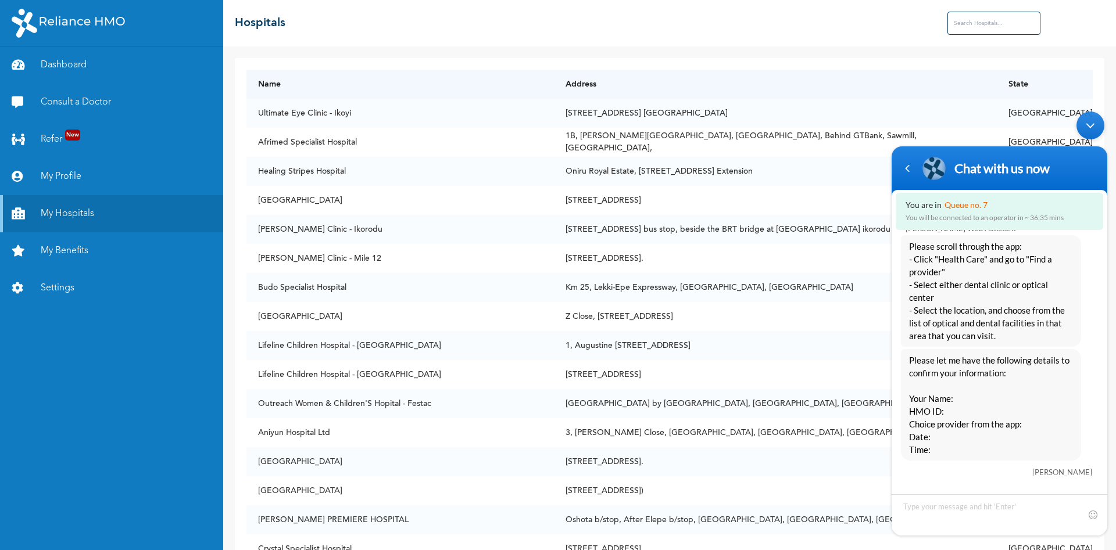
scroll to position [690, 0]
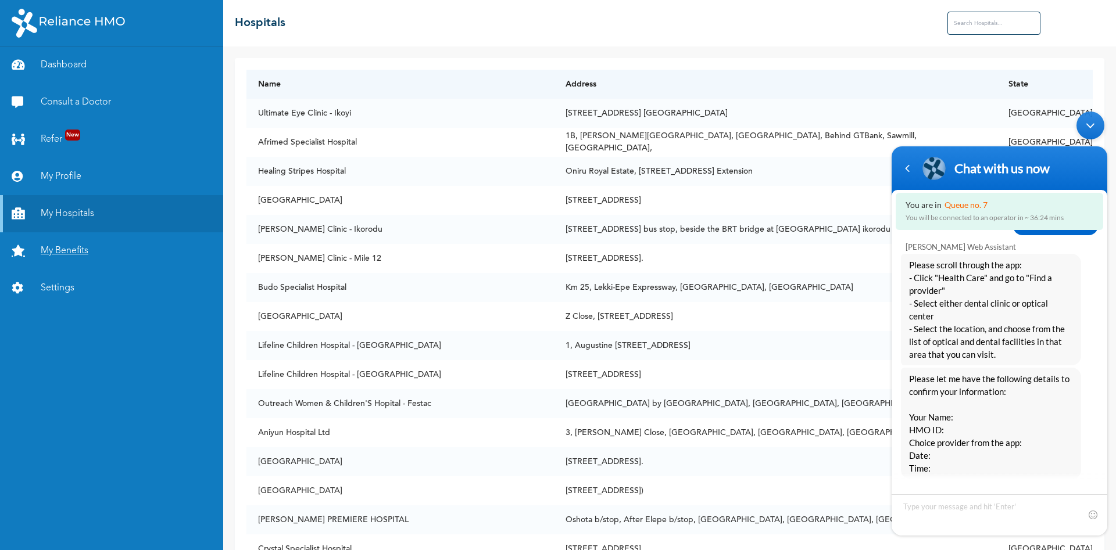
click at [63, 252] on link "My Benefits" at bounding box center [111, 250] width 223 height 37
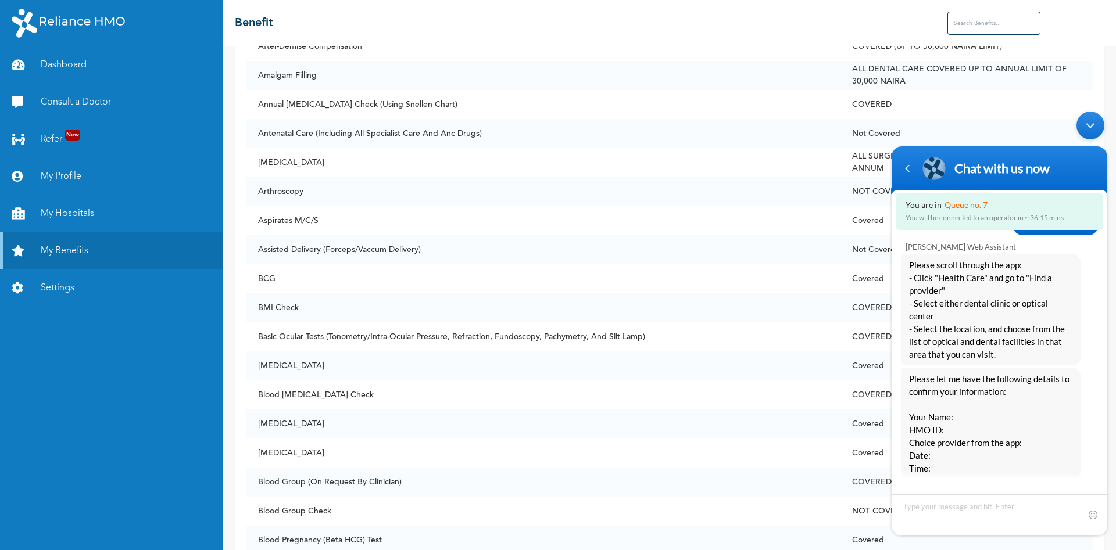
scroll to position [460, 0]
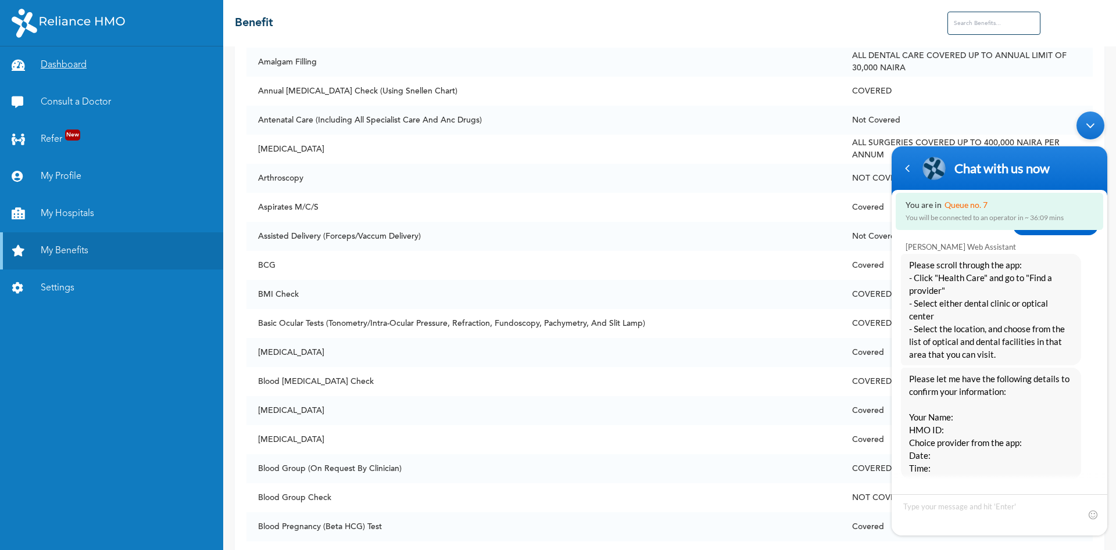
click at [66, 67] on link "Dashboard" at bounding box center [111, 64] width 223 height 37
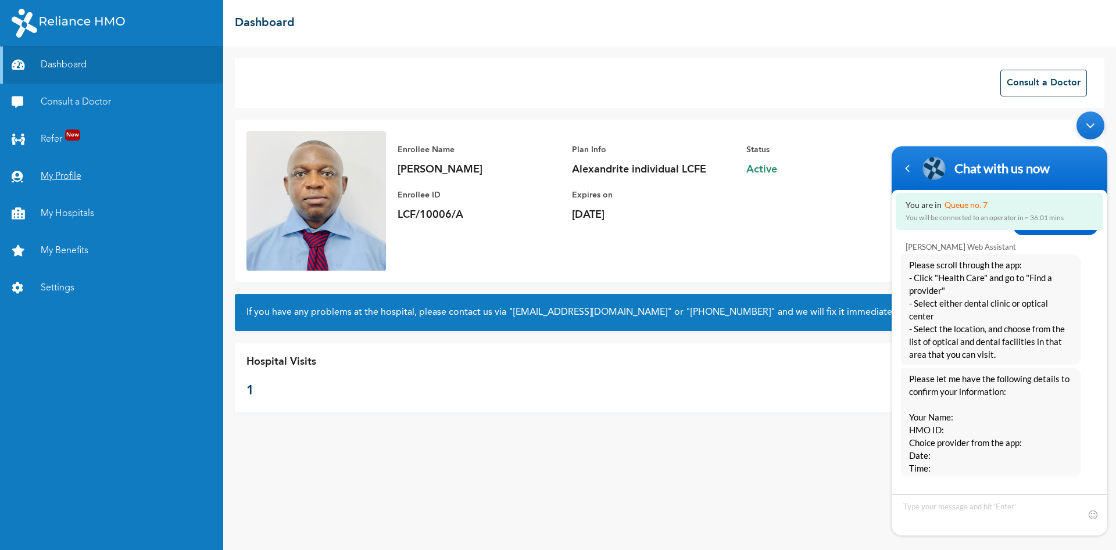
click at [47, 178] on link "My Profile" at bounding box center [111, 176] width 223 height 37
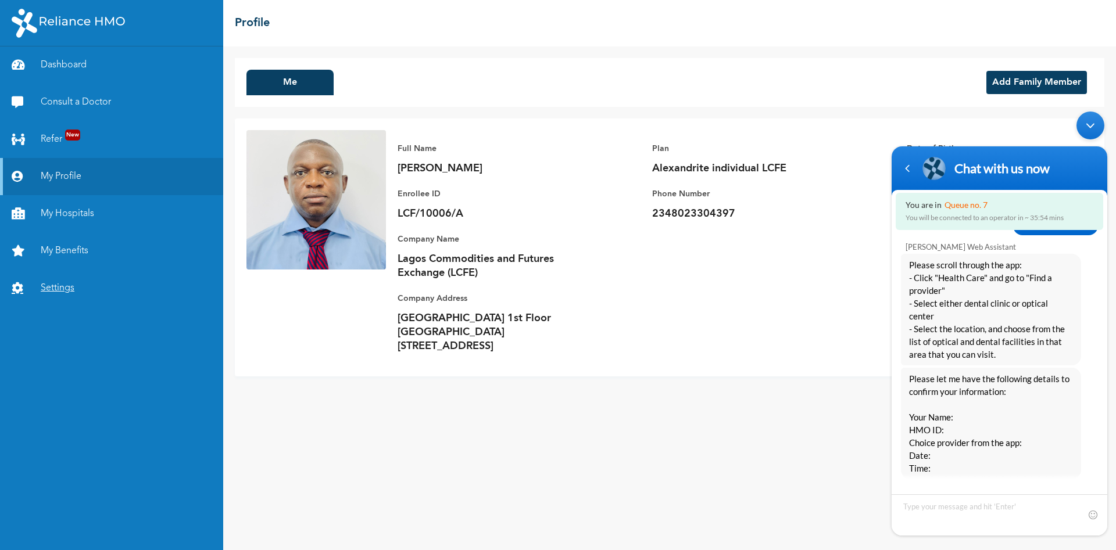
click at [51, 286] on link "Settings" at bounding box center [111, 288] width 223 height 37
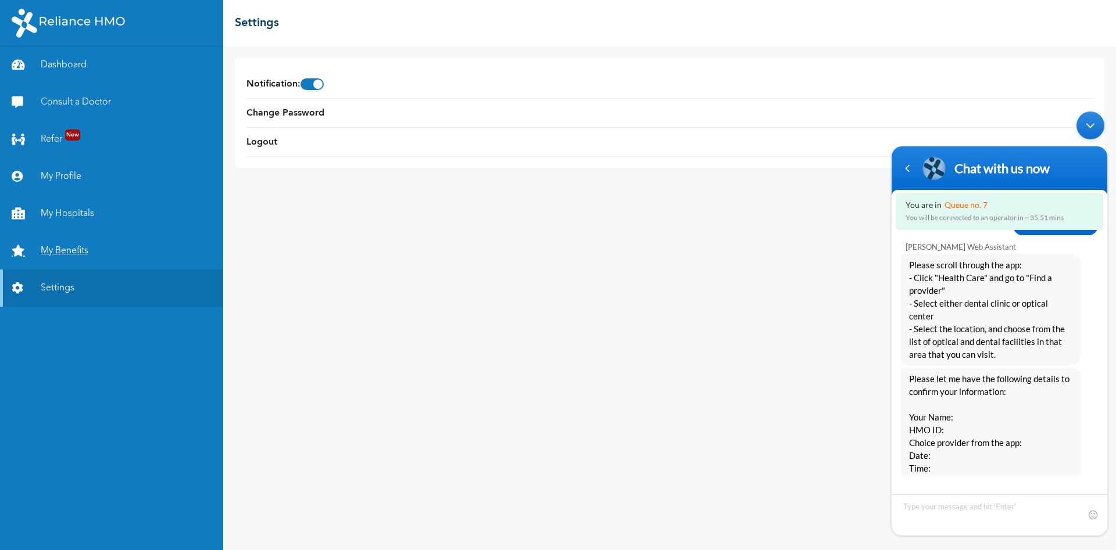
click at [62, 253] on link "My Benefits" at bounding box center [111, 250] width 223 height 37
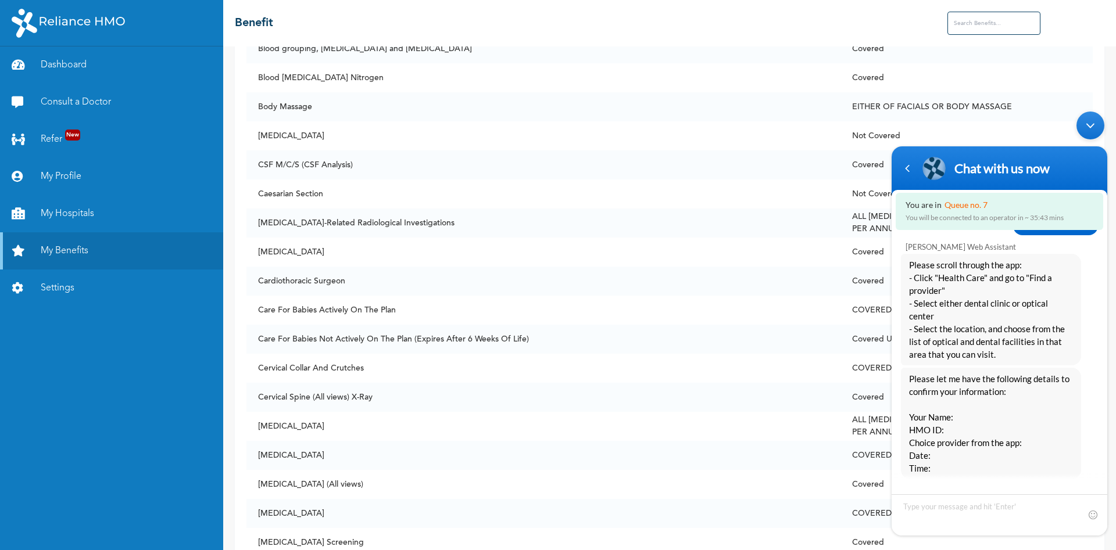
scroll to position [1088, 0]
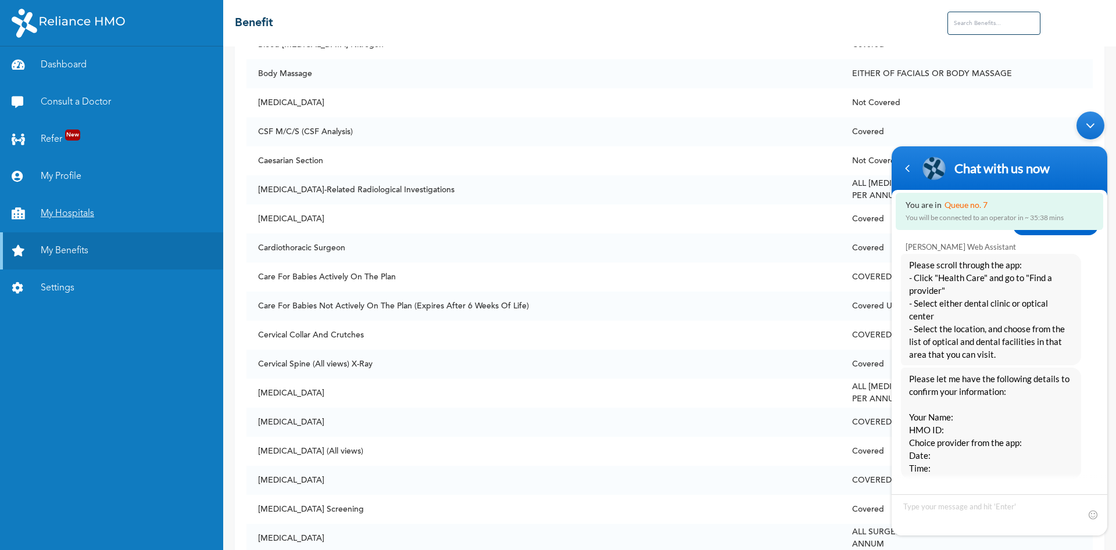
click at [46, 217] on link "My Hospitals" at bounding box center [111, 213] width 223 height 37
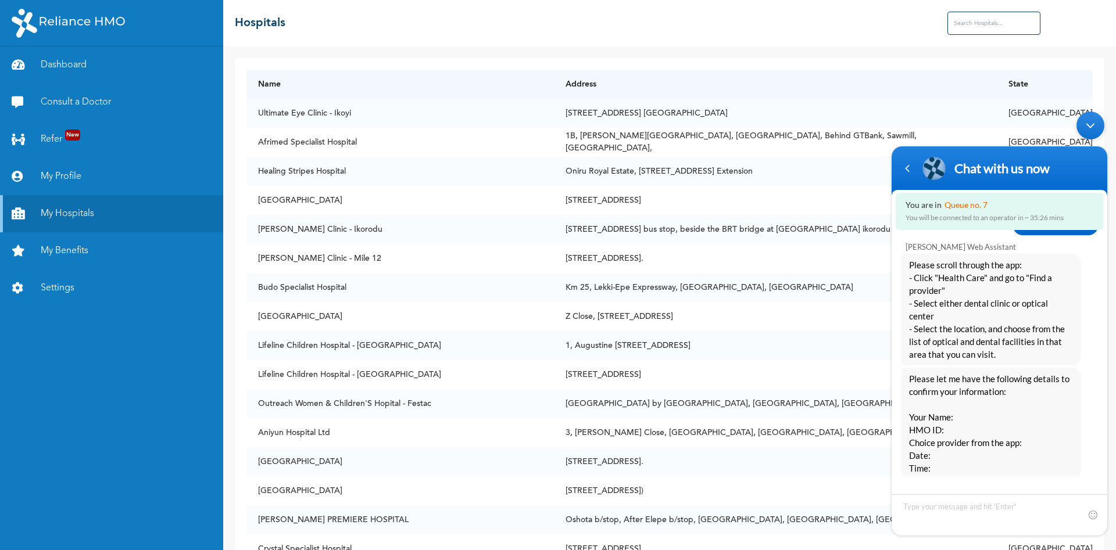
click at [1088, 124] on div "Minimize live chat window" at bounding box center [1090, 126] width 28 height 28
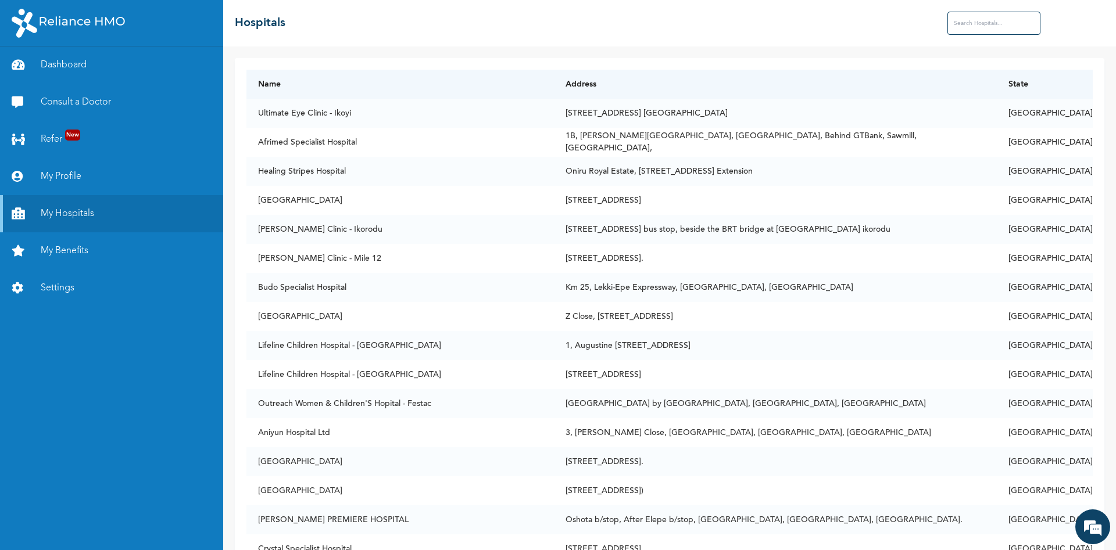
click at [990, 21] on input "text" at bounding box center [993, 23] width 93 height 23
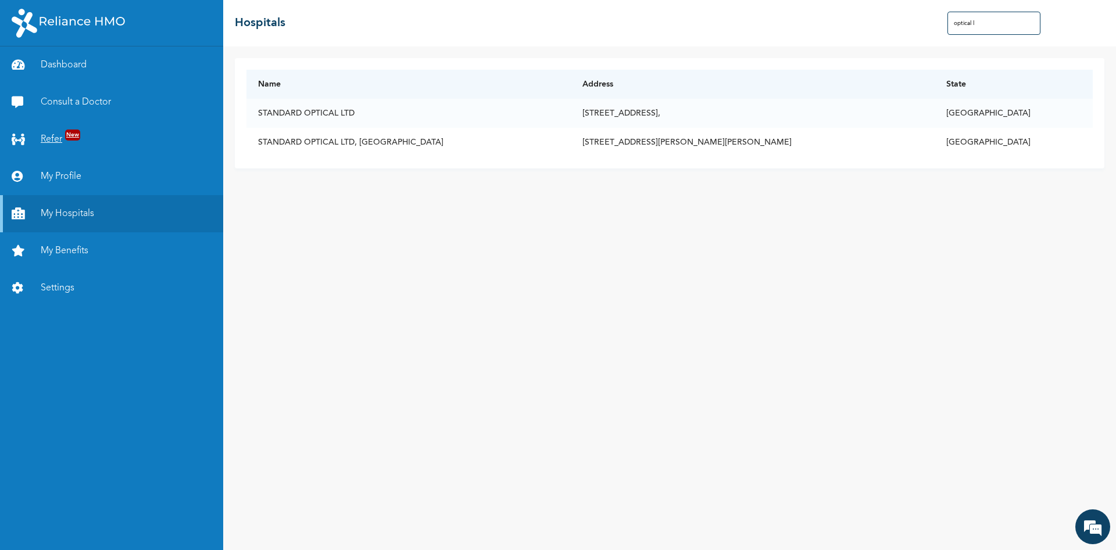
type input "optical l"
click at [58, 142] on link "Refer New" at bounding box center [111, 139] width 223 height 37
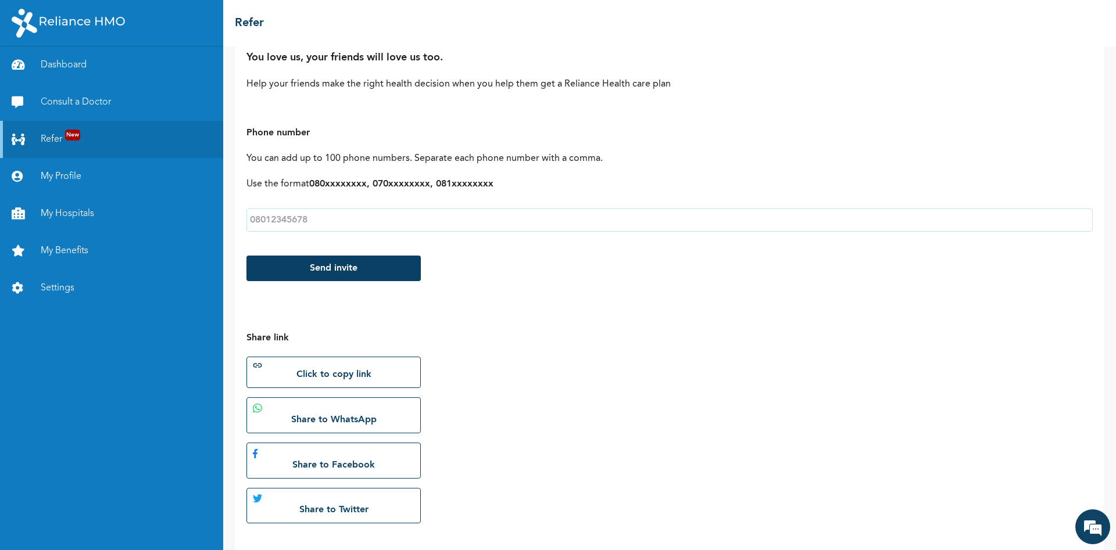
scroll to position [110, 0]
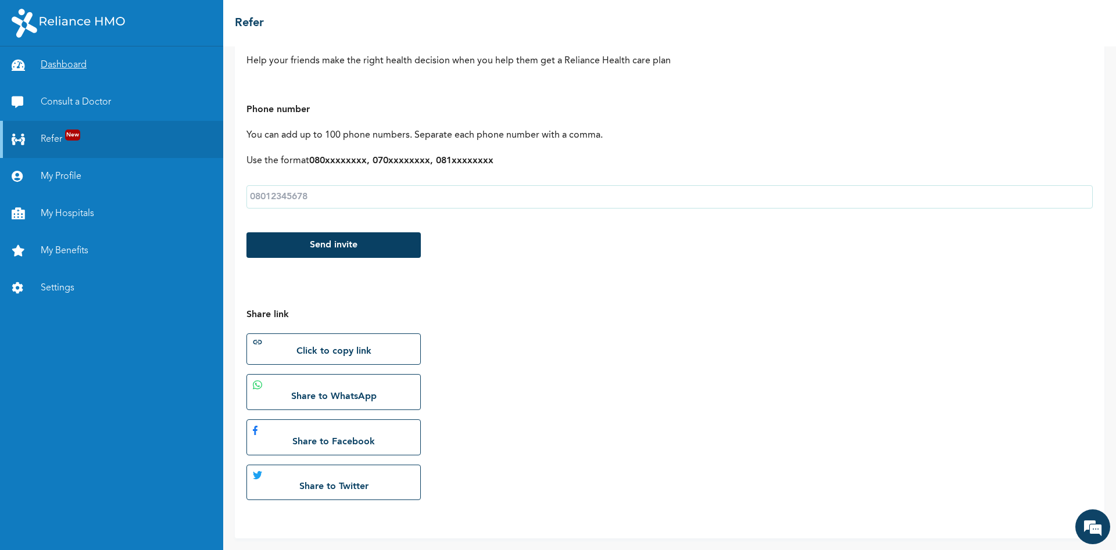
click at [67, 65] on link "Dashboard" at bounding box center [111, 64] width 223 height 37
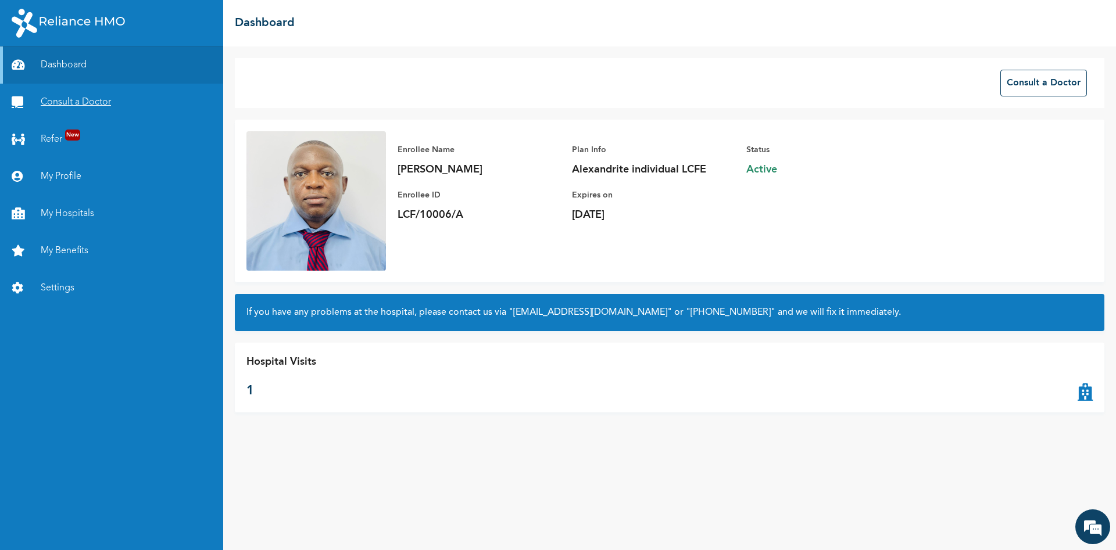
click at [64, 103] on link "Consult a Doctor" at bounding box center [111, 102] width 223 height 37
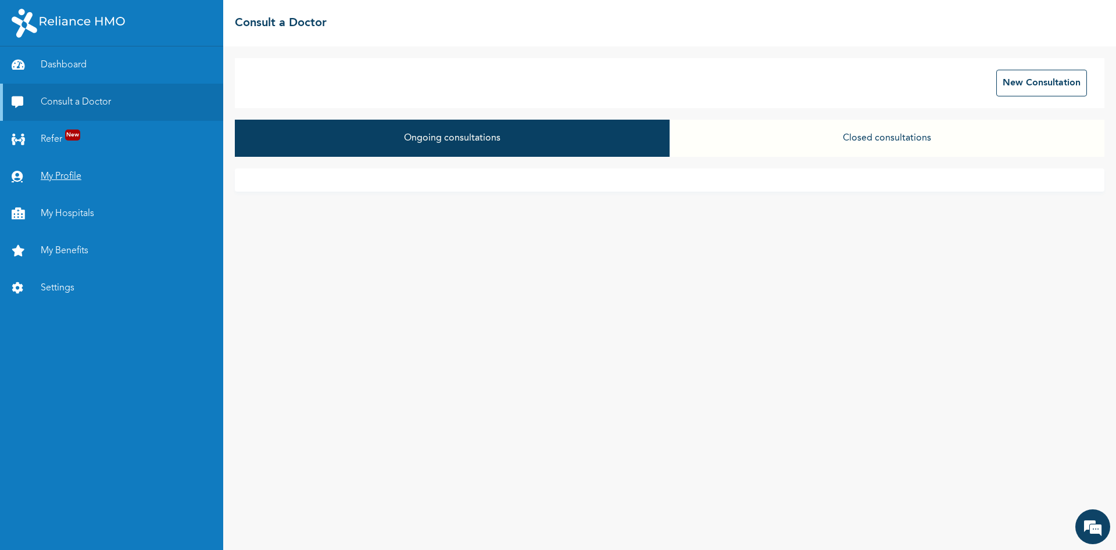
click at [37, 174] on link "My Profile" at bounding box center [111, 176] width 223 height 37
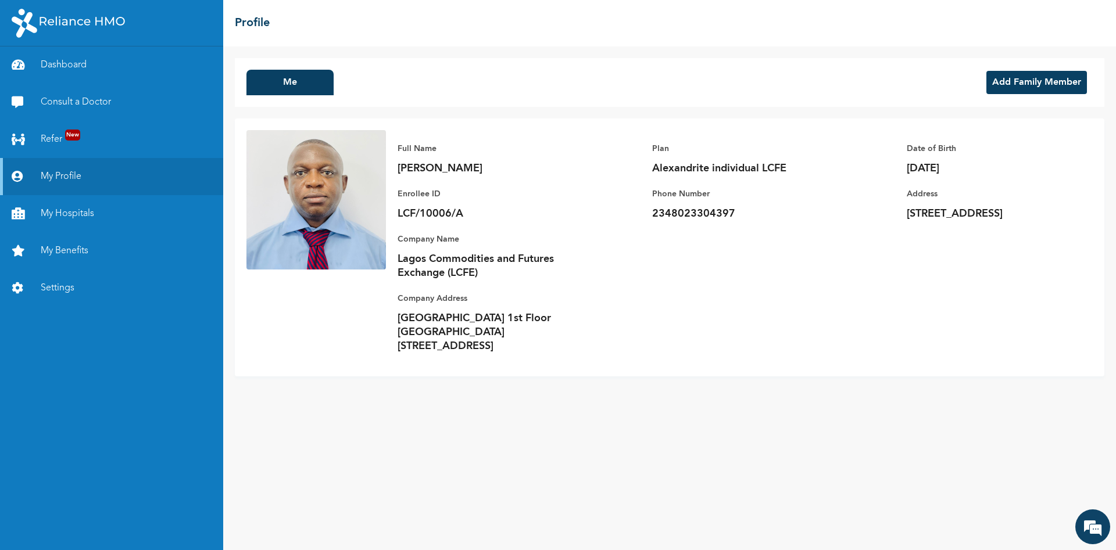
click at [1024, 81] on button "Add Family Member" at bounding box center [1036, 82] width 101 height 23
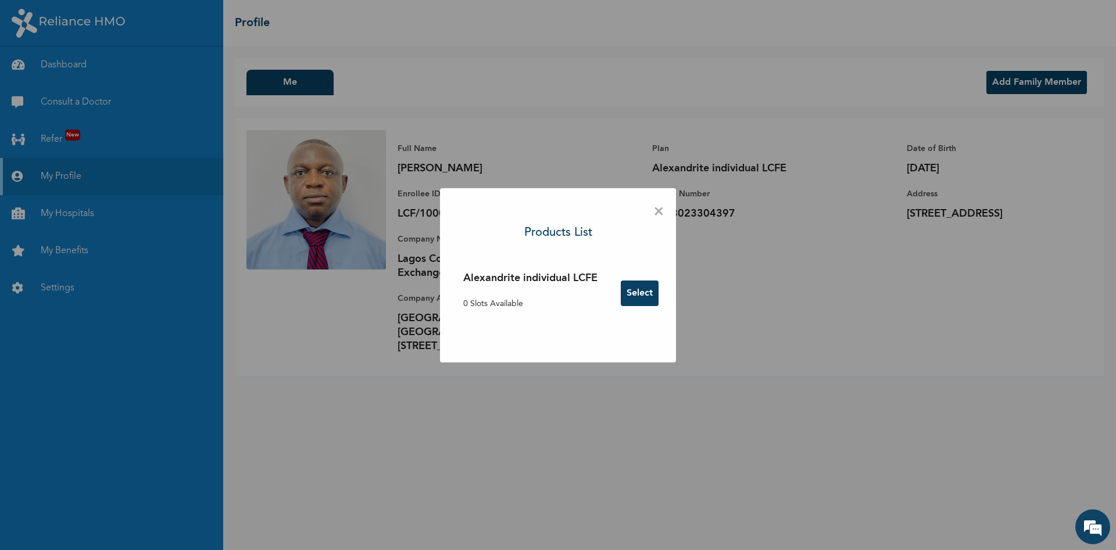
click at [658, 212] on span "×" at bounding box center [658, 212] width 11 height 24
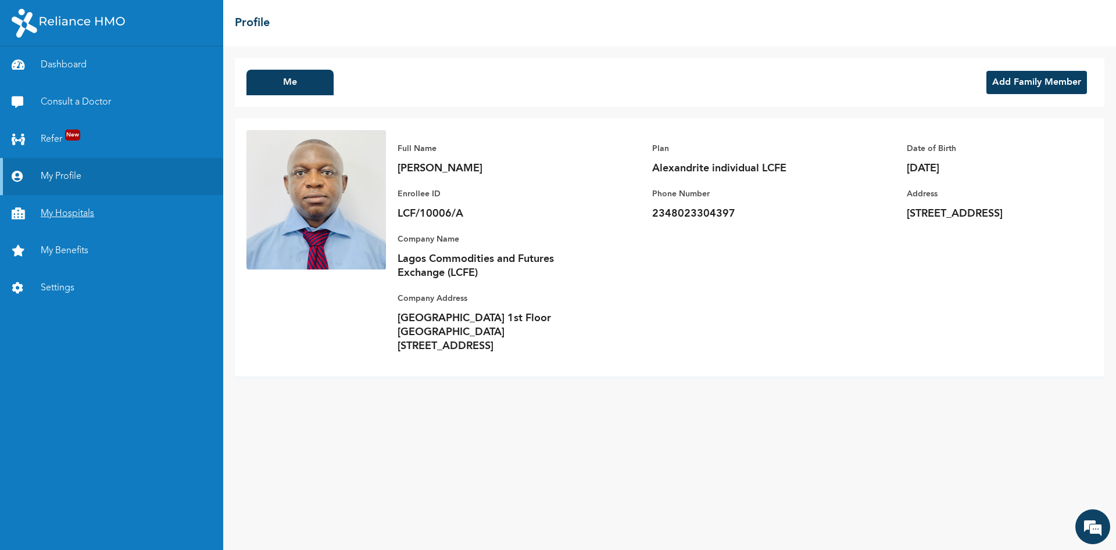
click at [87, 217] on link "My Hospitals" at bounding box center [111, 213] width 223 height 37
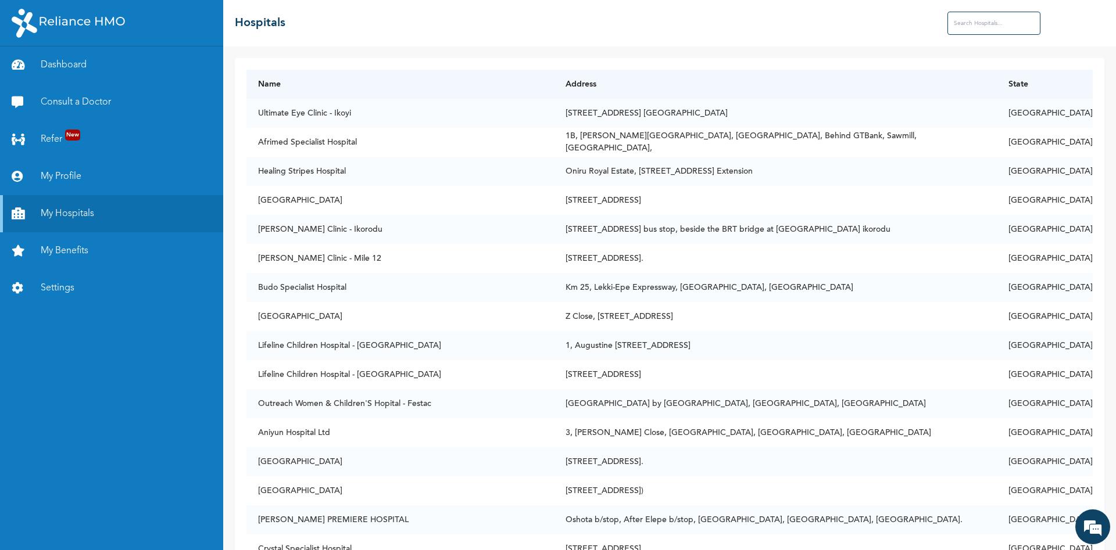
click at [961, 24] on input "text" at bounding box center [993, 23] width 93 height 23
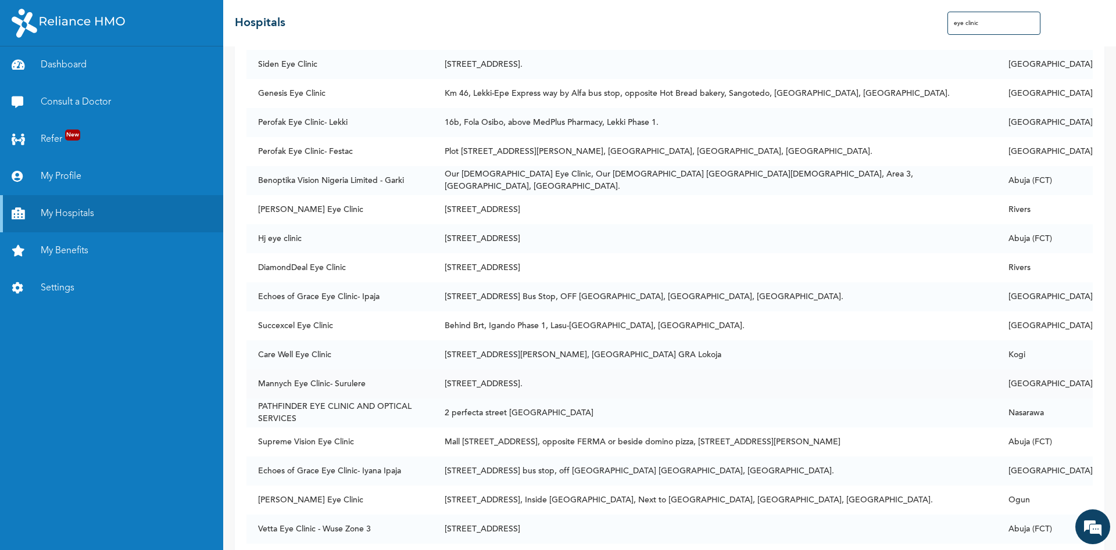
scroll to position [5331, 0]
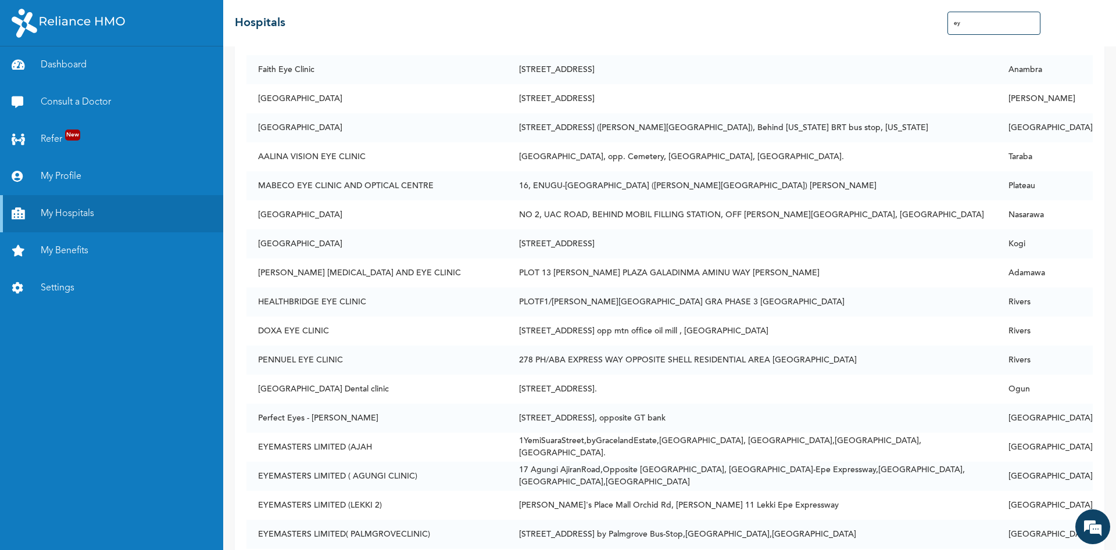
type input "e"
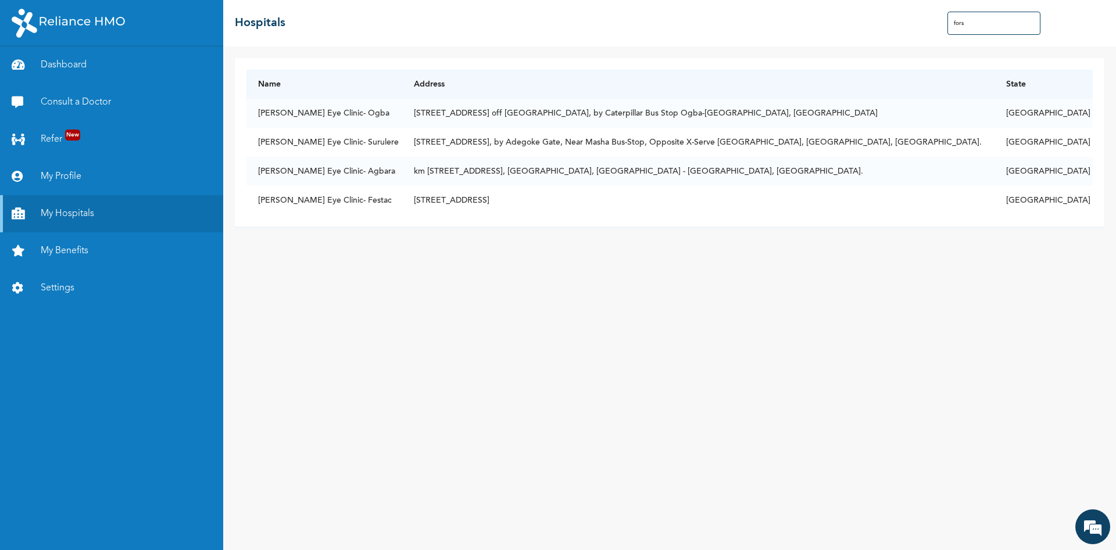
scroll to position [0, 0]
type input "fors"
click at [433, 205] on td "[STREET_ADDRESS]" at bounding box center [698, 200] width 592 height 29
click at [628, 200] on td "[STREET_ADDRESS]" at bounding box center [698, 200] width 592 height 29
click at [1083, 520] on em at bounding box center [1092, 526] width 31 height 31
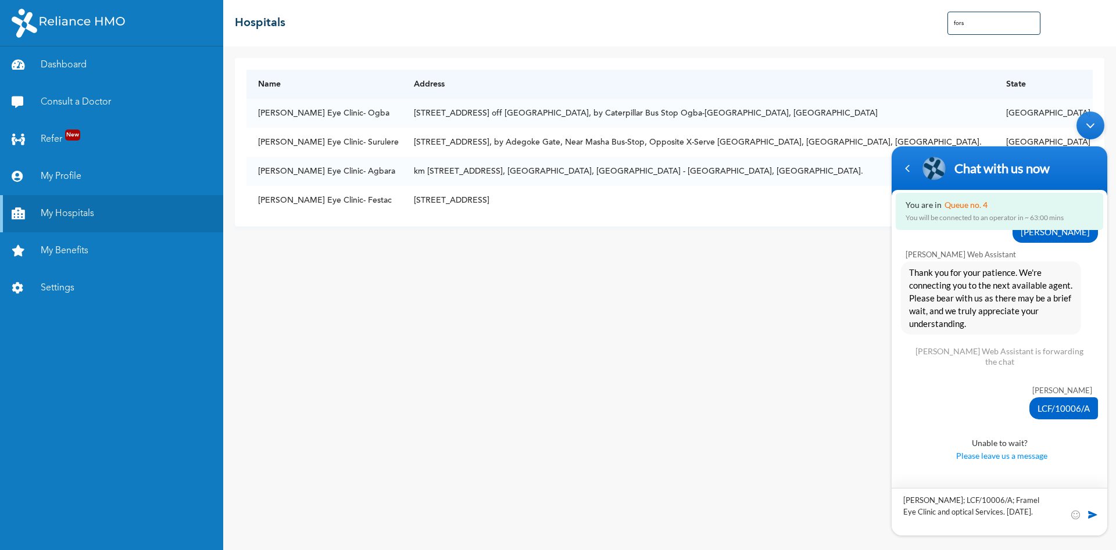
scroll to position [961, 0]
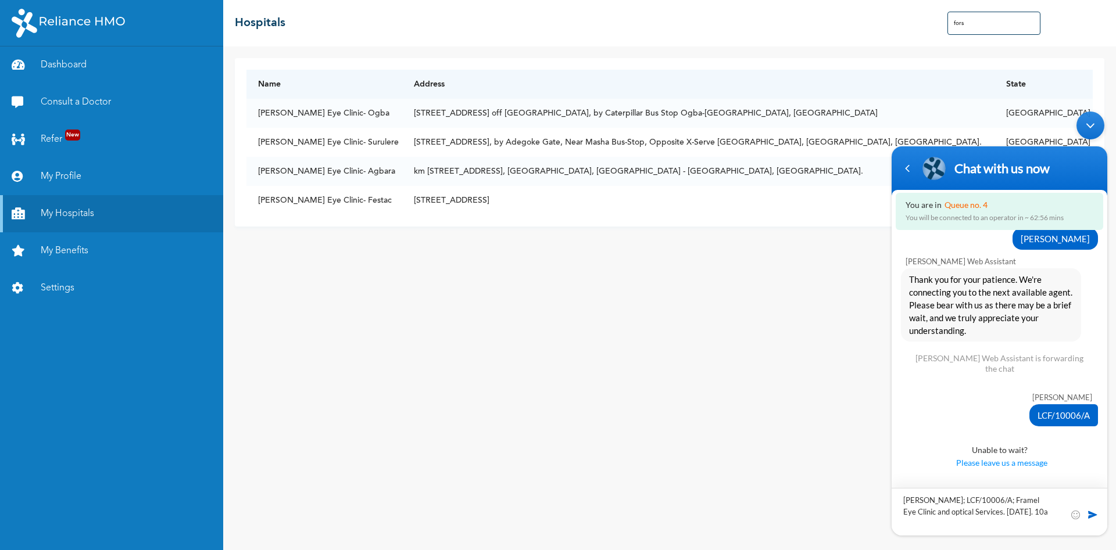
type textarea "[PERSON_NAME]; LCF/10006/A; Framel Eye Clinic and optical Services. [DATE]. 10am"
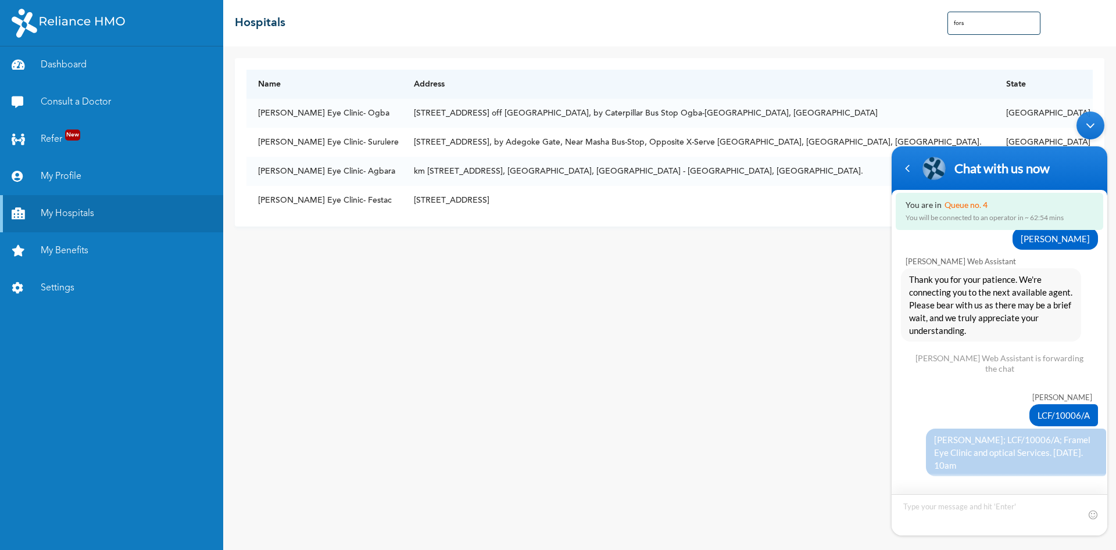
scroll to position [1010, 0]
